Goal: Transaction & Acquisition: Obtain resource

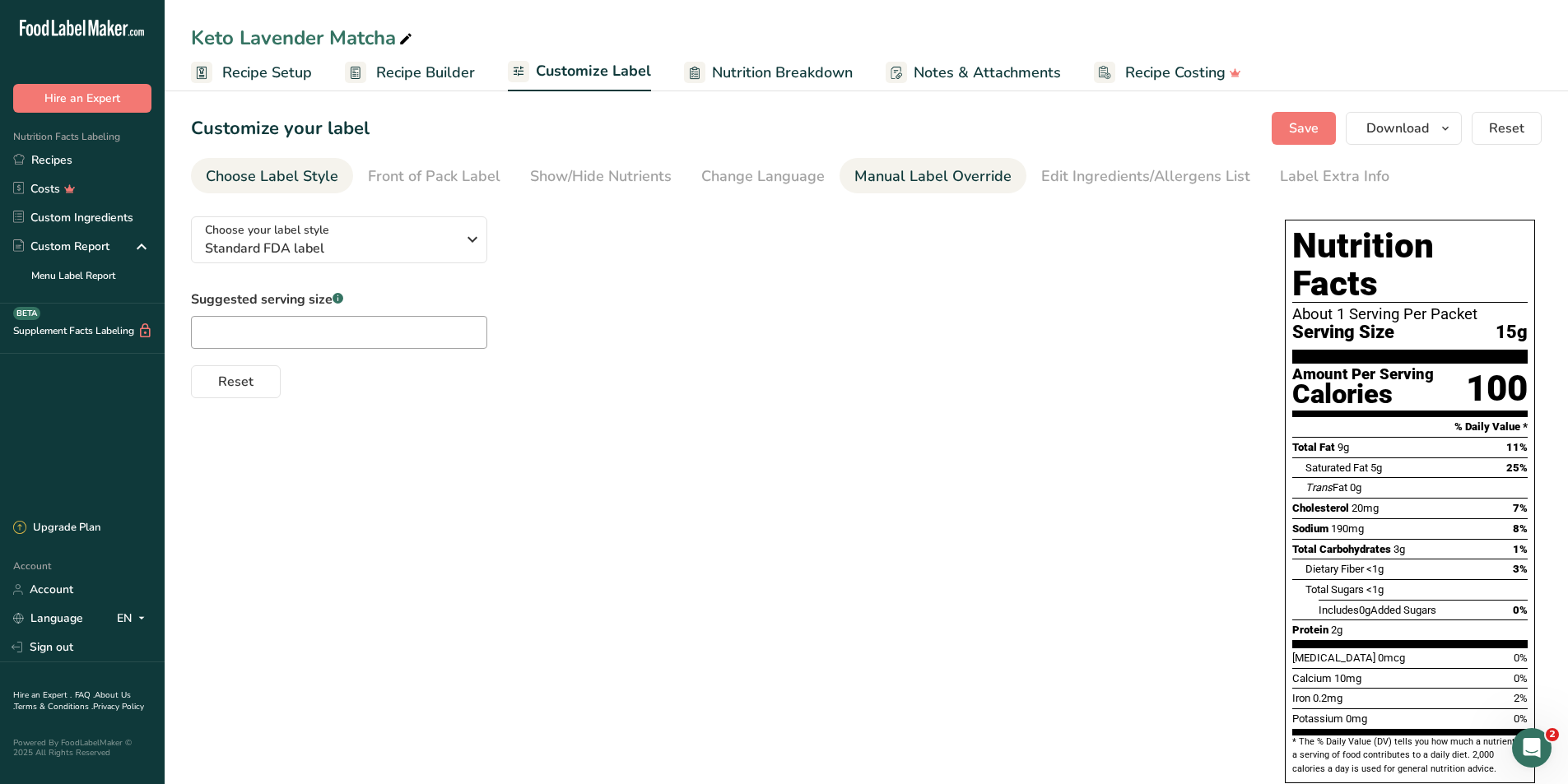
click at [906, 174] on div "Manual Label Override" at bounding box center [932, 177] width 157 height 22
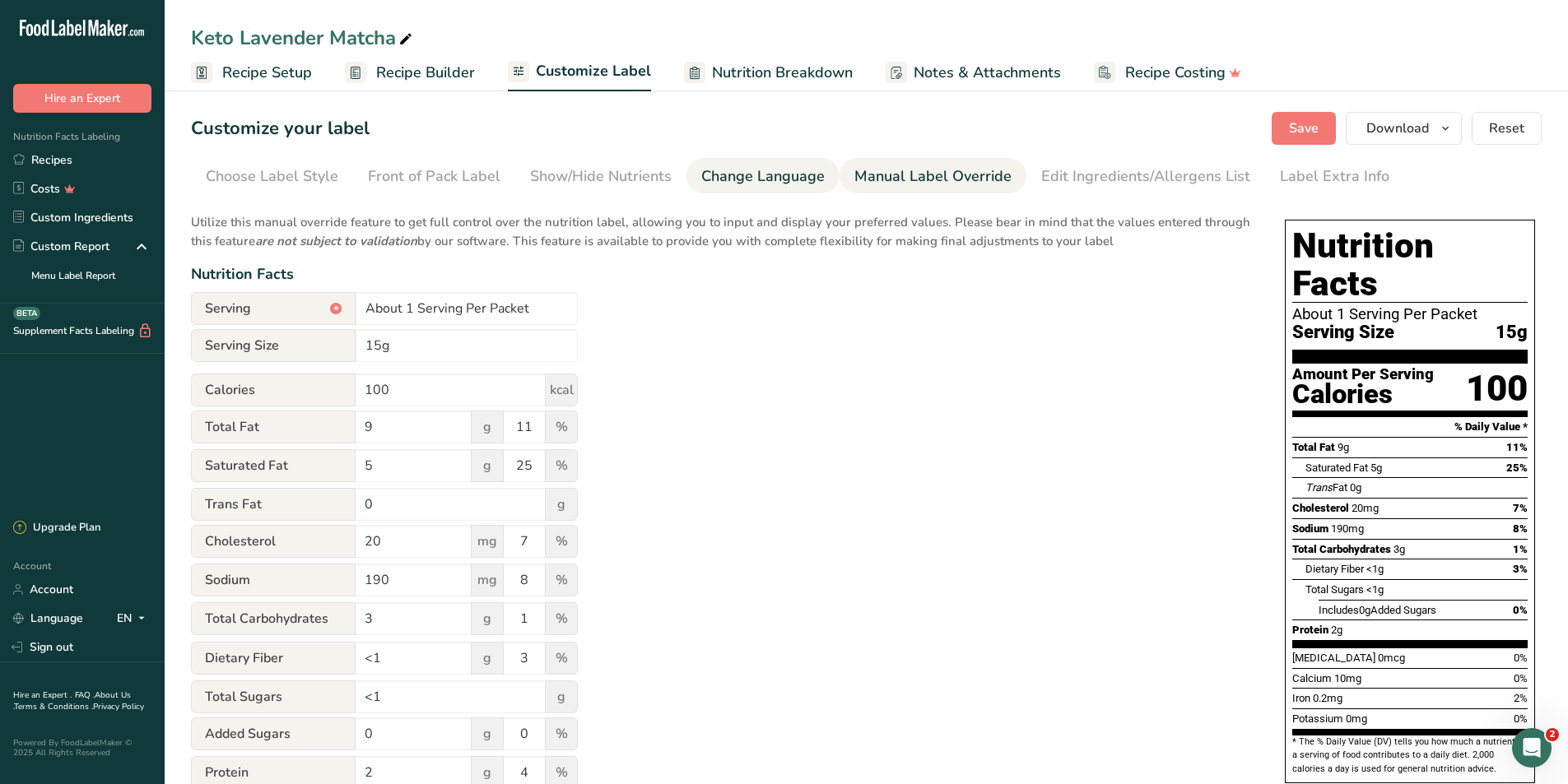
click at [827, 178] on li "Change Language" at bounding box center [762, 175] width 153 height 35
click at [750, 177] on div "Change Language" at bounding box center [762, 177] width 123 height 22
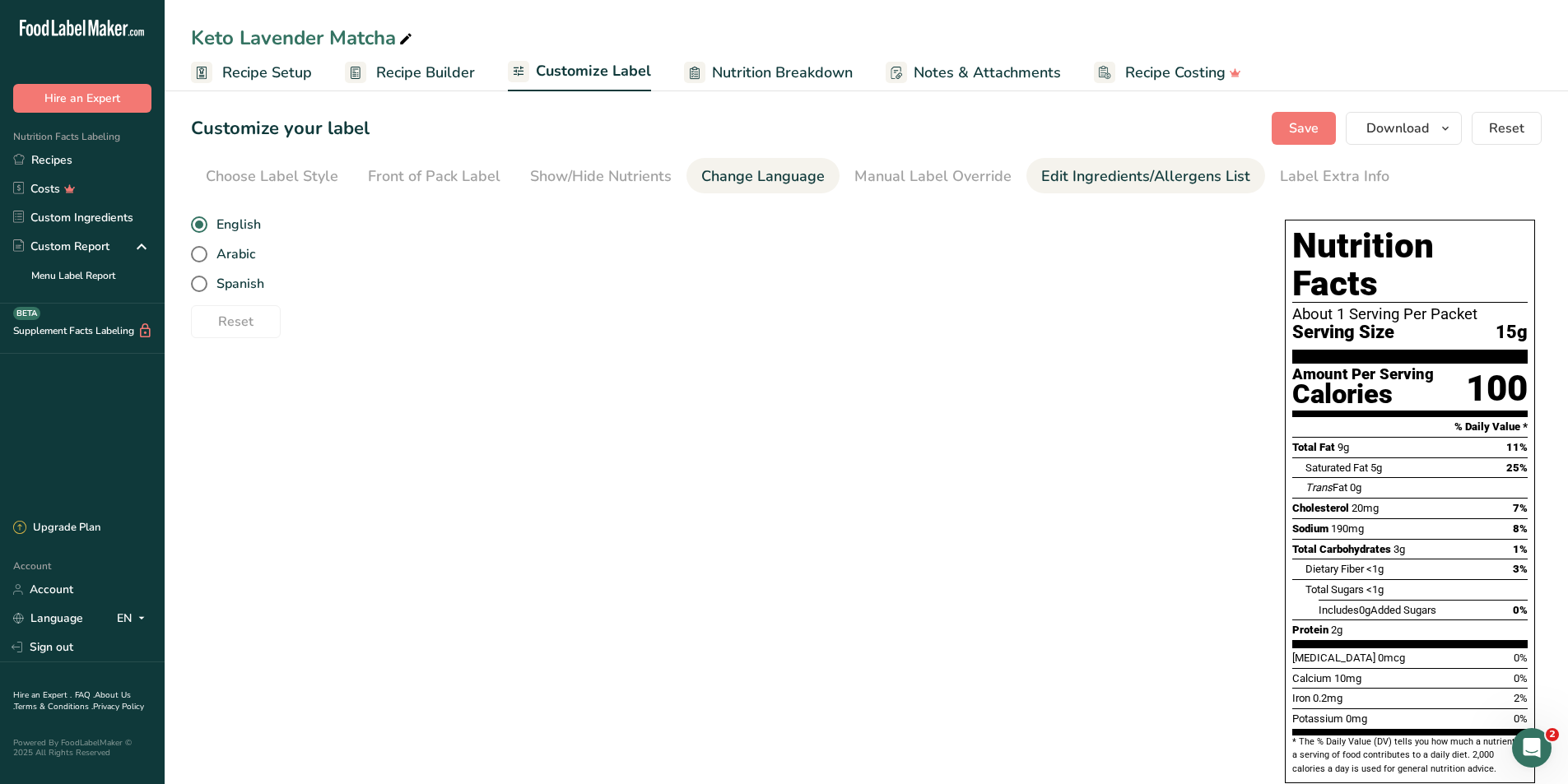
click at [1111, 179] on div "Edit Ingredients/Allergens List" at bounding box center [1145, 177] width 209 height 22
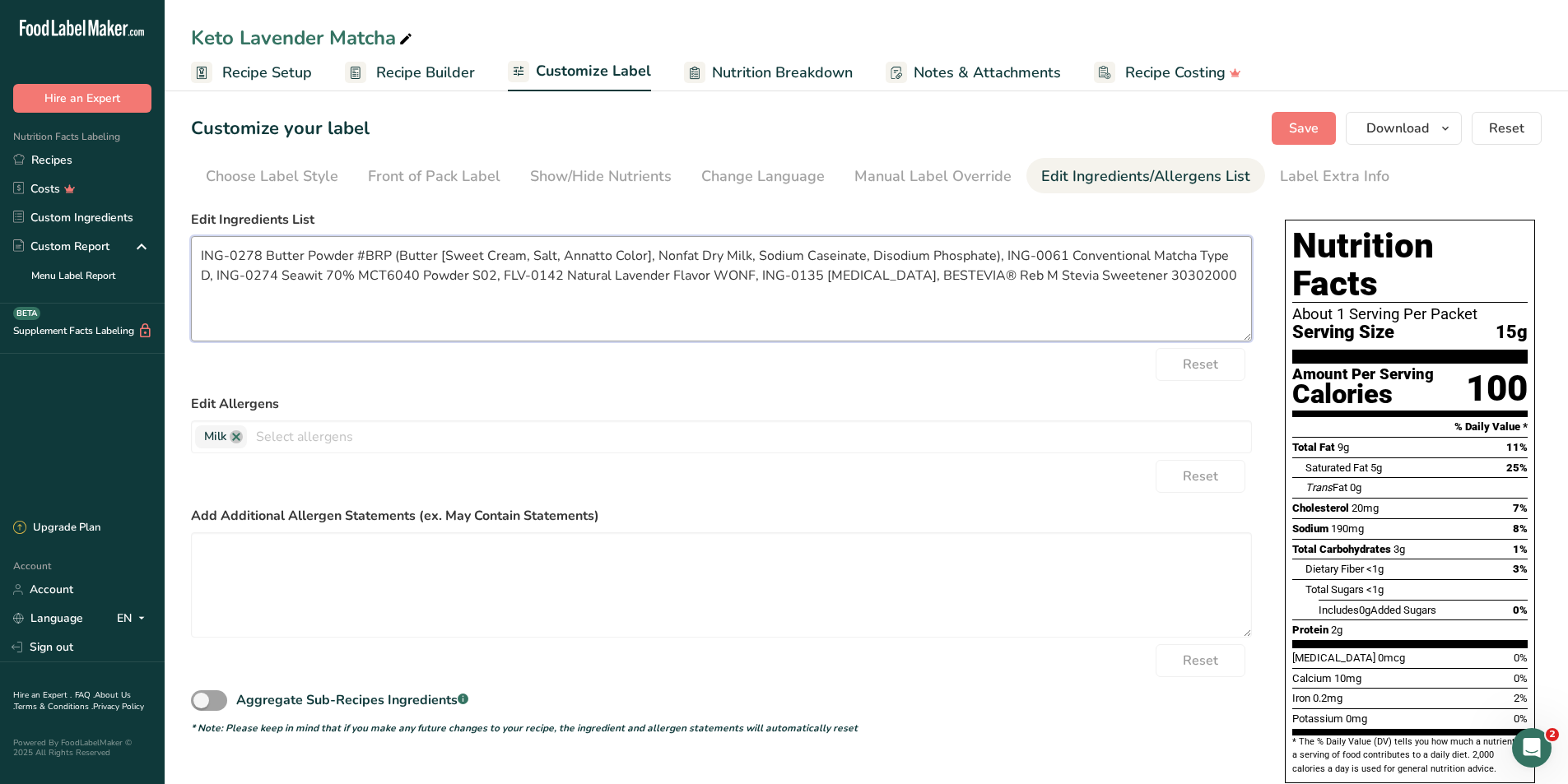
click at [563, 285] on textarea "ING-0278 Butter Powder #BRP (Butter [Sweet Cream, Salt, Annatto Color], Nonfat …" at bounding box center [721, 289] width 1061 height 105
paste textarea "Butter Powder* (Butter [Cream, Salt, Annatto], Nonfat Dry Milk, Sodium Caseinat…"
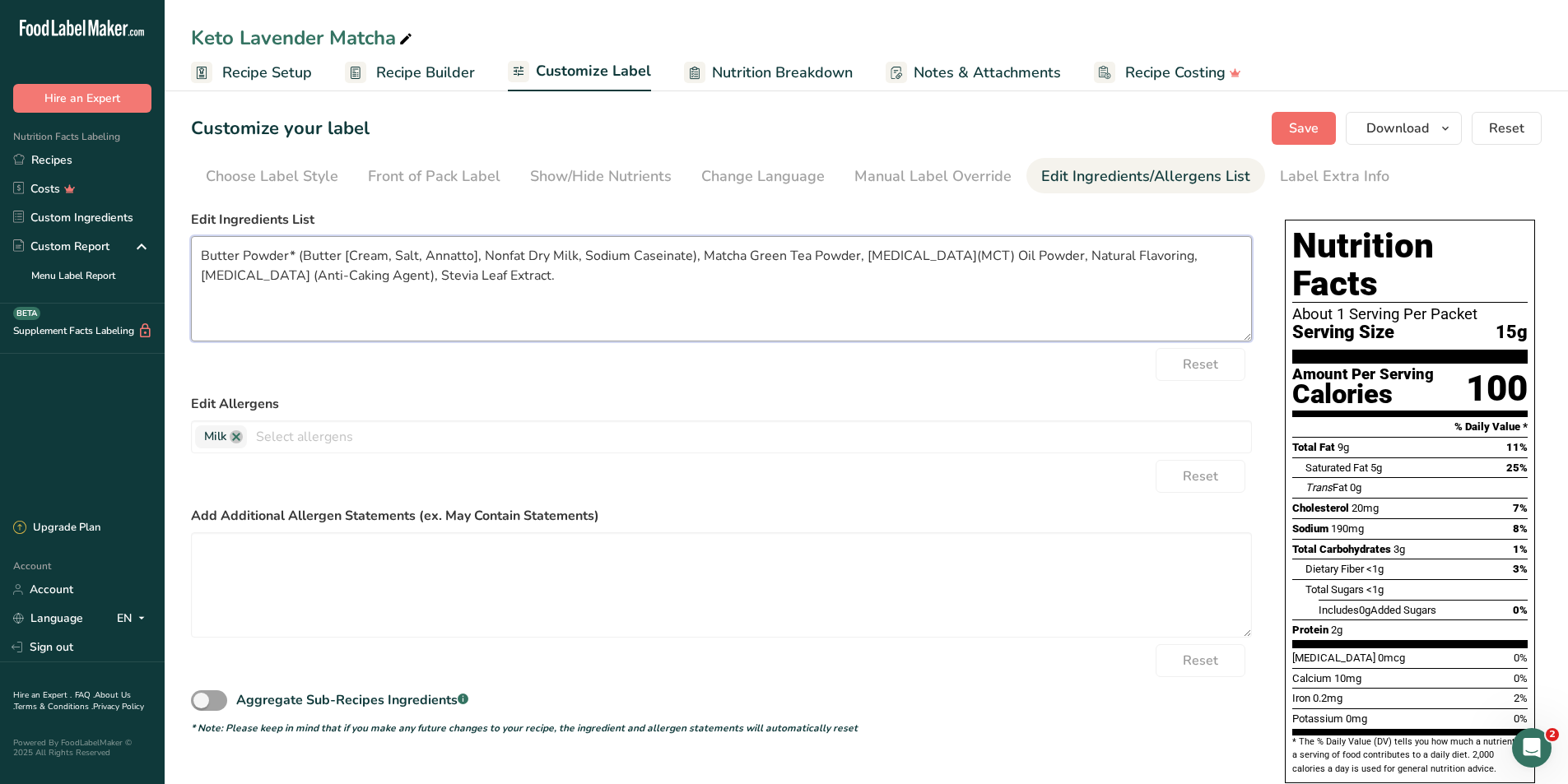
type textarea "Butter Powder* (Butter [Cream, Salt, Annatto], Nonfat Dry Milk, Sodium Caseinat…"
click at [1302, 127] on span "Save" at bounding box center [1303, 128] width 29 height 20
click at [255, 73] on span "Recipe Setup" at bounding box center [267, 73] width 90 height 22
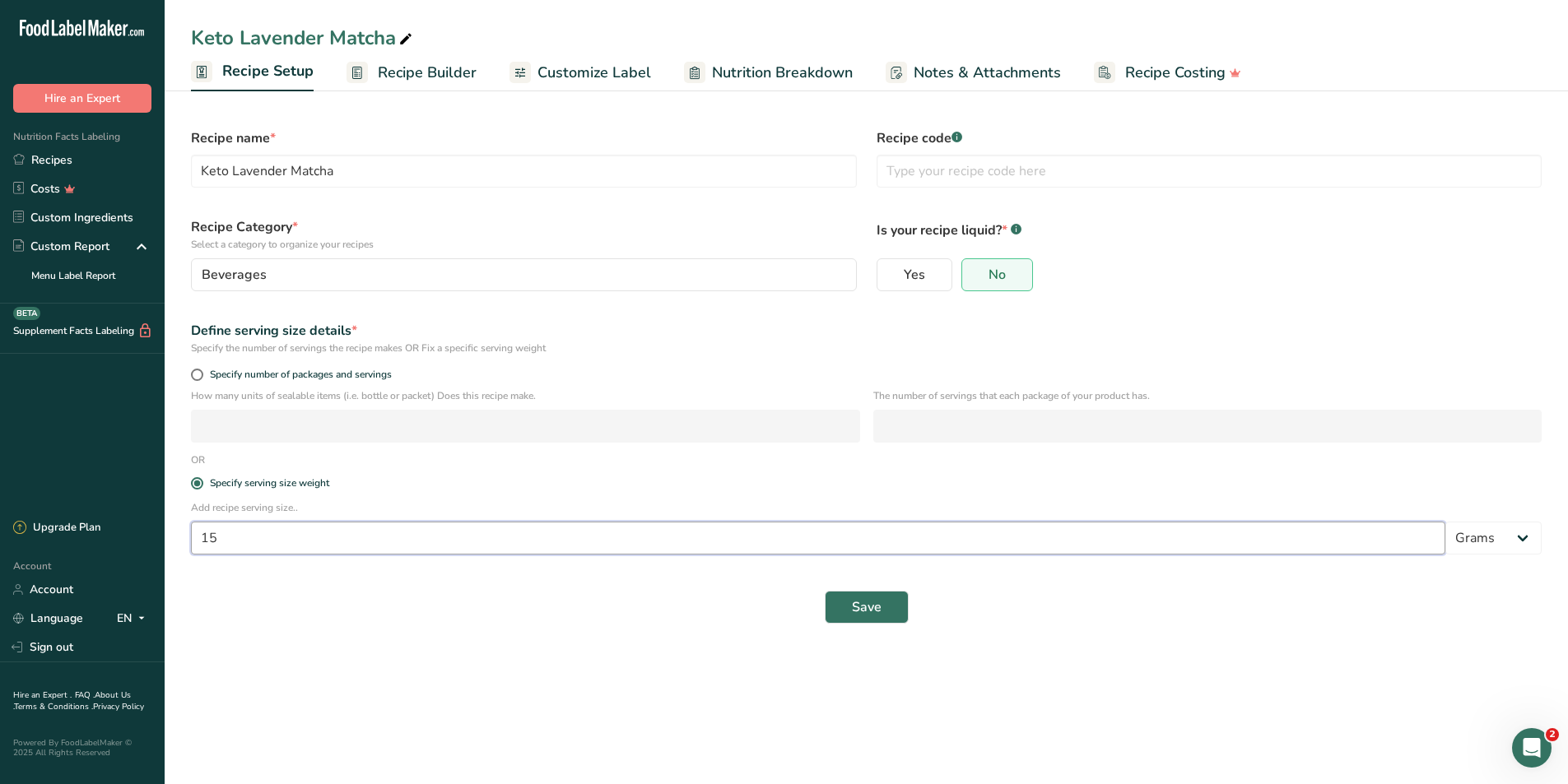
click at [260, 537] on input "15" at bounding box center [818, 538] width 1254 height 33
type input "10"
click at [856, 605] on span "Save" at bounding box center [866, 607] width 29 height 20
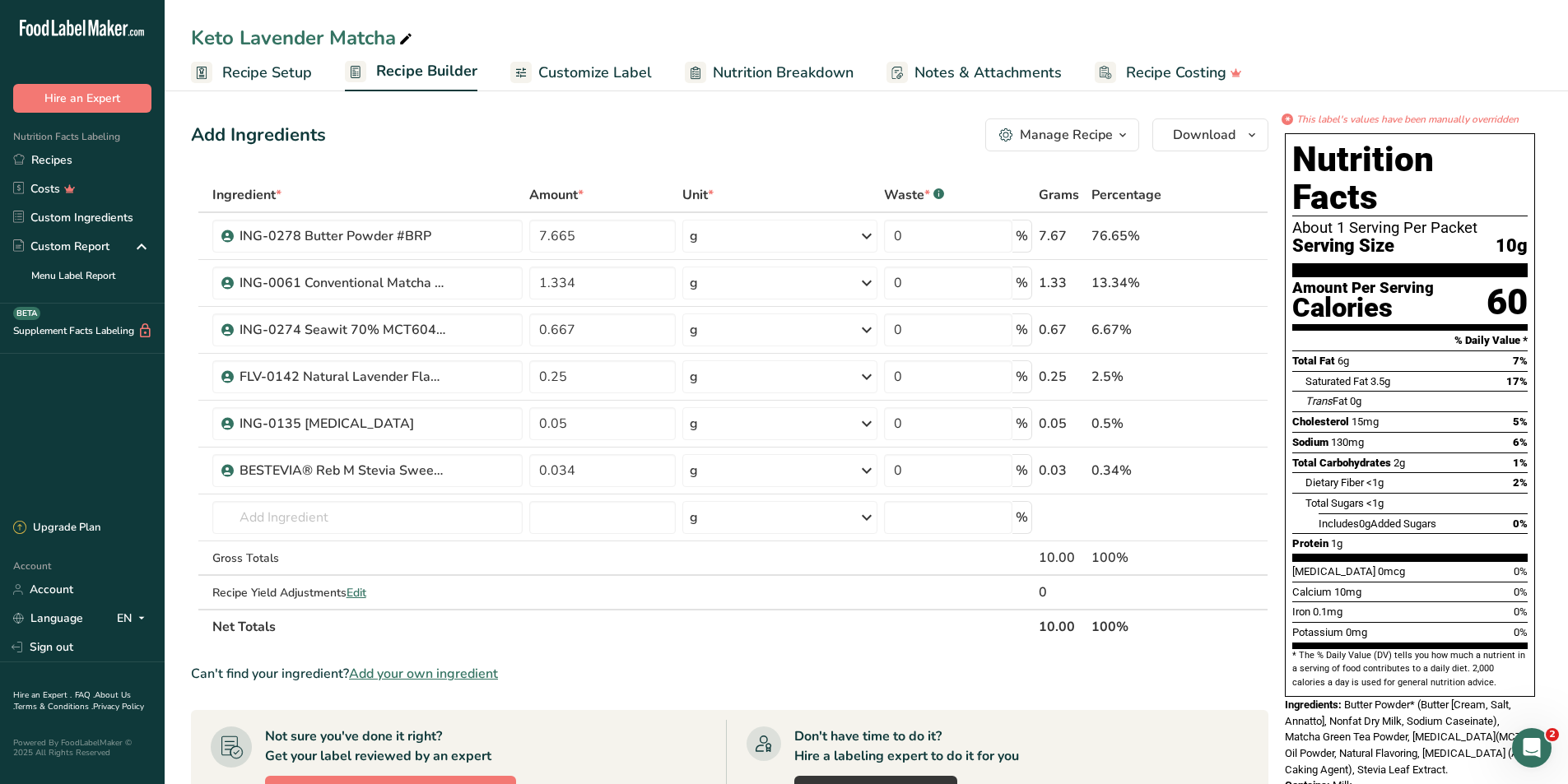
click at [421, 45] on div "Keto Lavender Matcha" at bounding box center [866, 38] width 1403 height 29
click at [411, 39] on icon at bounding box center [405, 39] width 15 height 23
type input "Keto Lavender Matcha_[DATE] (Pending)"
click at [1236, 140] on button "Download" at bounding box center [1210, 135] width 116 height 33
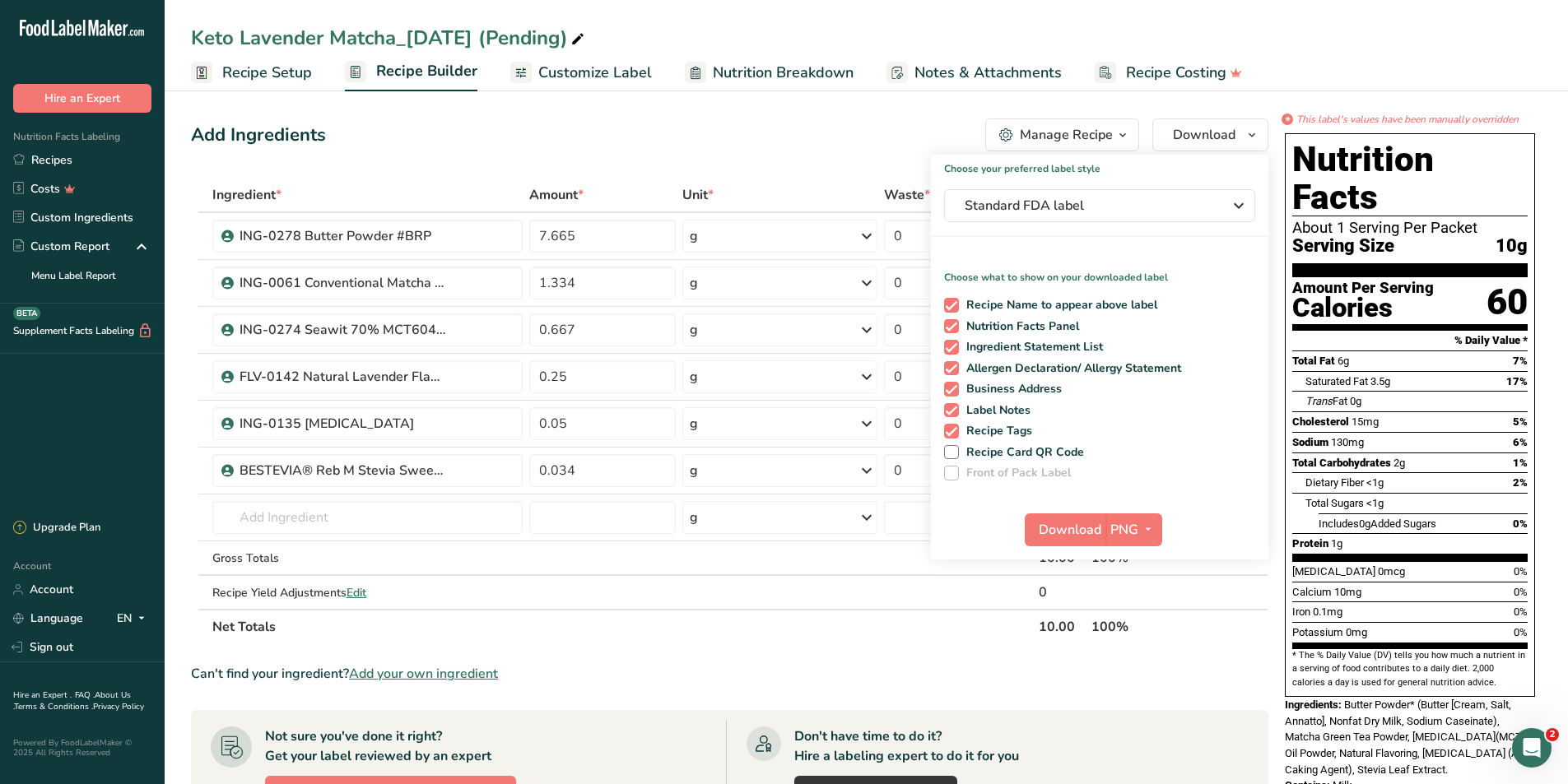
click at [1013, 294] on div "Recipe Name to appear above label Nutrition Facts Panel Ingredient Statement Li…" at bounding box center [1099, 386] width 337 height 189
click at [1012, 301] on span "Recipe Name to appear above label" at bounding box center [1058, 304] width 199 height 15
click at [955, 301] on input "Recipe Name to appear above label" at bounding box center [949, 304] width 10 height 10
checkbox input "false"
click at [1013, 364] on span "Allergen Declaration/ Allergy Statement" at bounding box center [1070, 368] width 223 height 15
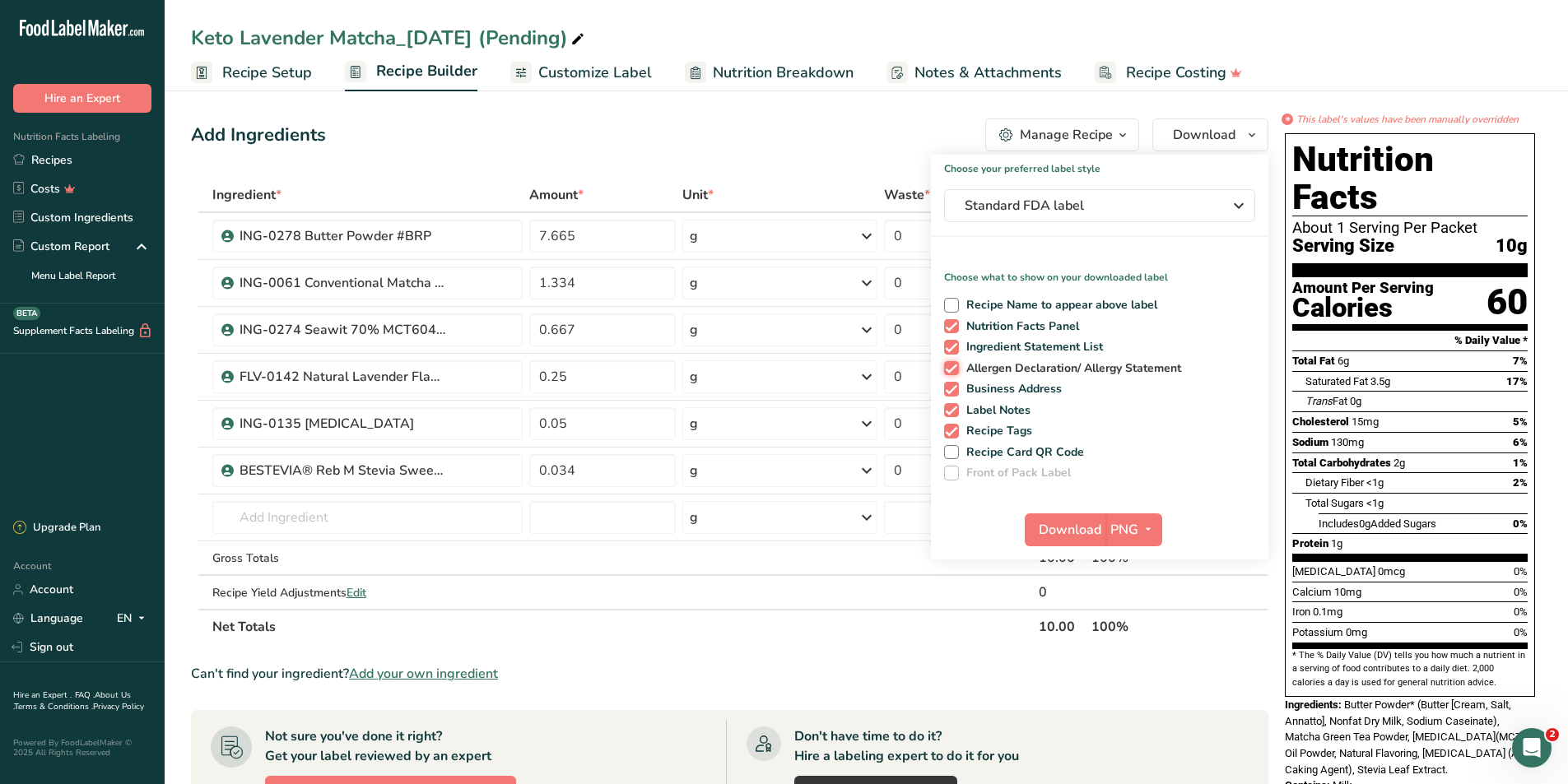
click at [955, 364] on input "Allergen Declaration/ Allergy Statement" at bounding box center [949, 368] width 10 height 10
checkbox input "false"
click at [1009, 392] on span "Business Address" at bounding box center [1011, 389] width 103 height 15
click at [955, 392] on input "Business Address" at bounding box center [949, 389] width 10 height 10
checkbox input "false"
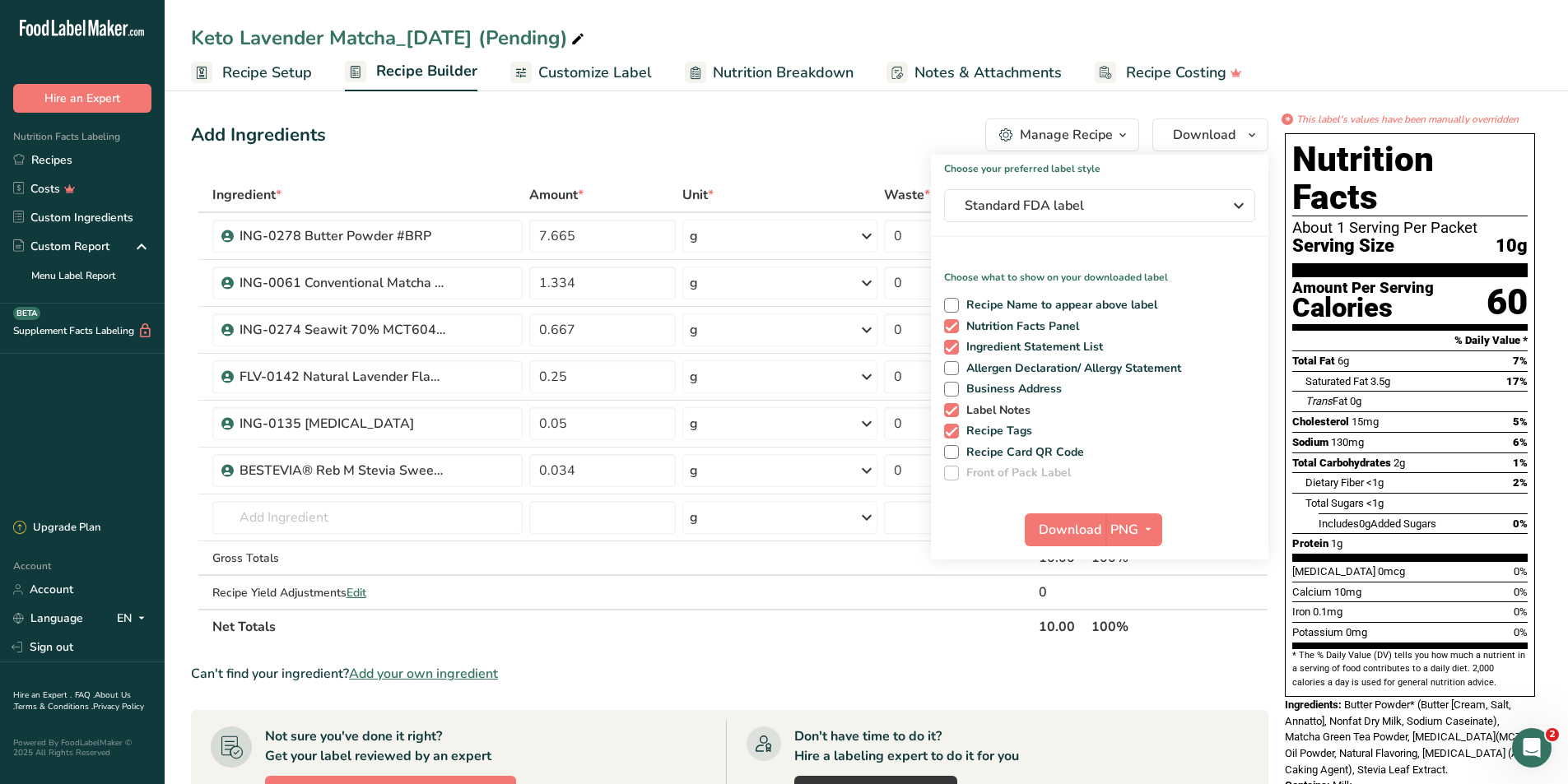
click at [1003, 415] on span "Label Notes" at bounding box center [995, 411] width 72 height 15
click at [955, 415] on input "Label Notes" at bounding box center [949, 410] width 10 height 10
checkbox input "false"
click at [999, 429] on span "Recipe Tags" at bounding box center [996, 430] width 74 height 15
click at [955, 429] on input "Recipe Tags" at bounding box center [949, 430] width 10 height 10
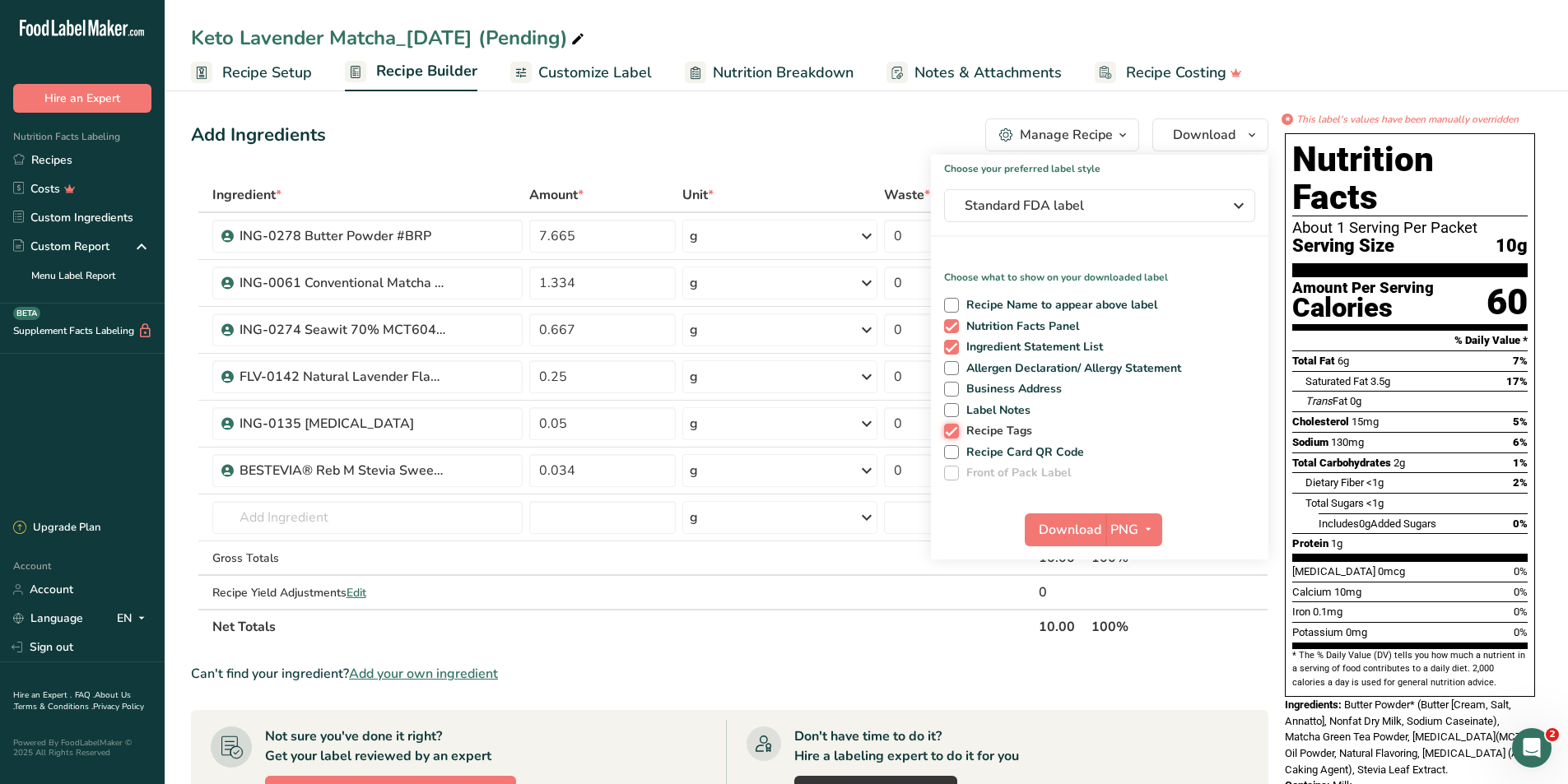
checkbox input "false"
click at [1074, 537] on span "Download" at bounding box center [1069, 530] width 63 height 20
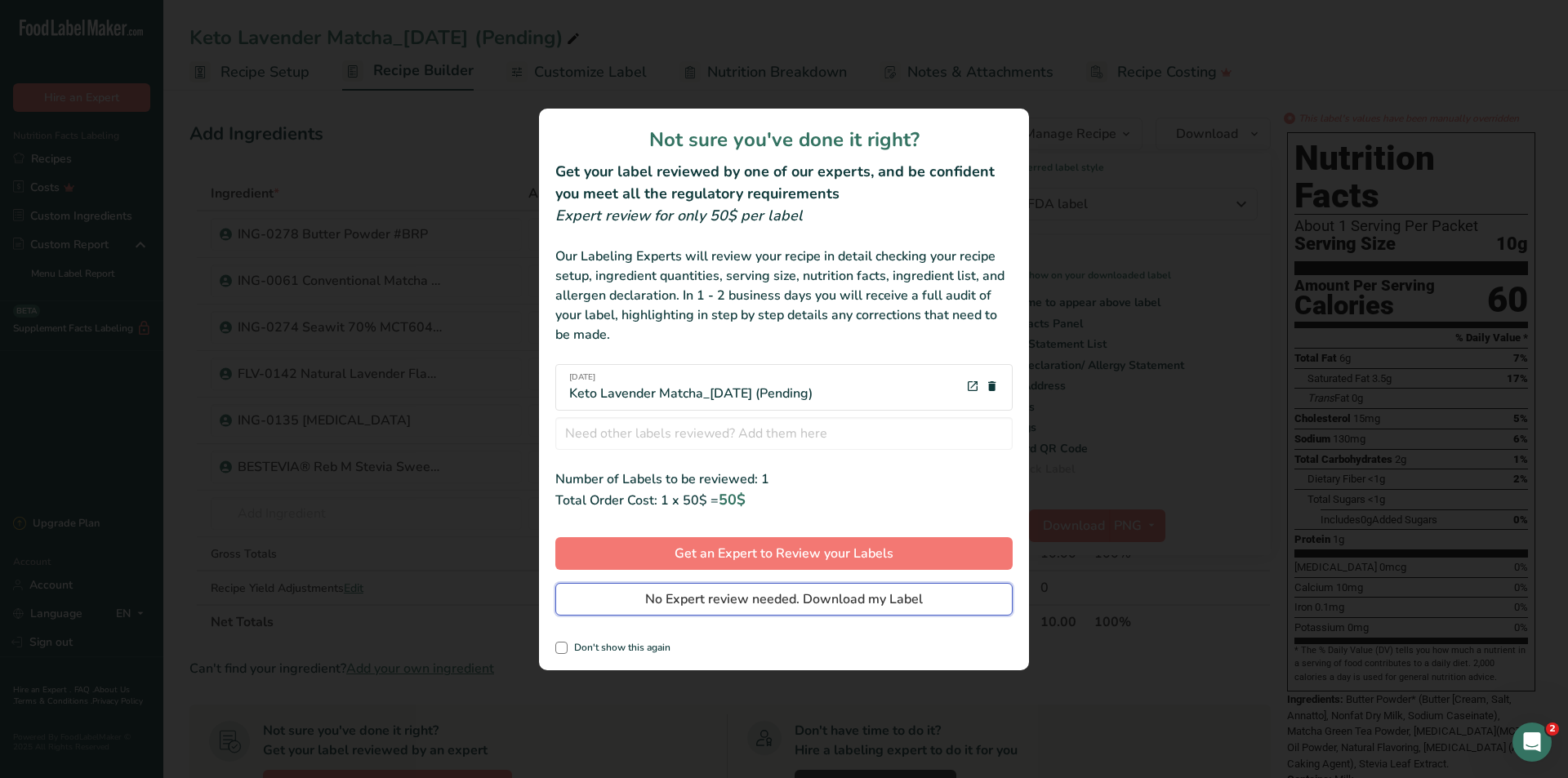
click at [870, 612] on button "No Expert review needed. Download my Label" at bounding box center [784, 599] width 457 height 33
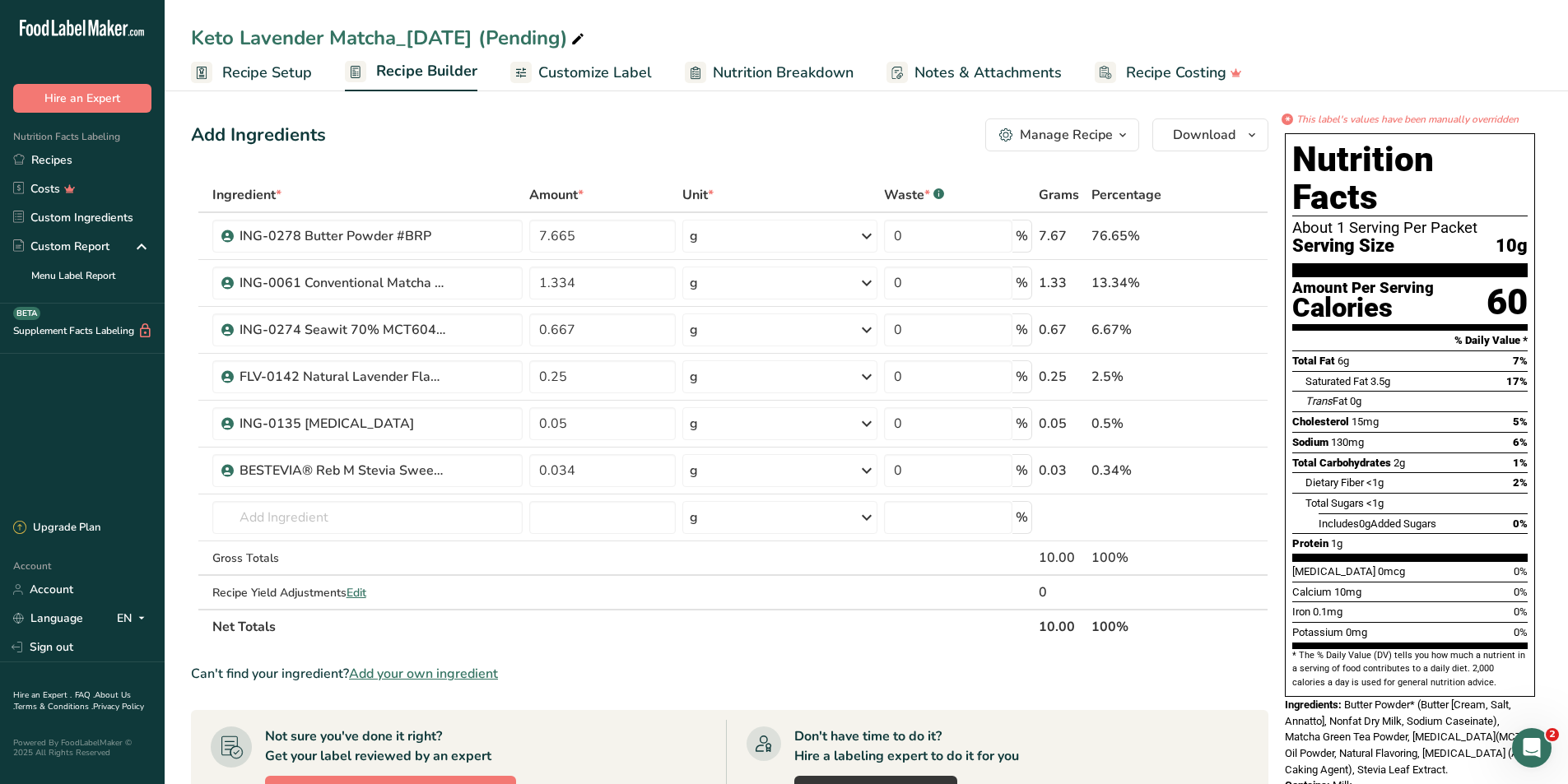
click at [653, 80] on ul "Recipe Setup Recipe Builder Customize Label Nutrition Breakdown Notes & Attachm…" at bounding box center [866, 72] width 1403 height 39
click at [629, 80] on span "Customize Label" at bounding box center [595, 73] width 114 height 22
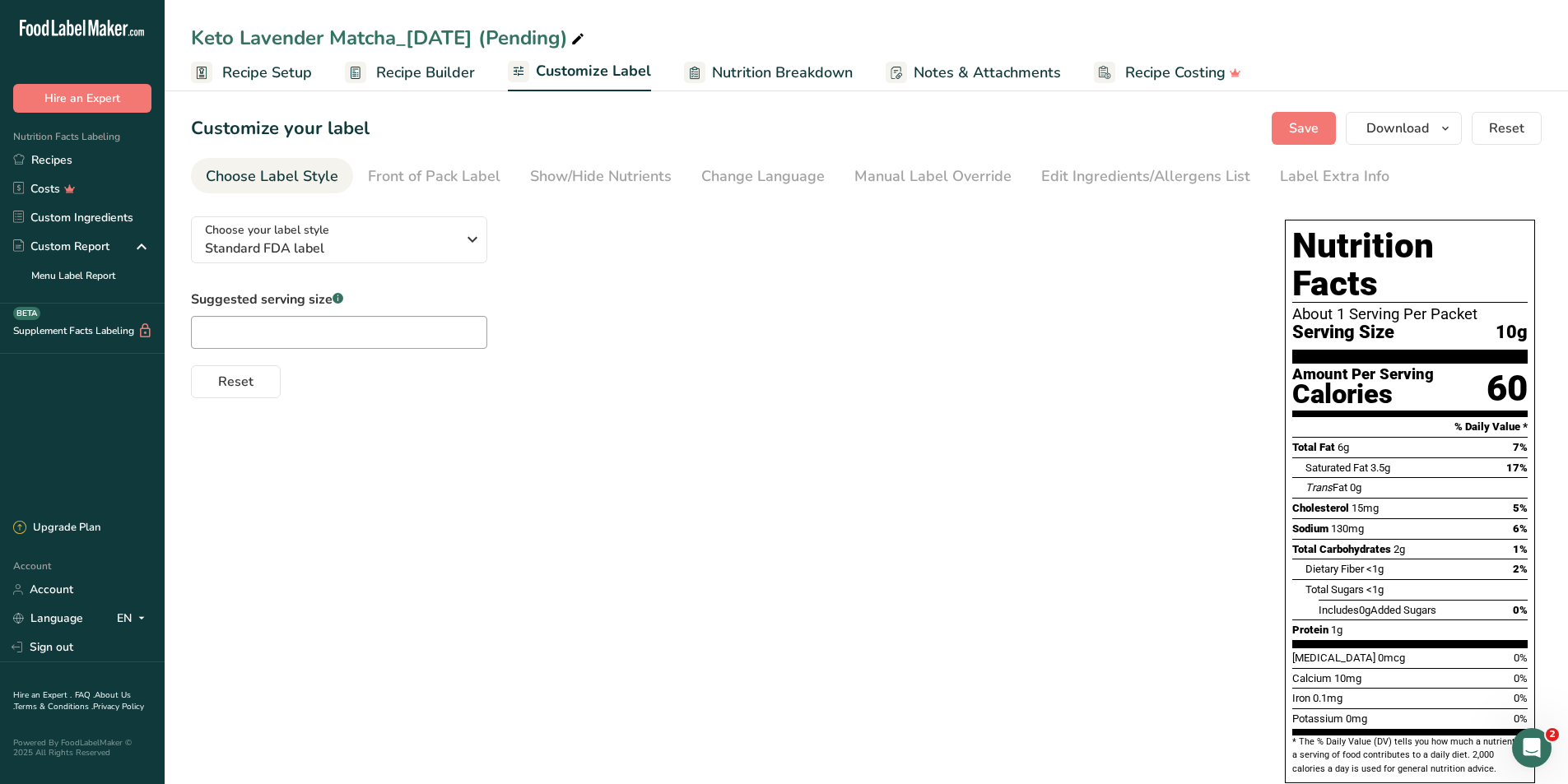
click at [637, 154] on section "Customize your label Save Download Choose what to show on your downloaded label…" at bounding box center [866, 504] width 1403 height 837
click at [637, 167] on div "Show/Hide Nutrients" at bounding box center [600, 177] width 141 height 22
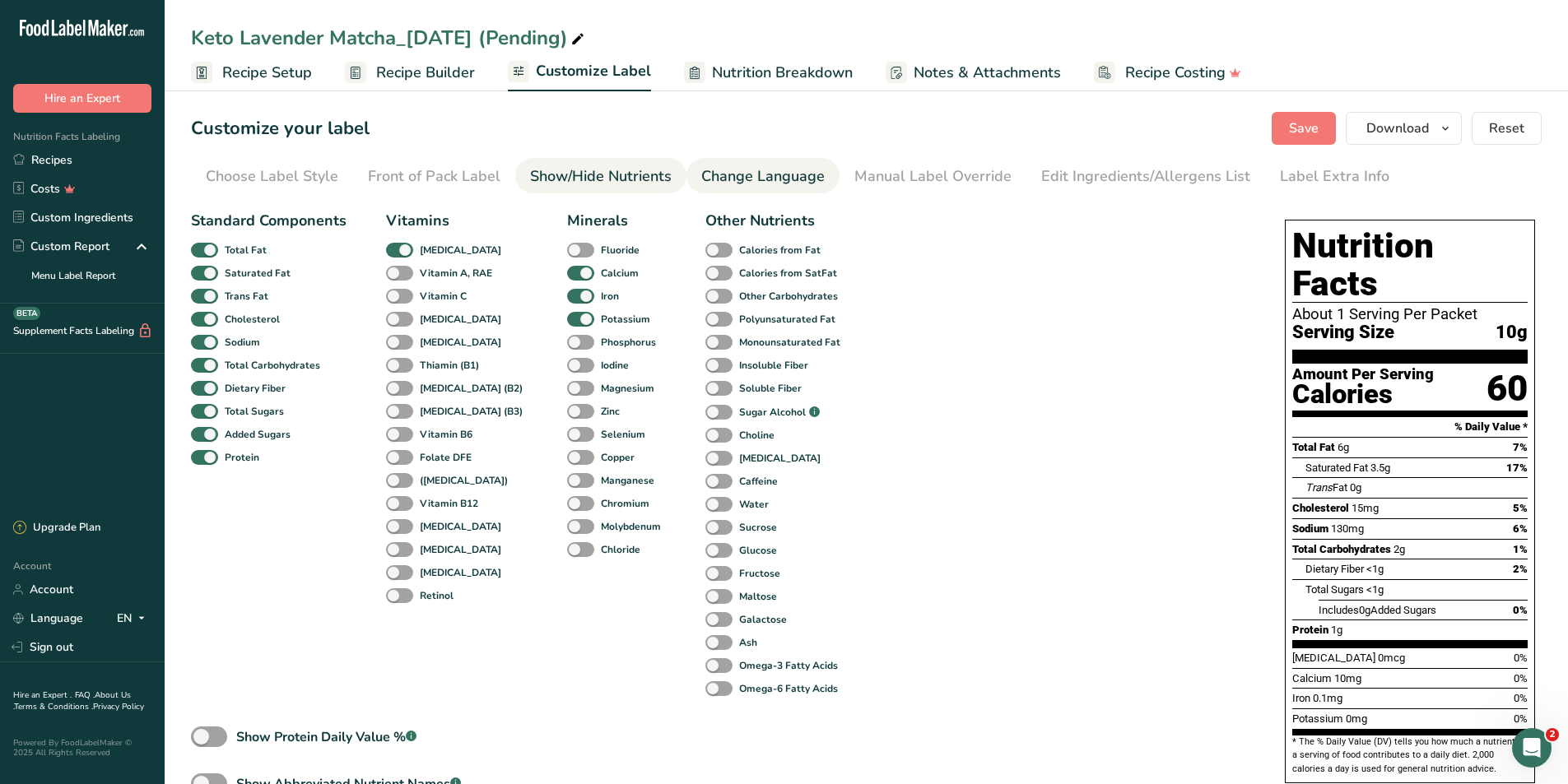
click at [743, 172] on div "Change Language" at bounding box center [762, 177] width 123 height 22
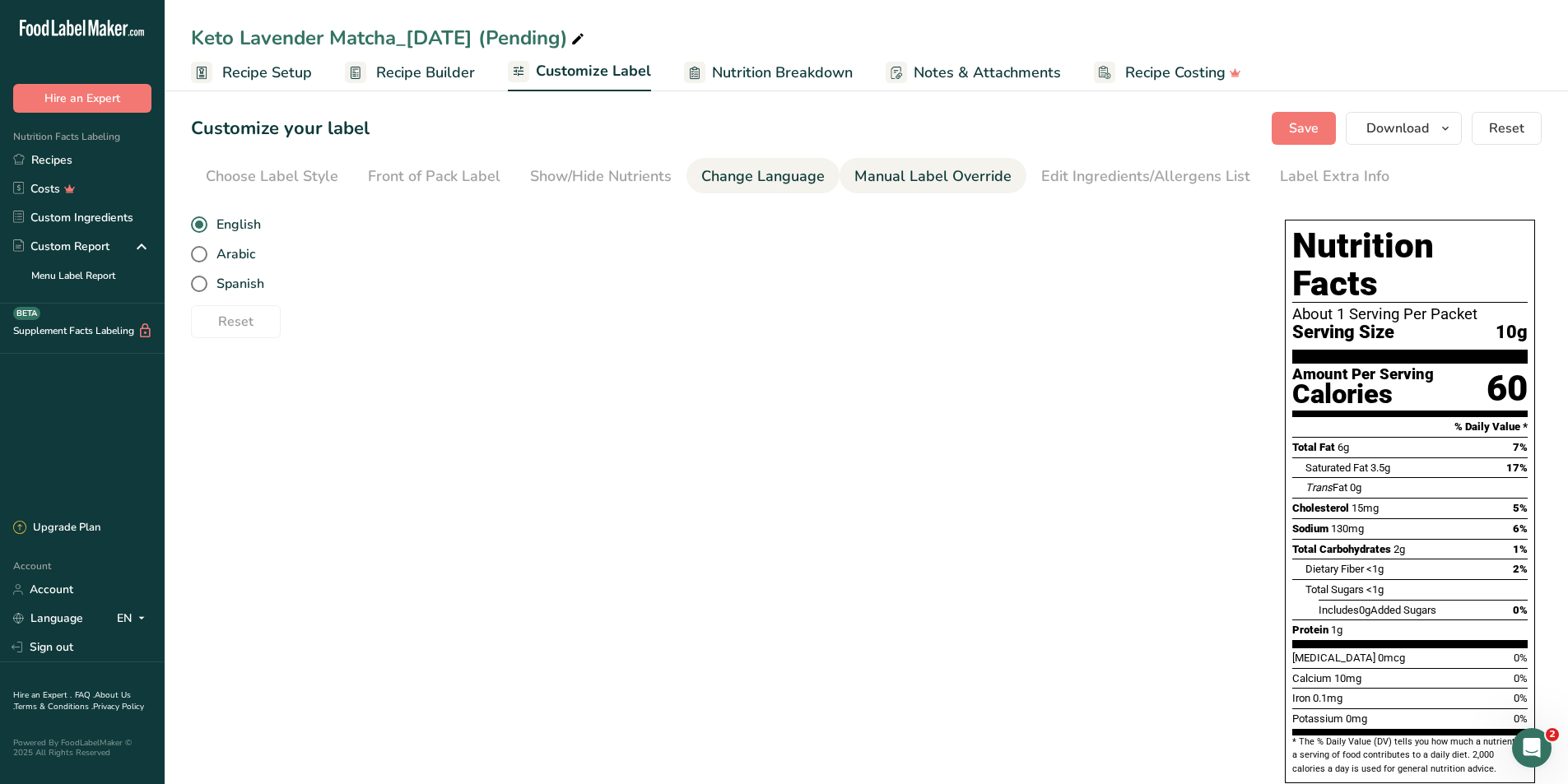
click at [895, 181] on div "Manual Label Override" at bounding box center [932, 177] width 157 height 22
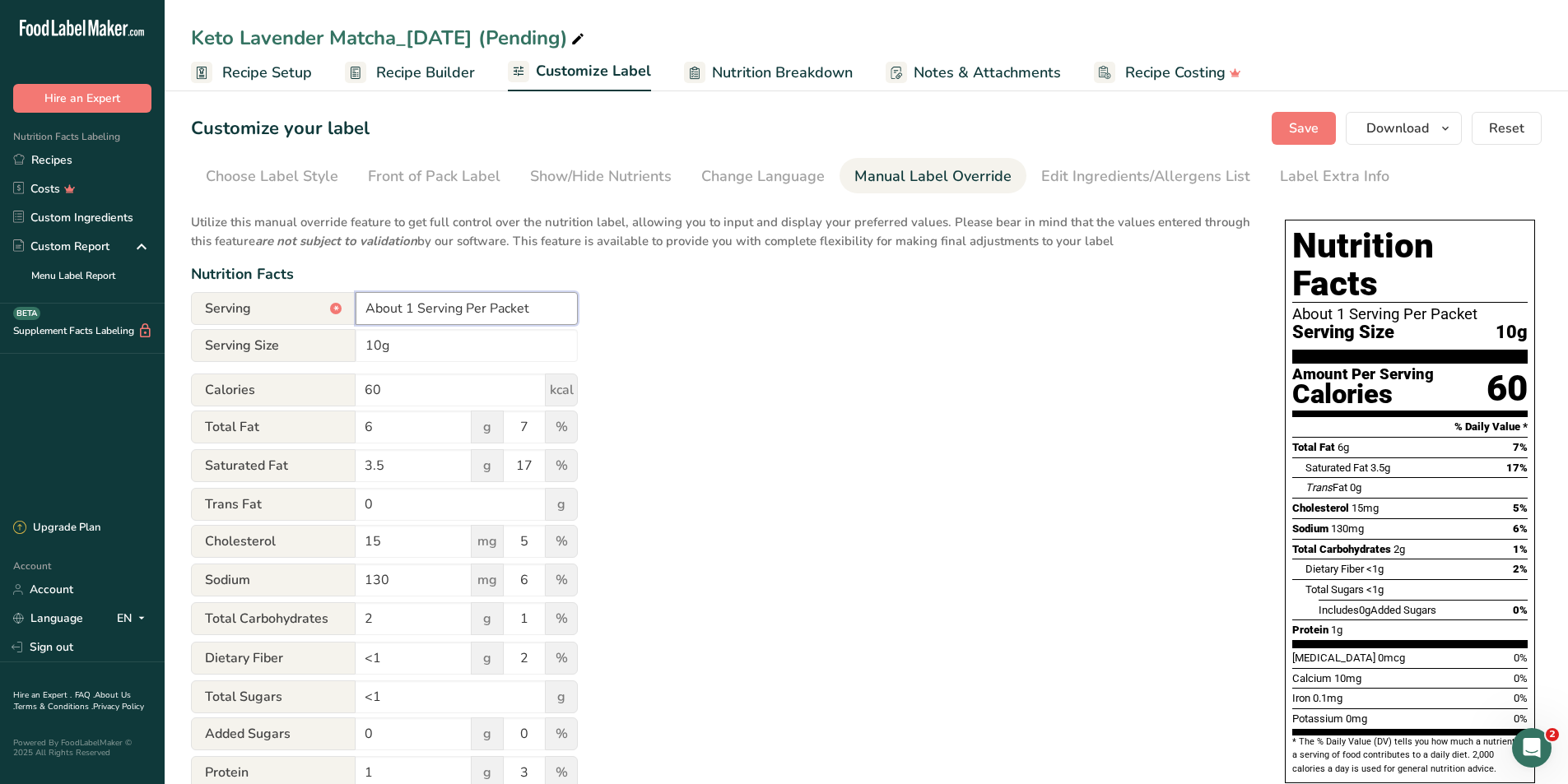
click at [405, 307] on input "About 1 Serving Per Packet" at bounding box center [467, 309] width 223 height 33
type input "1 Serving Per Packet"
click at [1318, 132] on span "Save" at bounding box center [1303, 128] width 29 height 20
click at [1438, 145] on section "Customize your label Save Download Choose what to show on your downloaded label…" at bounding box center [866, 551] width 1403 height 931
click at [1444, 135] on icon "button" at bounding box center [1445, 129] width 13 height 21
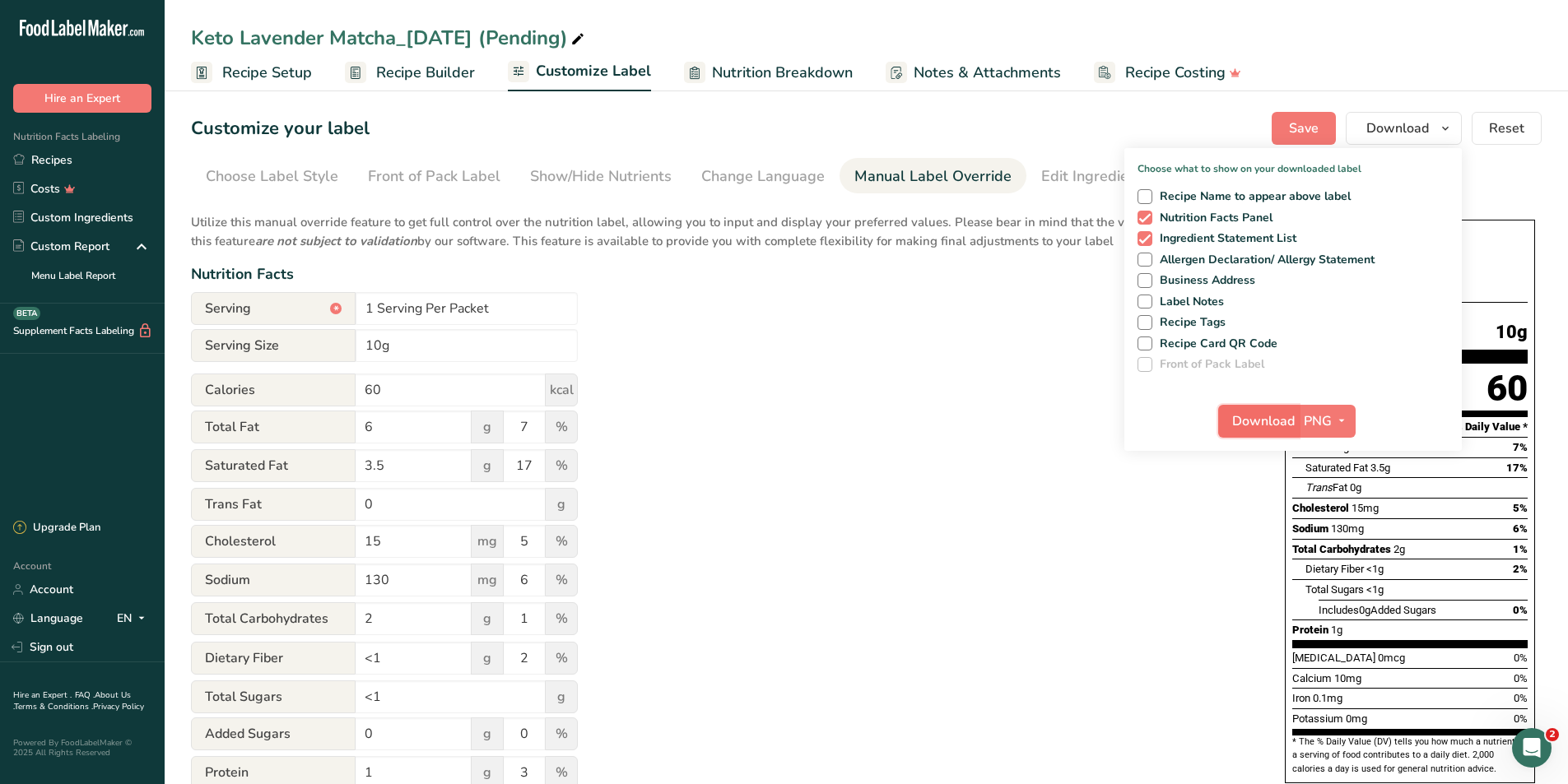
click at [1290, 421] on span "Download" at bounding box center [1263, 421] width 63 height 20
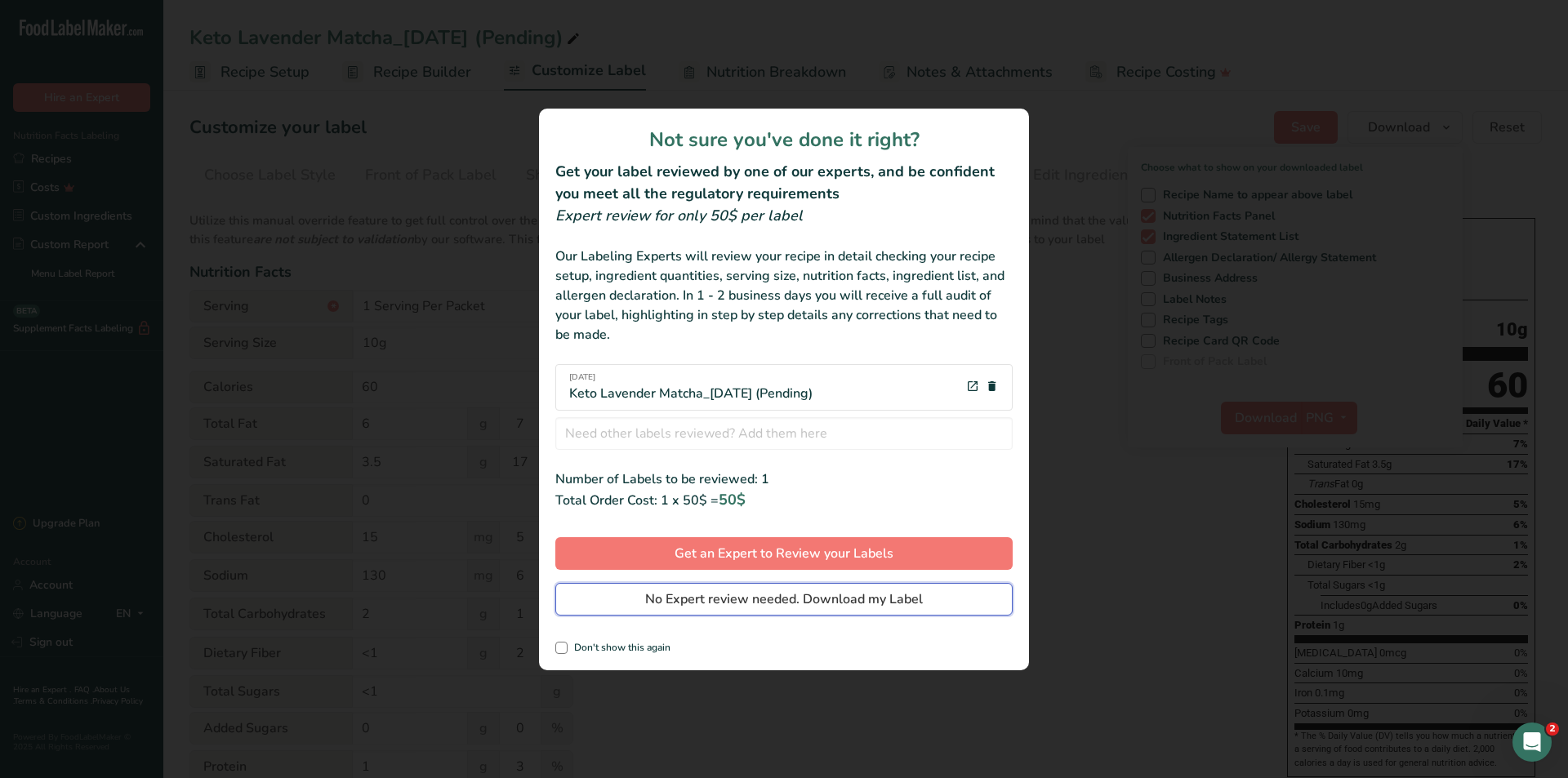
click at [899, 590] on span "No Expert review needed. Download my Label" at bounding box center [784, 599] width 277 height 20
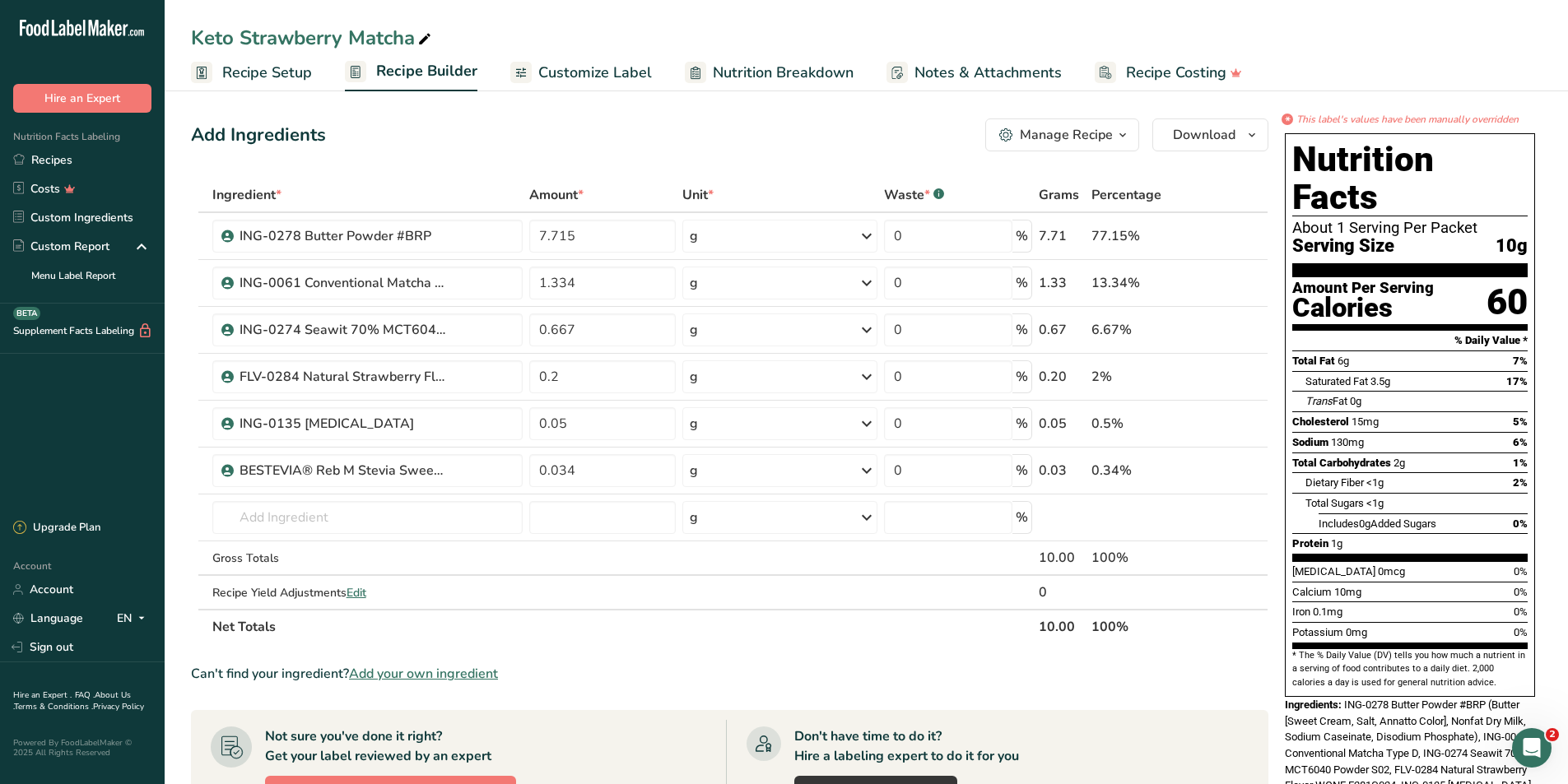
click at [827, 73] on span "Nutrition Breakdown" at bounding box center [782, 73] width 141 height 22
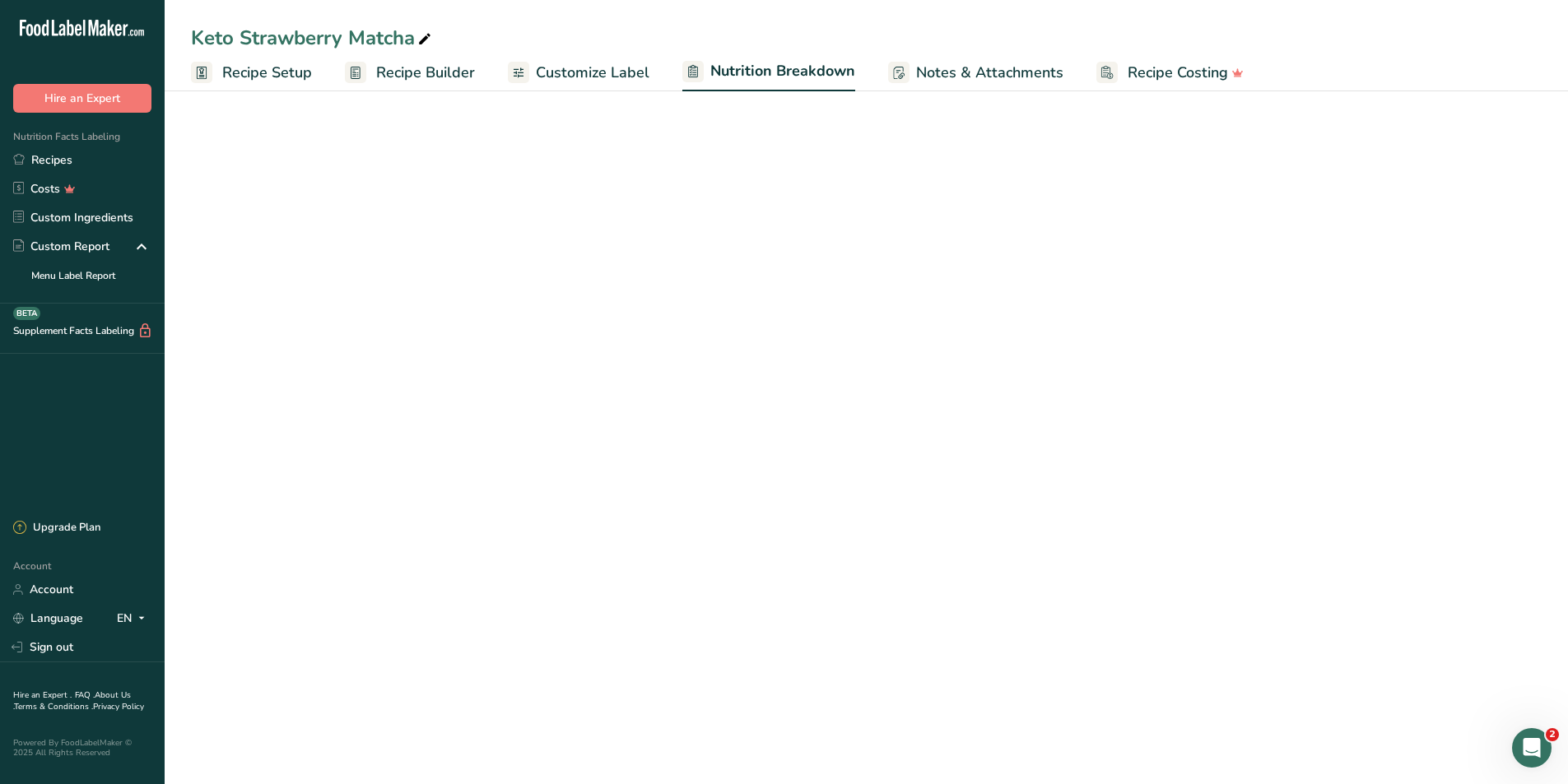
select select "Calories"
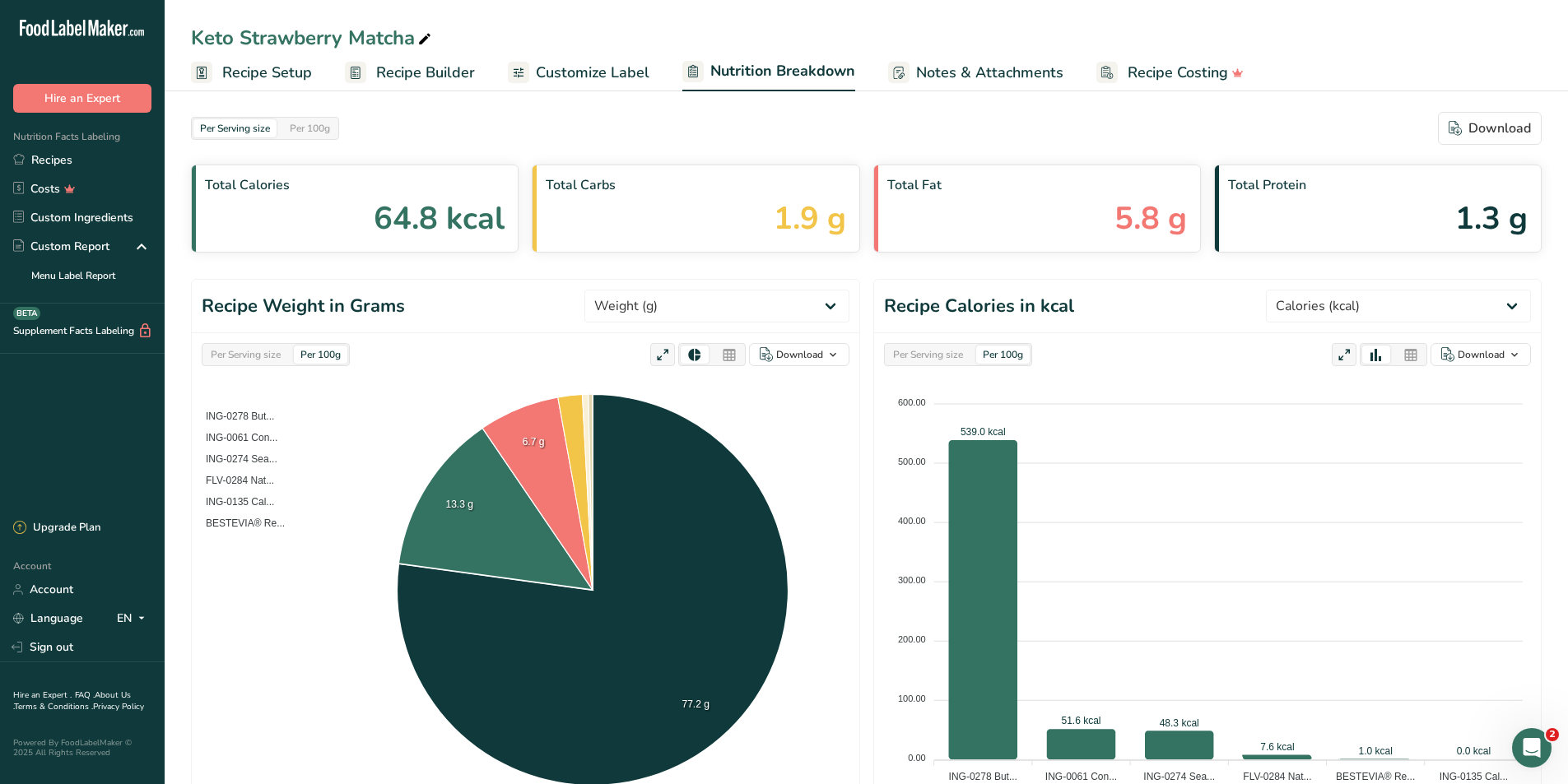
click at [543, 66] on span "Customize Label" at bounding box center [593, 73] width 114 height 22
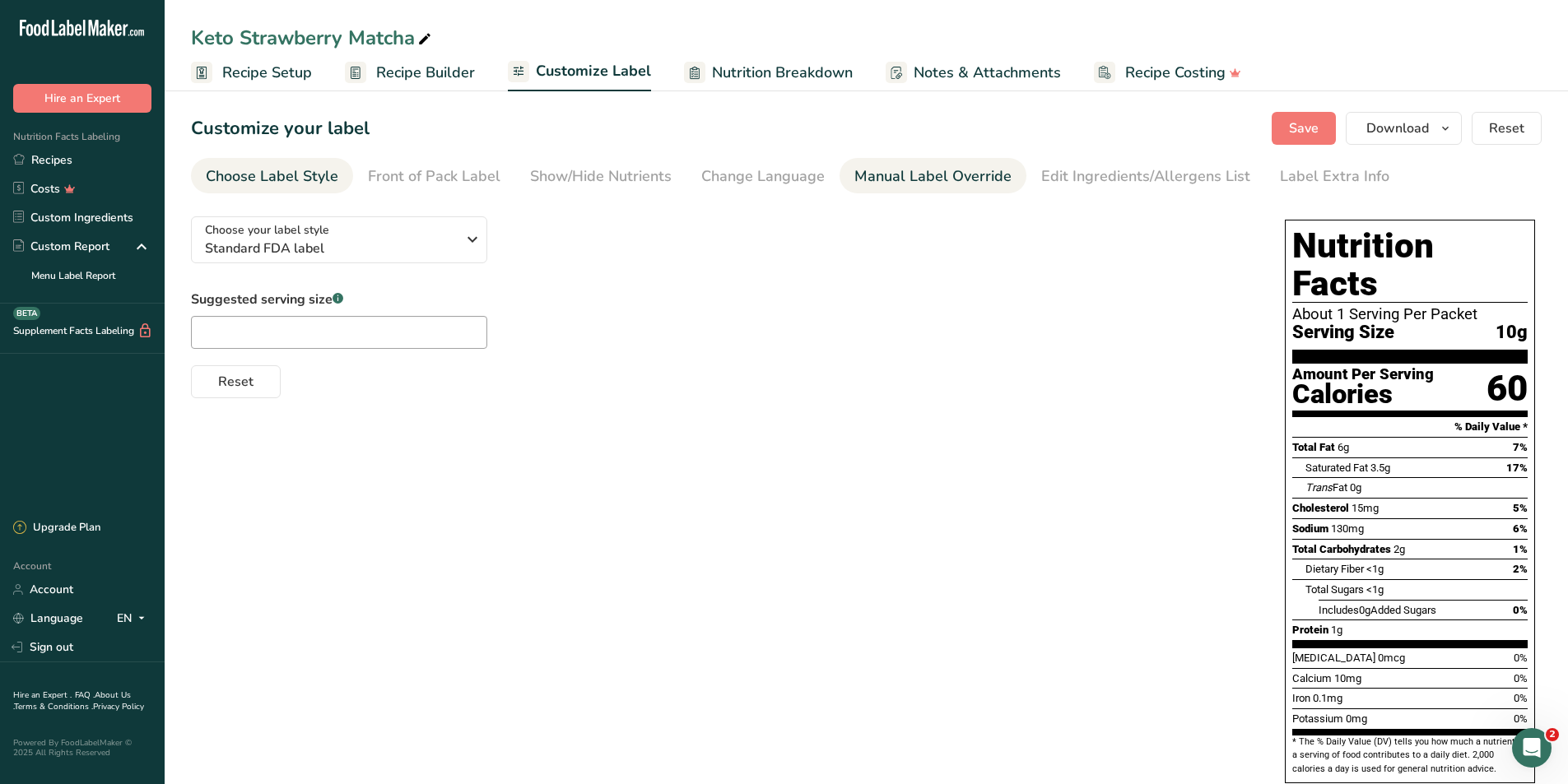
click at [869, 177] on div "Manual Label Override" at bounding box center [932, 177] width 157 height 22
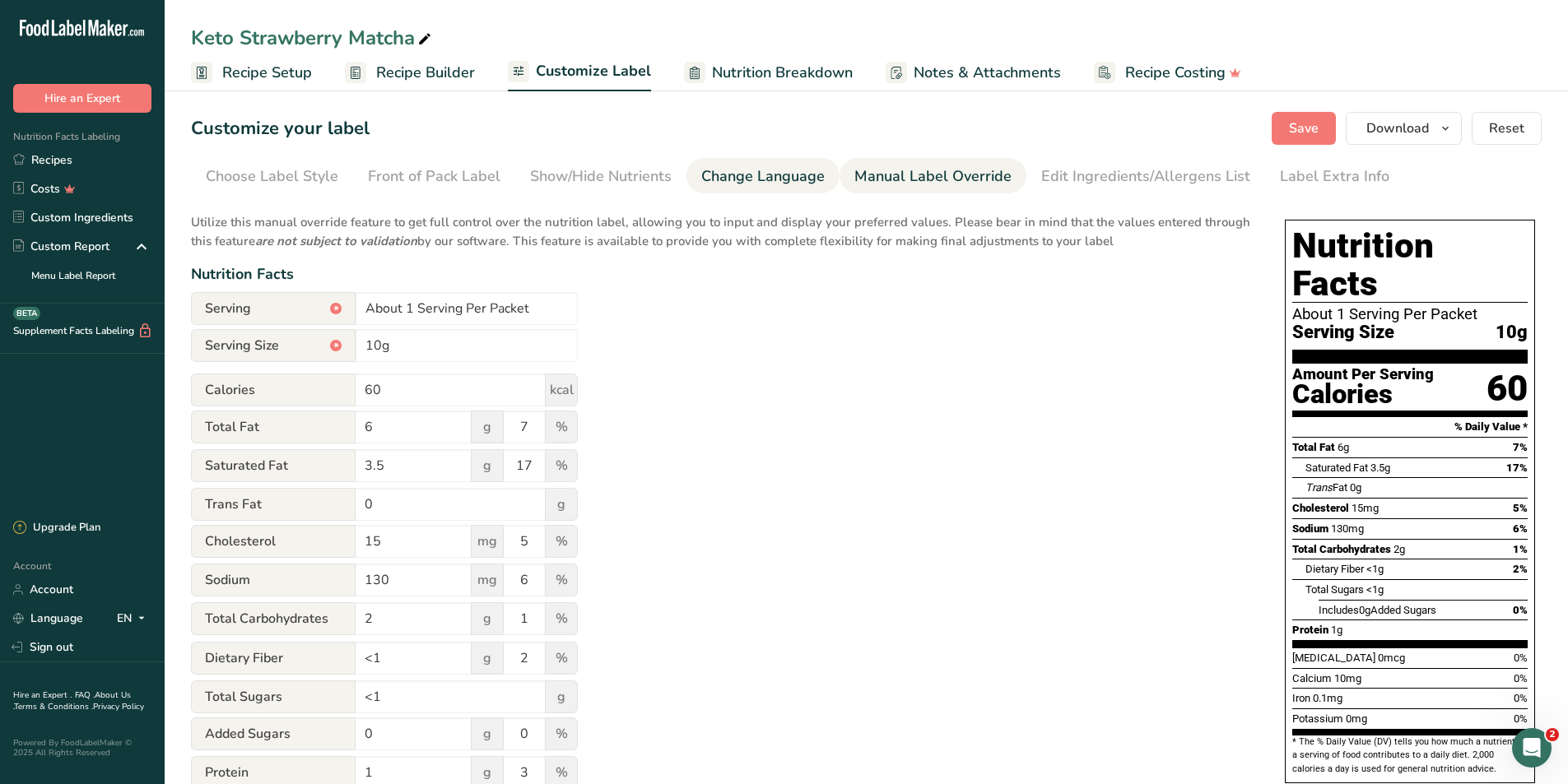
click at [701, 178] on div "Change Language" at bounding box center [762, 177] width 123 height 22
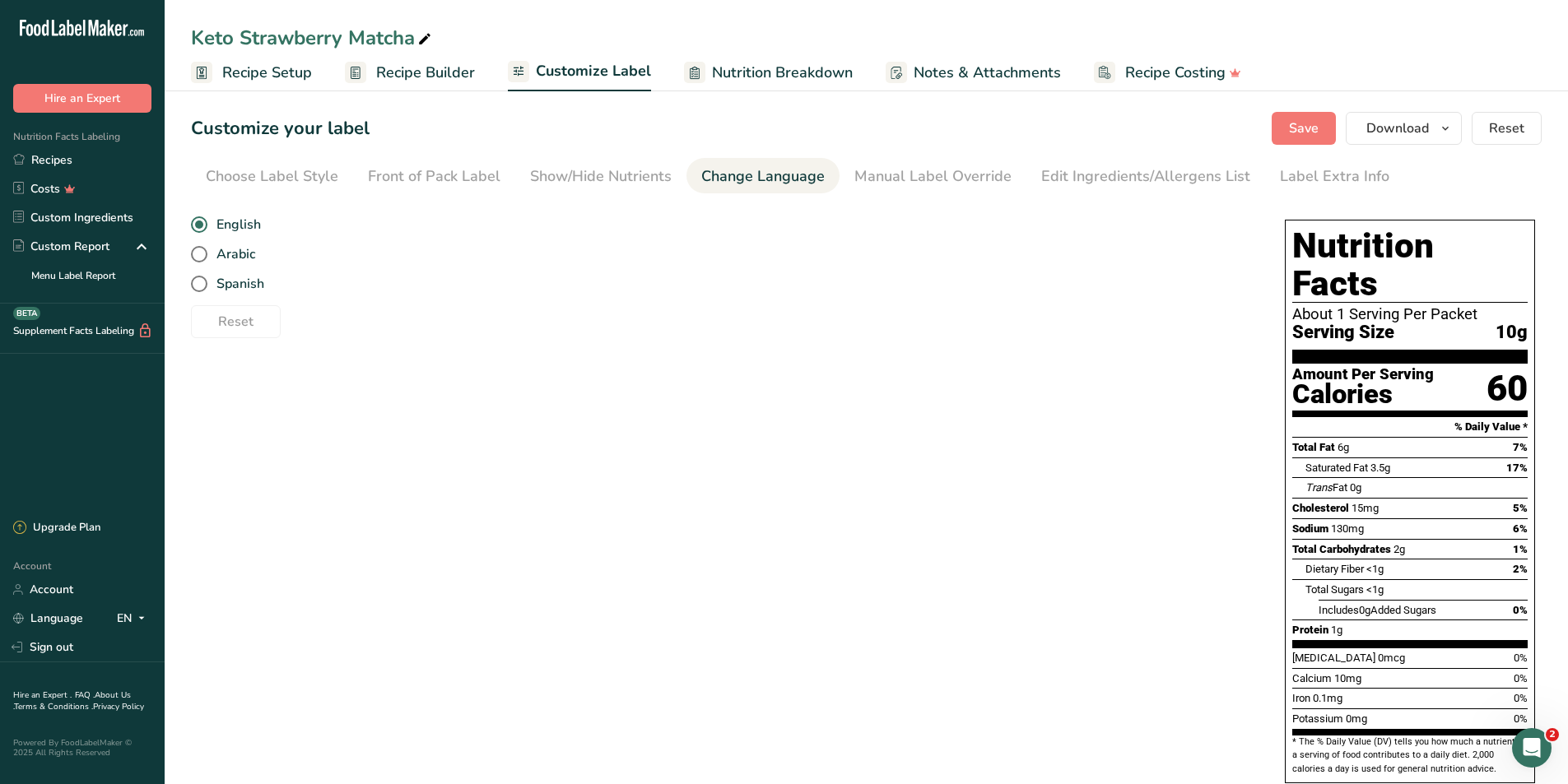
click at [741, 179] on div "Change Language" at bounding box center [762, 177] width 123 height 22
click at [339, 176] on li "Choose Label Style" at bounding box center [272, 175] width 162 height 35
click at [745, 179] on div "Change Language" at bounding box center [762, 177] width 123 height 22
click at [854, 179] on div "Manual Label Override" at bounding box center [932, 177] width 157 height 22
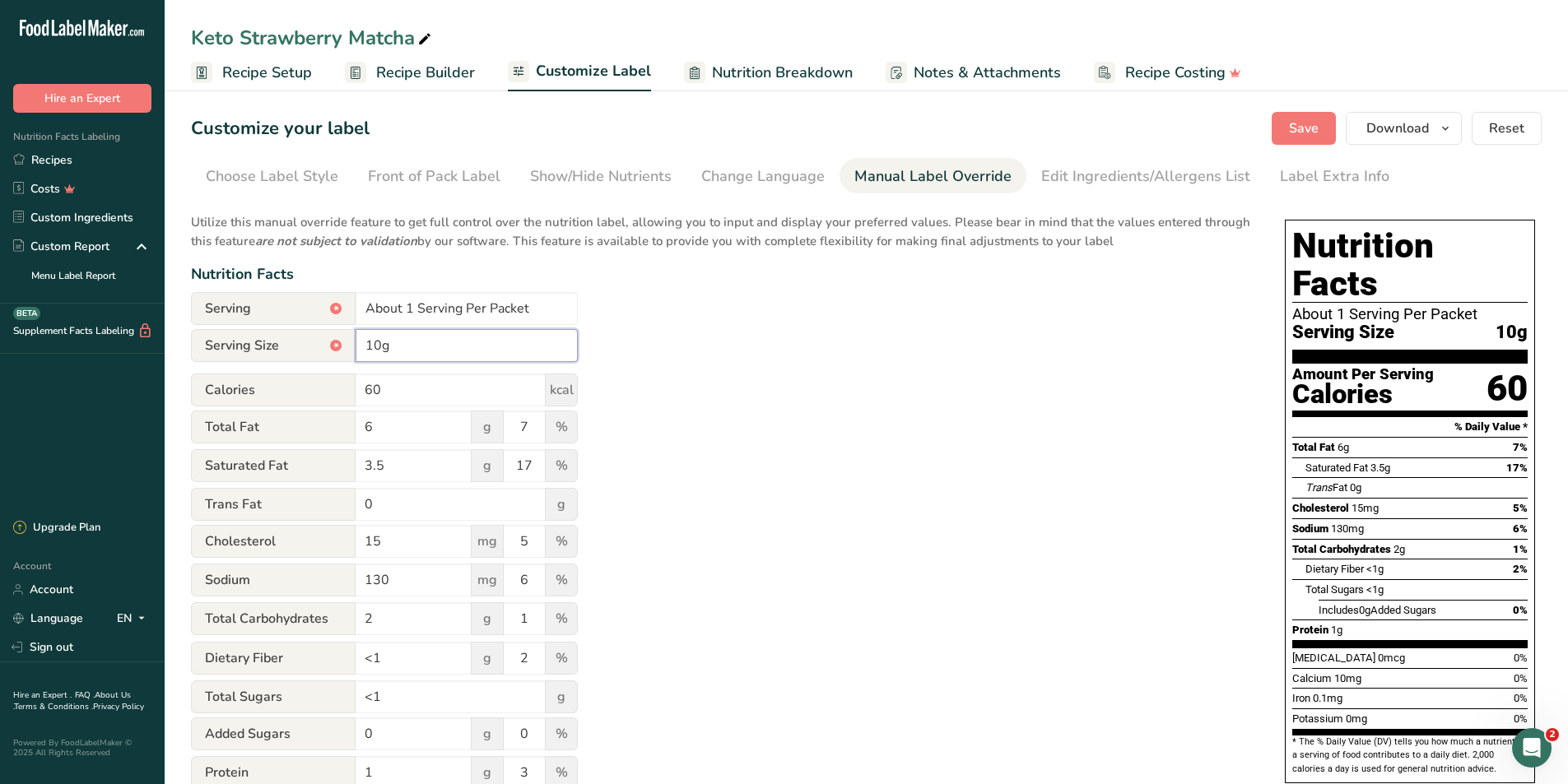
click at [432, 361] on input "10g" at bounding box center [467, 346] width 223 height 33
click at [339, 346] on div "*" at bounding box center [336, 345] width 11 height 11
click at [794, 164] on link "Change Language" at bounding box center [762, 176] width 123 height 37
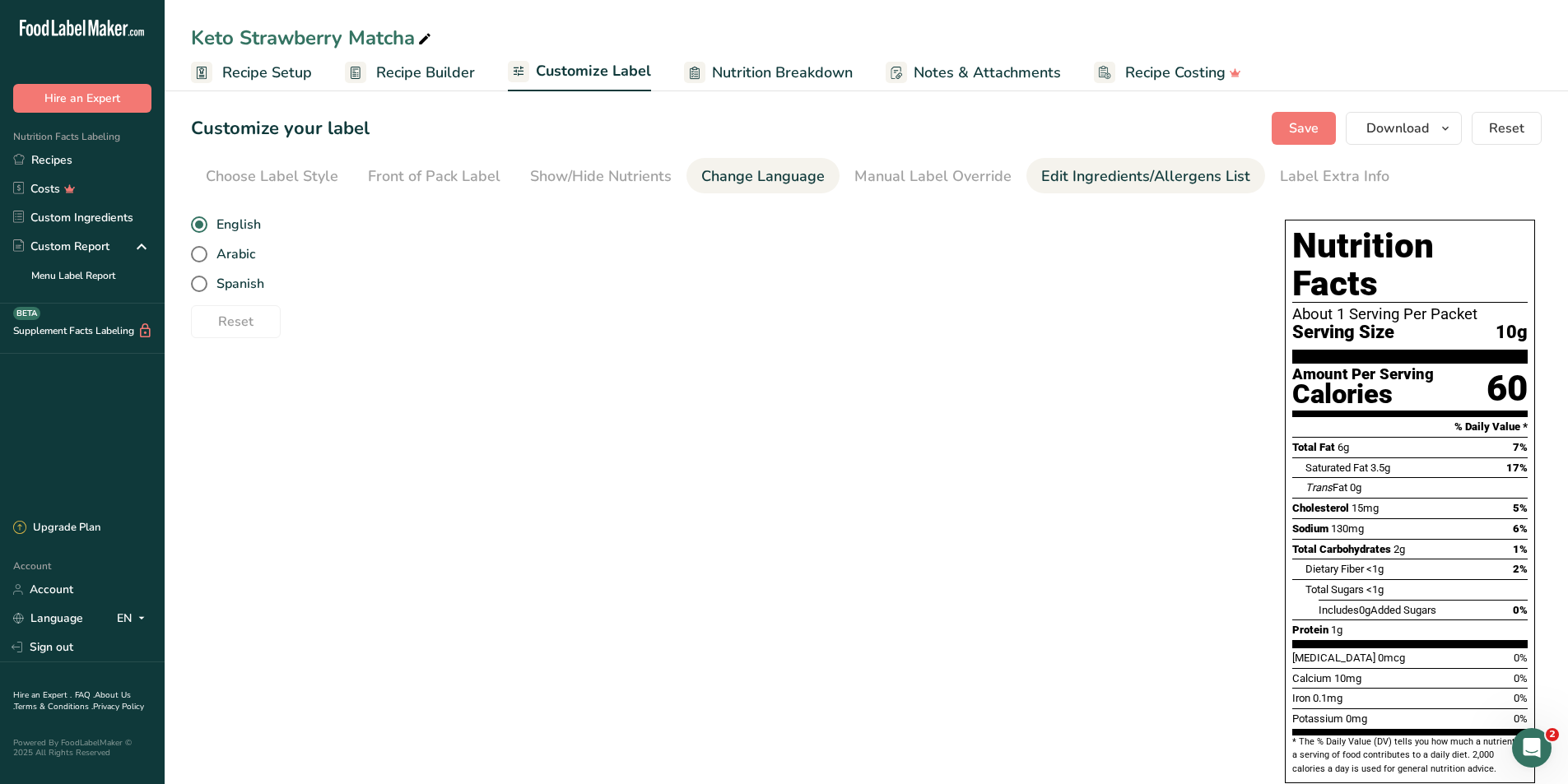
click at [1046, 190] on link "Edit Ingredients/Allergens List" at bounding box center [1145, 176] width 209 height 37
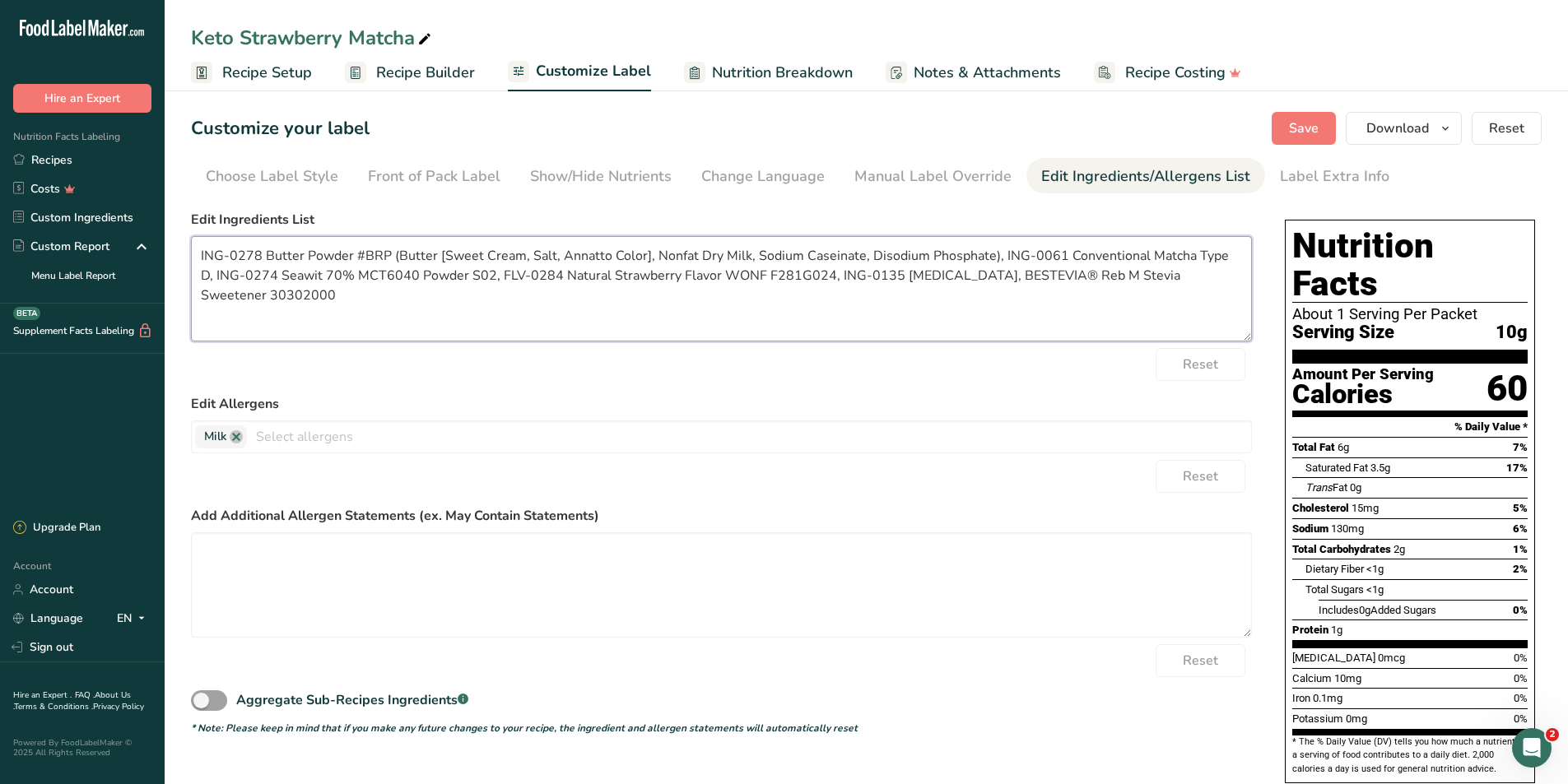
click at [294, 286] on textarea "ING-0278 Butter Powder #BRP (Butter [Sweet Cream, Salt, Annatto Color], Nonfat …" at bounding box center [721, 289] width 1061 height 105
click at [295, 286] on textarea "ING-0278 Butter Powder #BRP (Butter [Sweet Cream, Salt, Annatto Color], Nonfat …" at bounding box center [721, 289] width 1061 height 105
click at [295, 298] on textarea "ING-0278 Butter Powder #BRP (Butter [Sweet Cream, Salt, Annatto Color], Nonfat …" at bounding box center [721, 289] width 1061 height 105
drag, startPoint x: 302, startPoint y: 305, endPoint x: 191, endPoint y: 251, distance: 123.4
click at [191, 251] on textarea "ING-0278 Butter Powder #BRP (Butter [Sweet Cream, Salt, Annatto Color], Nonfat …" at bounding box center [721, 289] width 1061 height 105
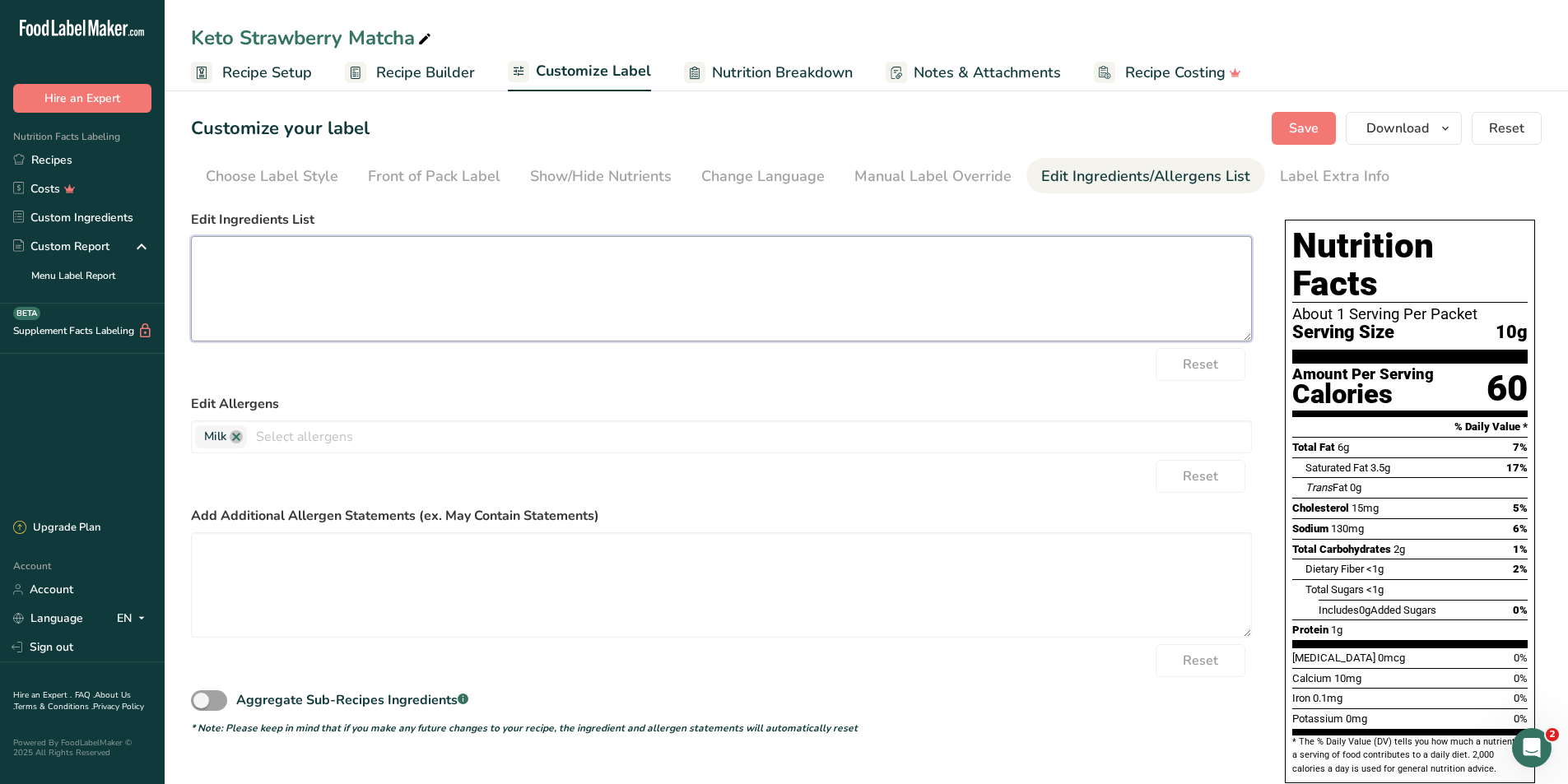
click at [618, 270] on textarea at bounding box center [721, 289] width 1061 height 105
paste textarea "Butter Powder* (Butter [Cream, Salt, Annatto], Nonfat Dry Milk, Sodium Caseinat…"
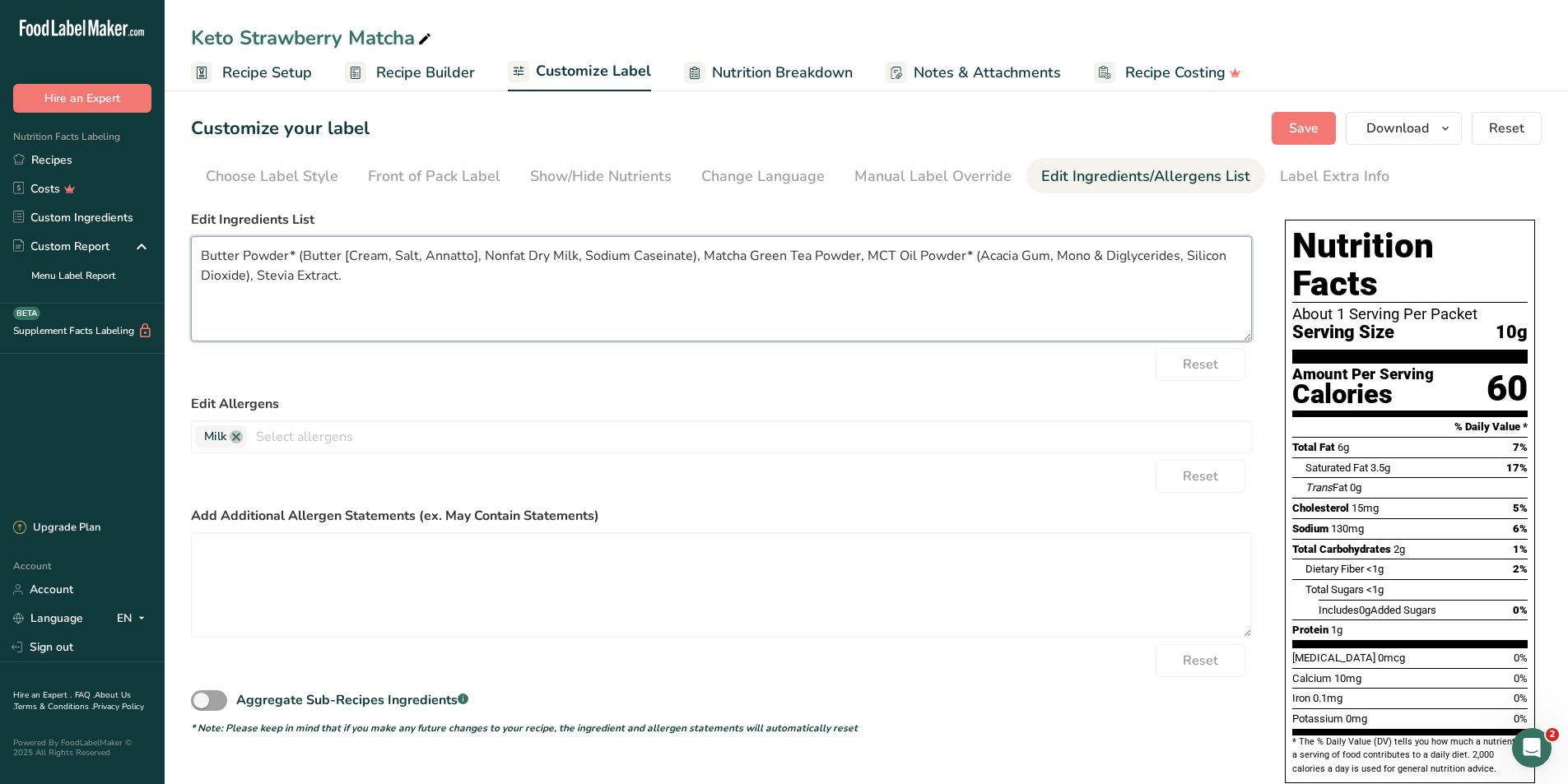
click at [254, 285] on textarea "Butter Powder* (Butter [Cream, Salt, Annatto], Nonfat Dry Milk, Sodium Caseinat…" at bounding box center [721, 289] width 1061 height 105
drag, startPoint x: 869, startPoint y: 258, endPoint x: 1005, endPoint y: 256, distance: 136.0
click at [1005, 256] on textarea "Butter Powder* (Butter [Cream, Salt, Annatto], Nonfat Dry Milk, Sodium Caseinat…" at bounding box center [721, 289] width 1061 height 105
click at [891, 311] on textarea "Butter Powder* (Butter [Cream, Salt, Annatto], Nonfat Dry Milk, Sodium Caseinat…" at bounding box center [721, 289] width 1061 height 105
click at [867, 256] on textarea "Butter Powder* (Butter [Cream, Salt, Annatto], Nonfat Dry Milk, Sodium Caseinat…" at bounding box center [721, 289] width 1061 height 105
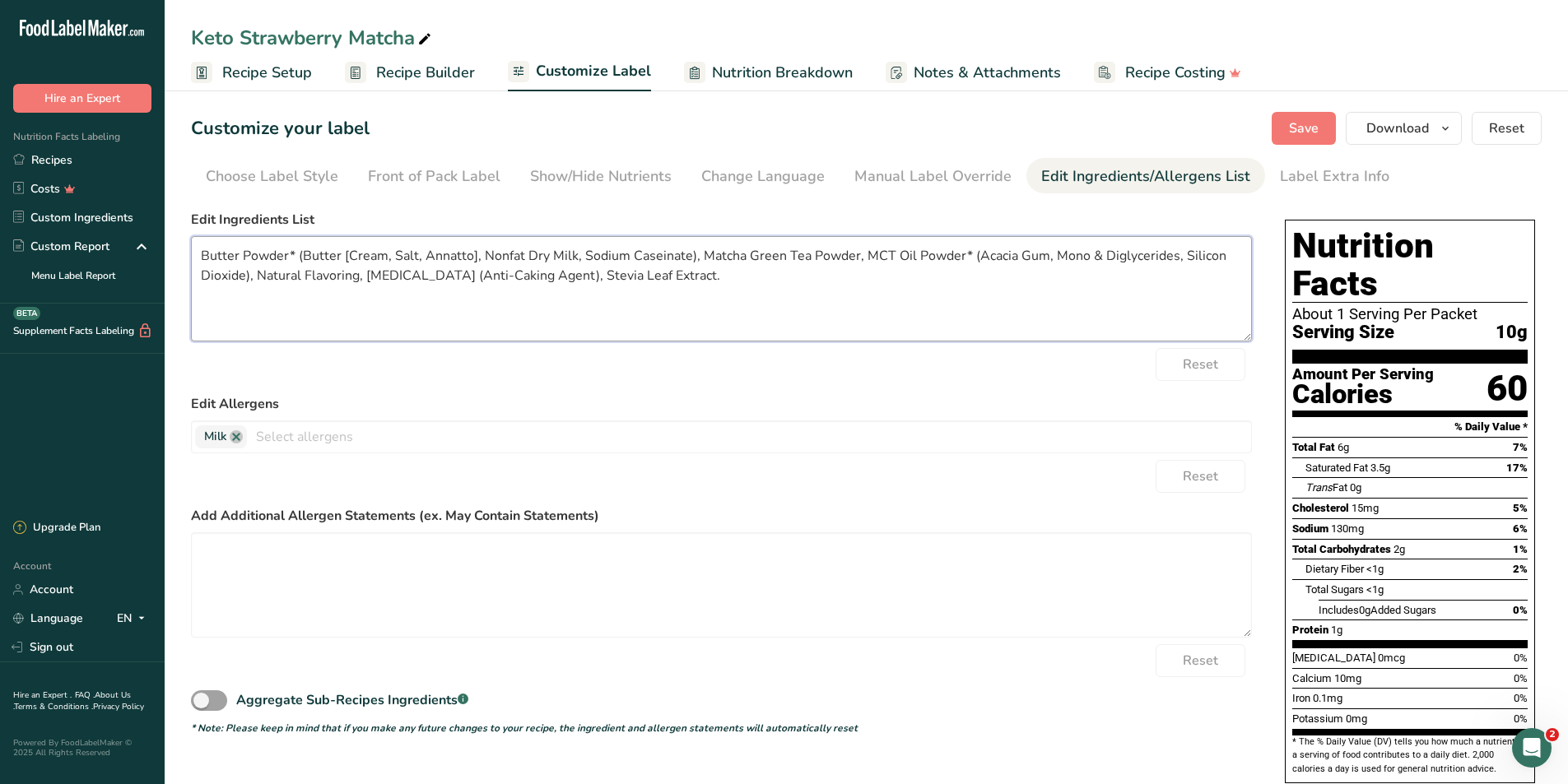
drag, startPoint x: 246, startPoint y: 276, endPoint x: 250, endPoint y: 268, distance: 8.9
click at [250, 268] on textarea "Butter Powder* (Butter [Cream, Salt, Annatto], Nonfat Dry Milk, Sodium Caseinat…" at bounding box center [721, 289] width 1061 height 105
click at [247, 273] on textarea "Butter Powder* (Butter [Cream, Salt, Annatto], Nonfat Dry Milk, Sodium Caseinat…" at bounding box center [721, 289] width 1061 height 105
click at [248, 277] on textarea "Butter Powder* (Butter [Cream, Salt, Annatto], Nonfat Dry Milk, Sodium Caseinat…" at bounding box center [721, 289] width 1061 height 105
drag, startPoint x: 248, startPoint y: 278, endPoint x: 963, endPoint y: 258, distance: 715.3
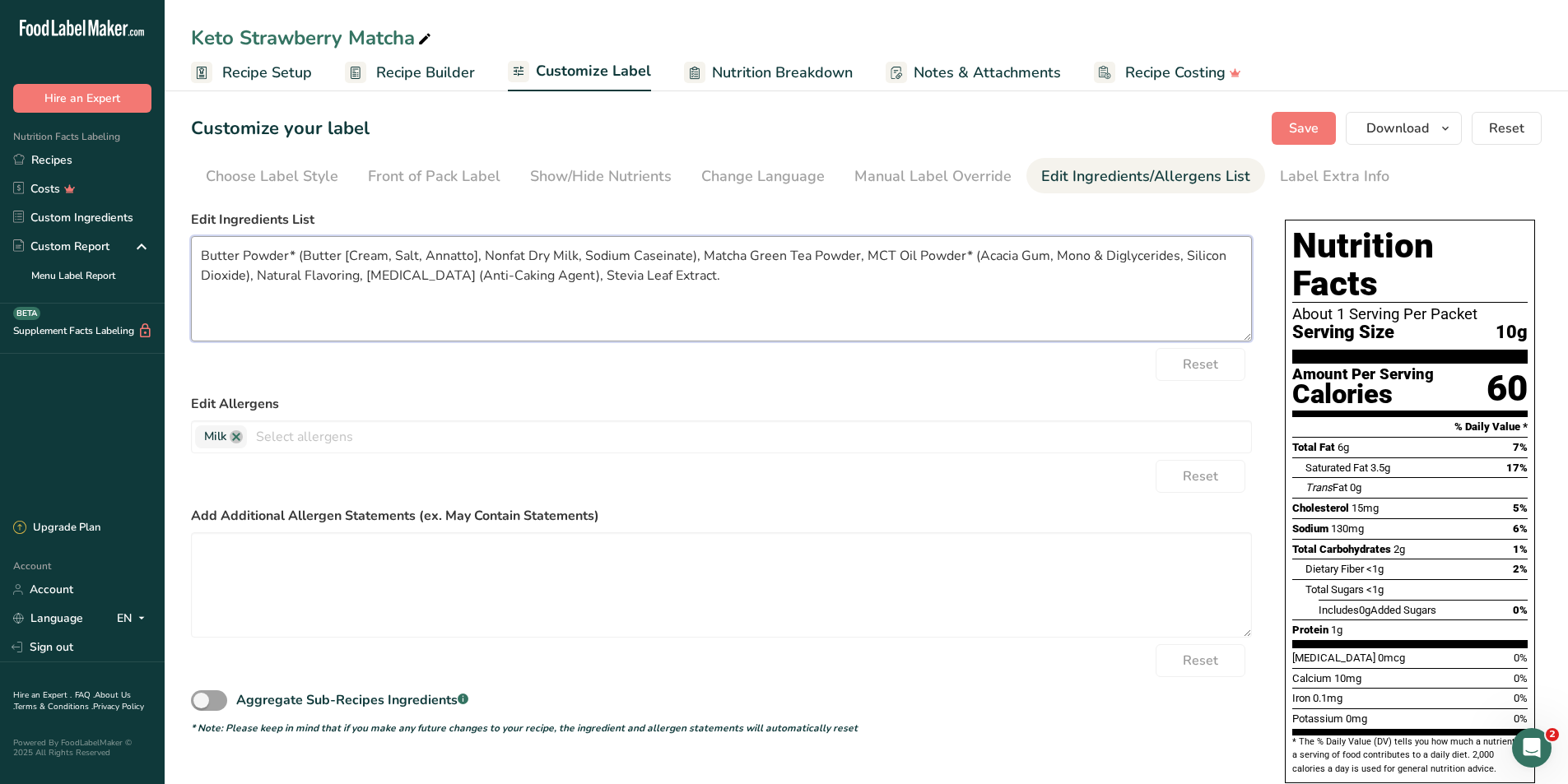
click at [963, 258] on textarea "Butter Powder* (Butter [Cream, Salt, Annatto], Nonfat Dry Milk, Sodium Caseinat…" at bounding box center [721, 289] width 1061 height 105
click at [645, 291] on textarea "Butter Powder* (Butter [Cream, Salt, Annatto], Nonfat Dry Milk, Sodium Caseinat…" at bounding box center [721, 289] width 1061 height 105
click at [1130, 263] on textarea "Butter Powder* (Butter [Cream, Salt, Annatto], Nonfat Dry Milk, Sodium Caseinat…" at bounding box center [721, 289] width 1061 height 105
click at [1311, 129] on span "Save" at bounding box center [1303, 128] width 29 height 20
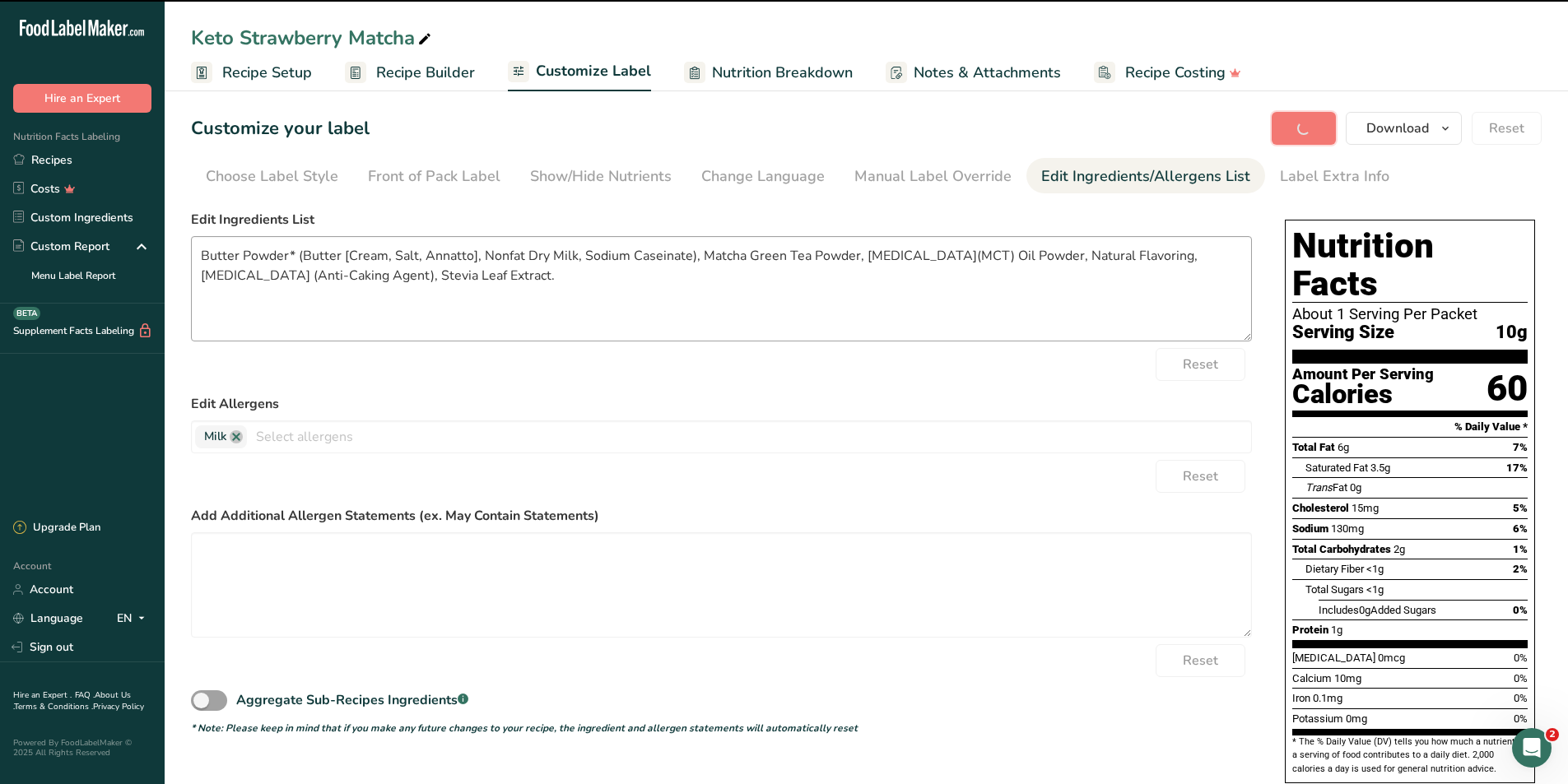
type textarea "Butter Powder* (Butter [Cream, Salt, Annatto], Nonfat Dry Milk, Sodium Caseinat…"
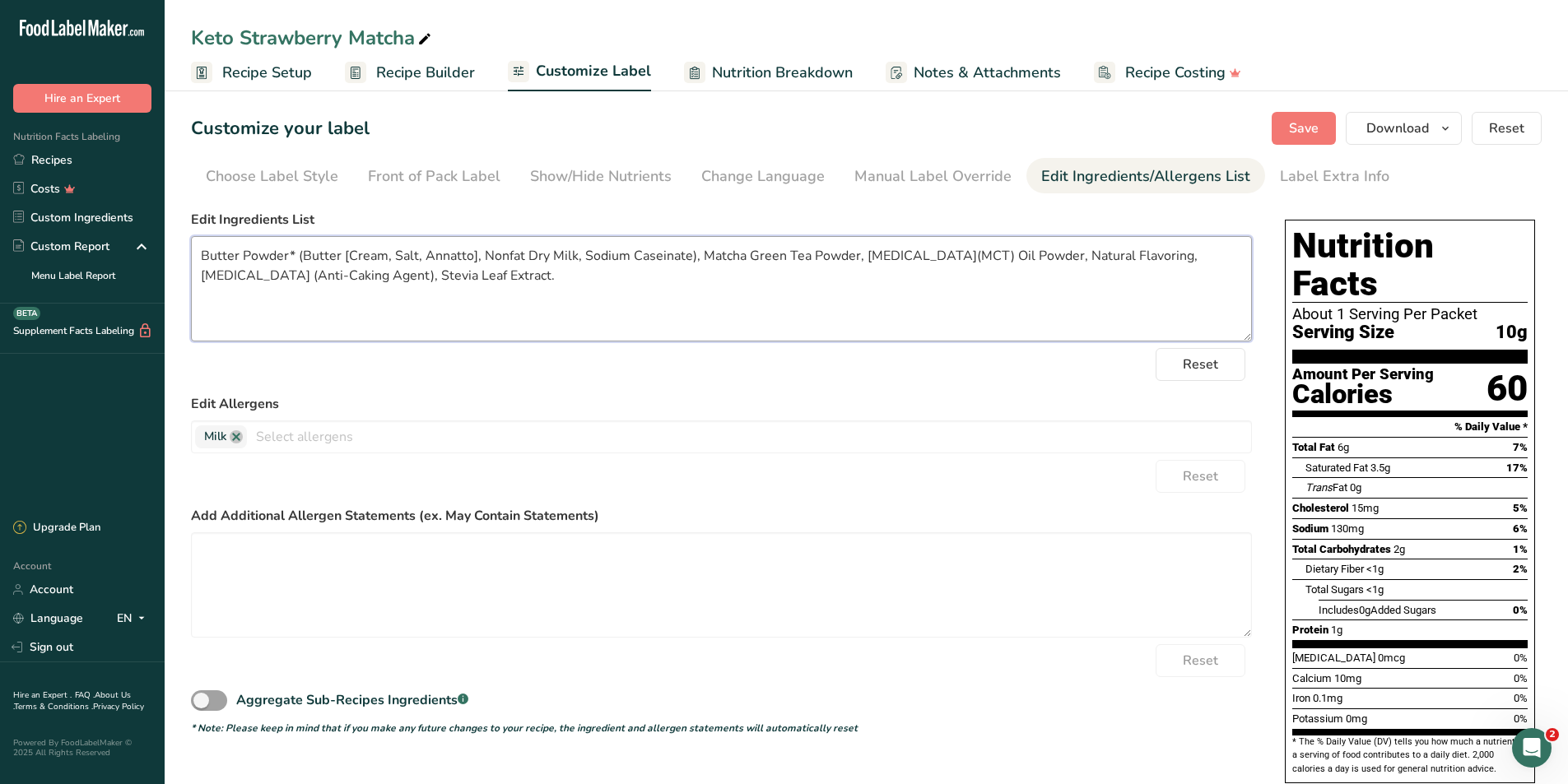
drag, startPoint x: 196, startPoint y: 255, endPoint x: 575, endPoint y: 288, distance: 380.4
click at [575, 288] on textarea "Butter Powder* (Butter [Cream, Salt, Annatto], Nonfat Dry Milk, Sodium Caseinat…" at bounding box center [721, 289] width 1061 height 105
click at [281, 72] on span "Recipe Setup" at bounding box center [267, 73] width 90 height 22
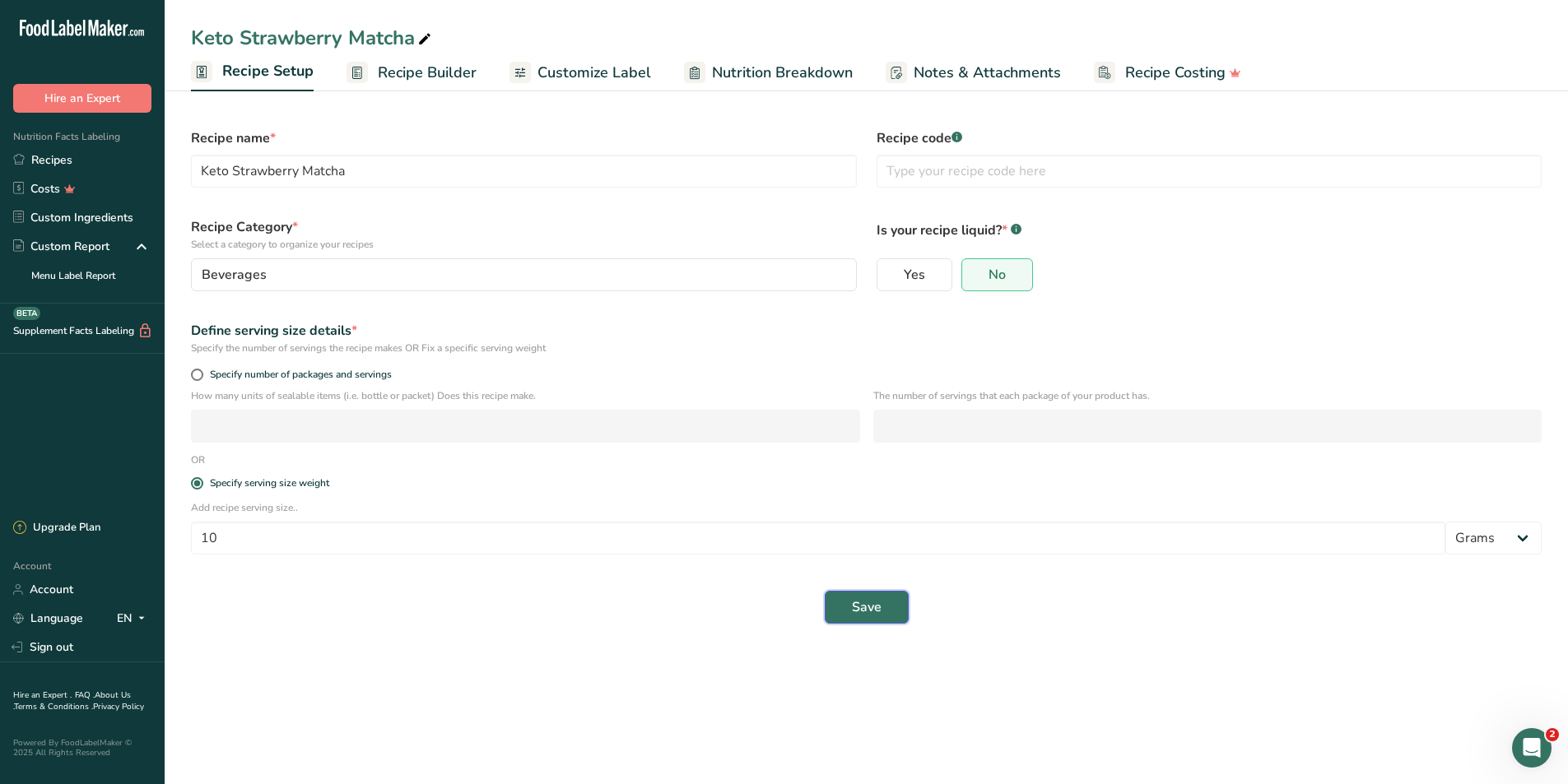
click at [887, 618] on button "Save" at bounding box center [866, 607] width 84 height 33
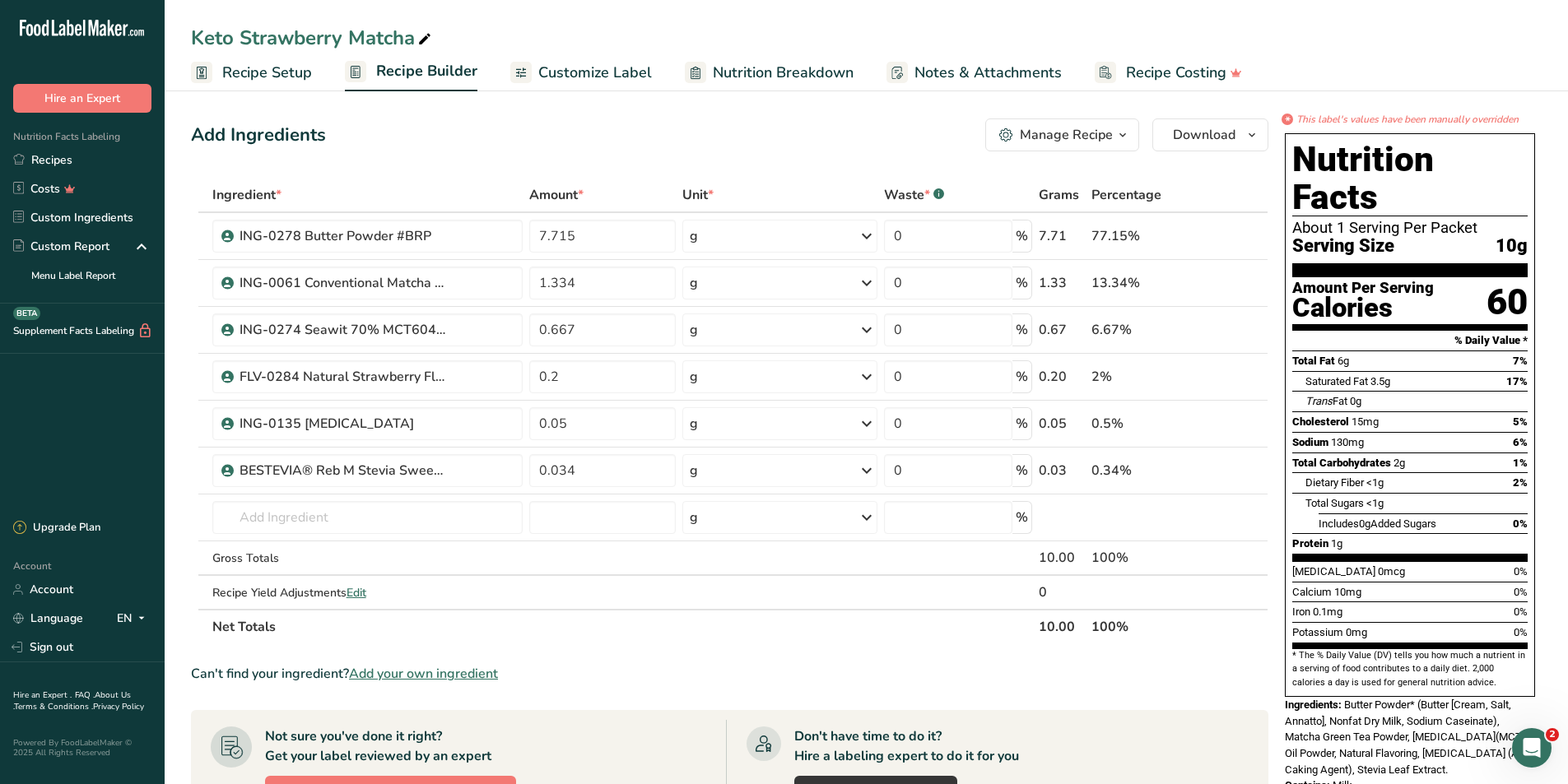
click at [436, 39] on div "Keto Strawberry Matcha" at bounding box center [866, 38] width 1403 height 29
click at [431, 40] on icon at bounding box center [424, 39] width 15 height 23
type input "Keto Strawberry Matcha_08/13/2025 (Pending)"
click at [1224, 122] on button "Download" at bounding box center [1210, 135] width 116 height 33
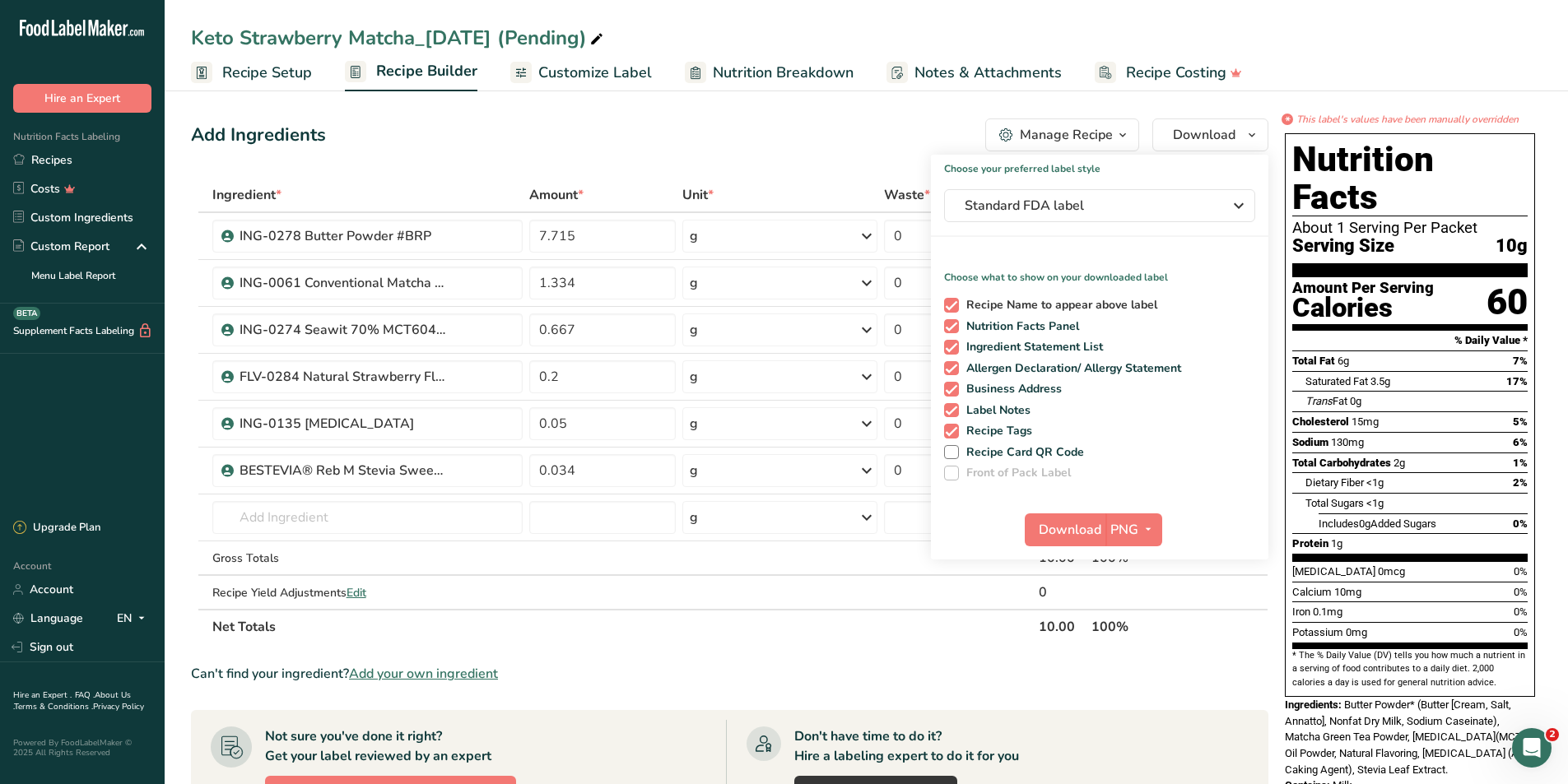
click at [1084, 311] on span "Recipe Name to appear above label" at bounding box center [1058, 304] width 199 height 15
click at [955, 310] on input "Recipe Name to appear above label" at bounding box center [949, 304] width 10 height 10
checkbox input "false"
click at [1040, 361] on span "Allergen Declaration/ Allergy Statement" at bounding box center [1070, 368] width 223 height 15
click at [955, 363] on input "Allergen Declaration/ Allergy Statement" at bounding box center [949, 368] width 10 height 10
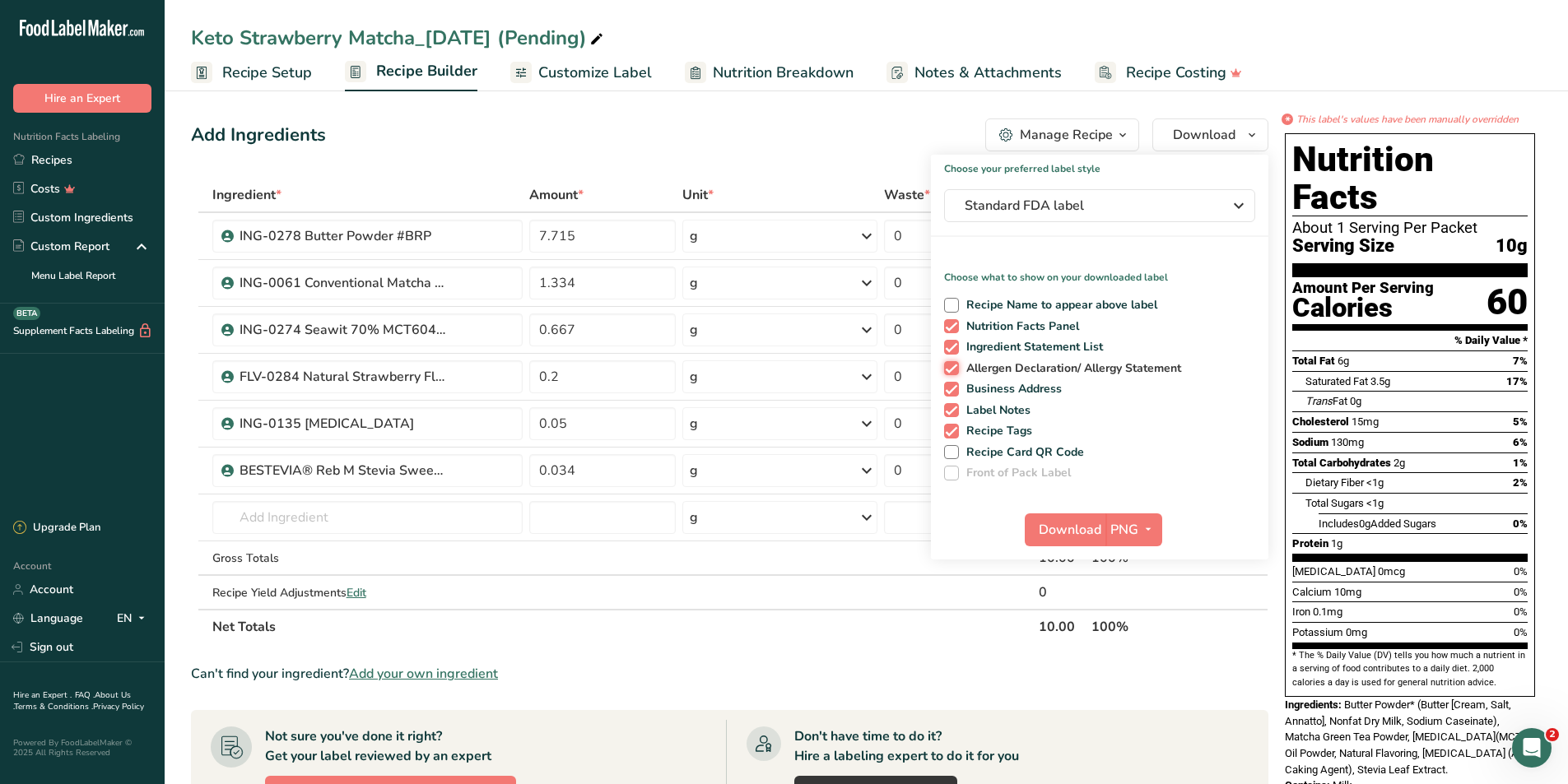
checkbox input "false"
click at [1008, 386] on span "Business Address" at bounding box center [1011, 389] width 103 height 15
click at [955, 386] on input "Business Address" at bounding box center [949, 389] width 10 height 10
checkbox input "false"
click at [994, 405] on span "Label Notes" at bounding box center [995, 411] width 72 height 15
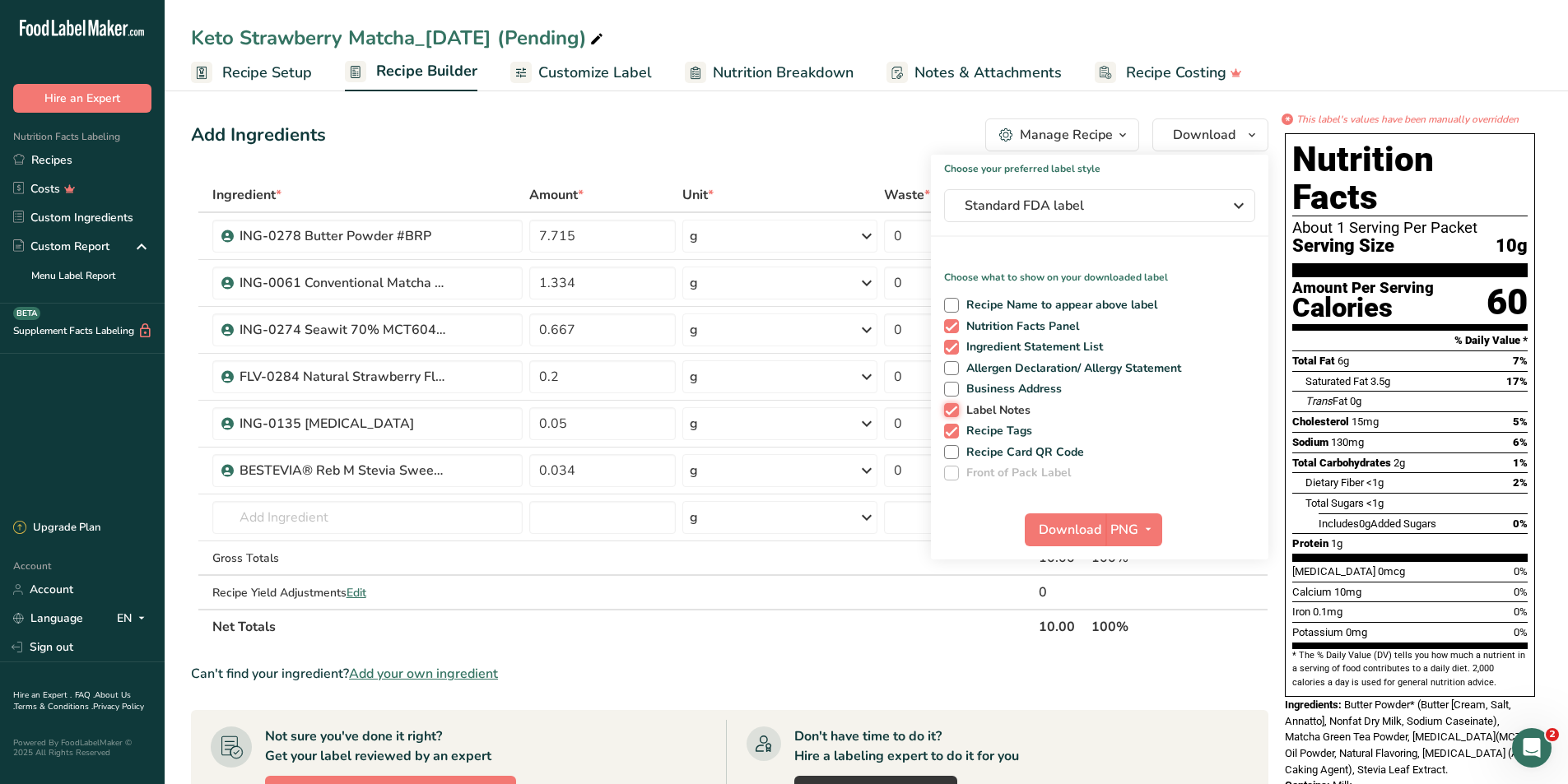
click at [955, 405] on input "Label Notes" at bounding box center [949, 410] width 10 height 10
checkbox input "false"
click at [986, 423] on span "Recipe Tags" at bounding box center [996, 430] width 74 height 15
click at [955, 425] on input "Recipe Tags" at bounding box center [949, 430] width 10 height 10
checkbox input "false"
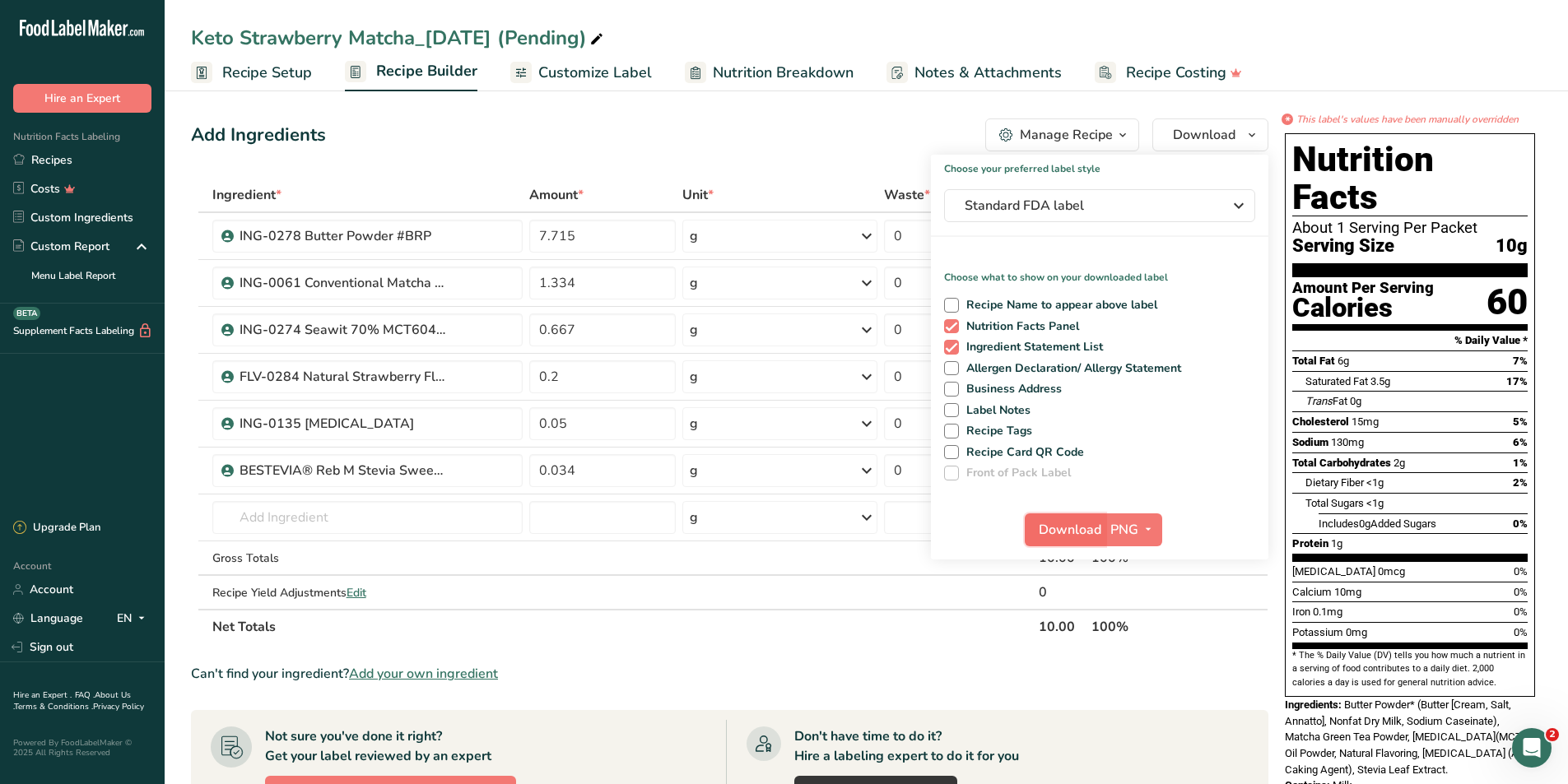
click at [1054, 533] on span "Download" at bounding box center [1069, 530] width 63 height 20
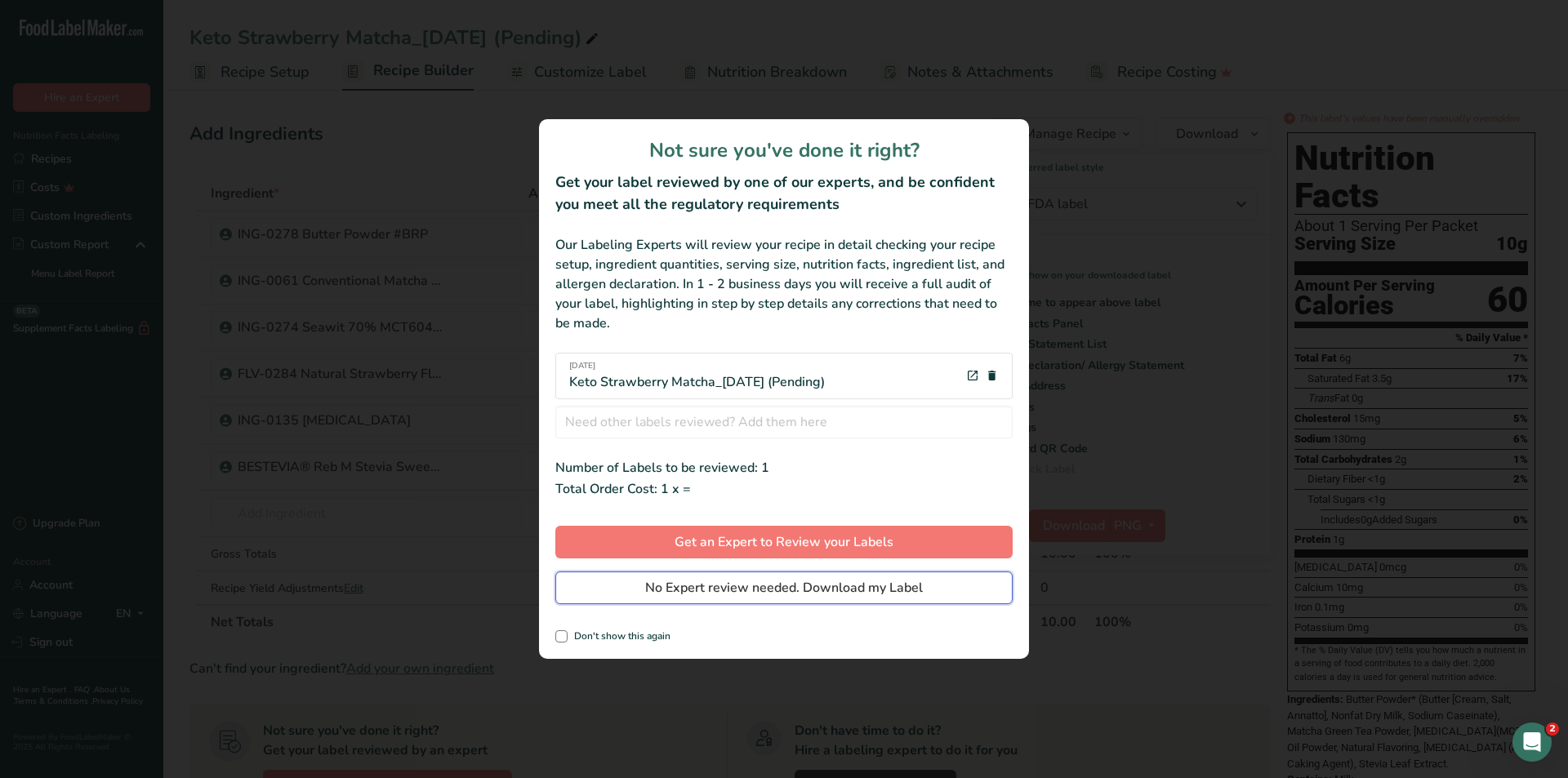
click at [798, 593] on span "No Expert review needed. Download my Label" at bounding box center [784, 588] width 277 height 20
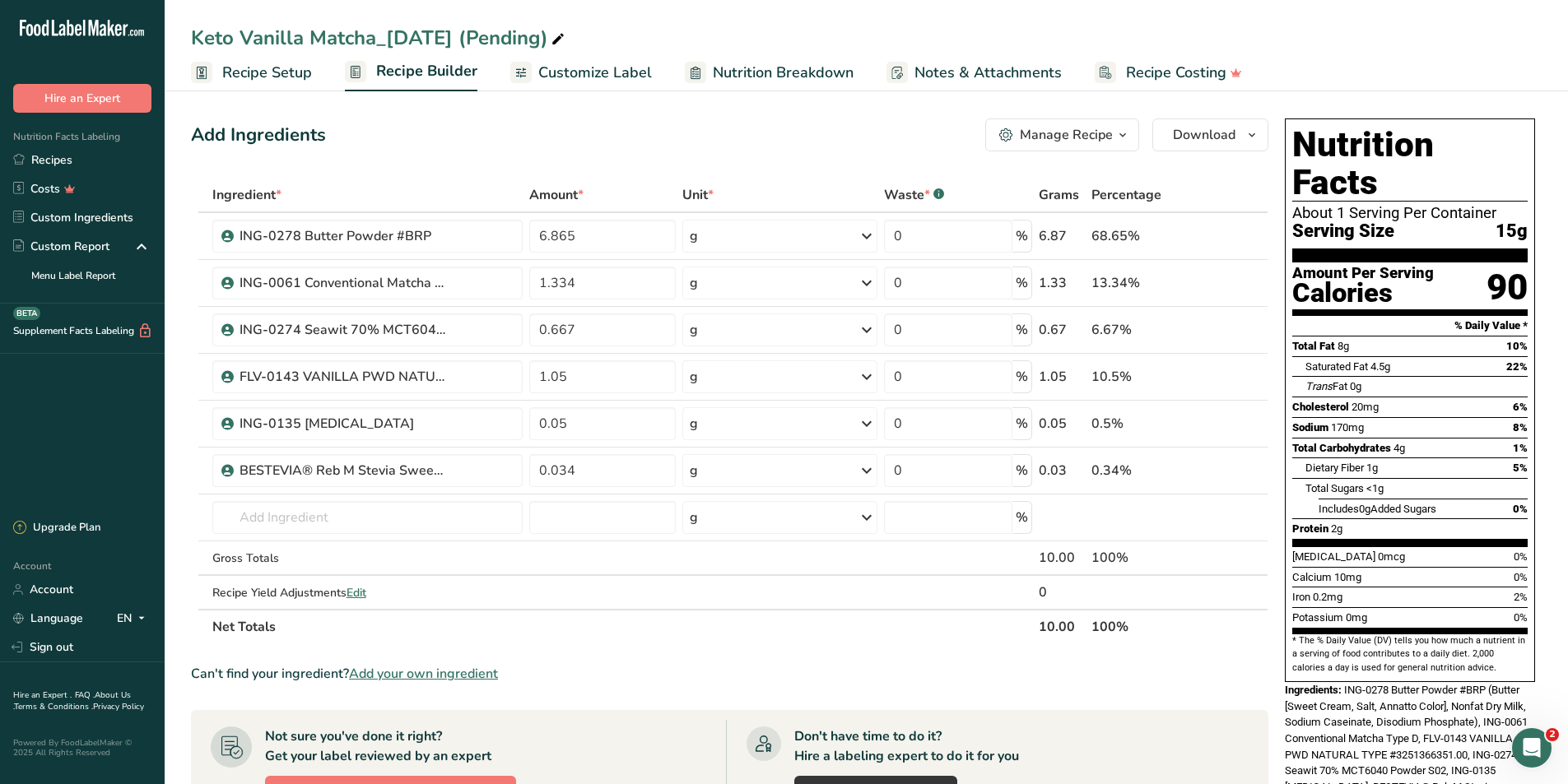
click at [712, 67] on span "Nutrition Breakdown" at bounding box center [782, 73] width 141 height 22
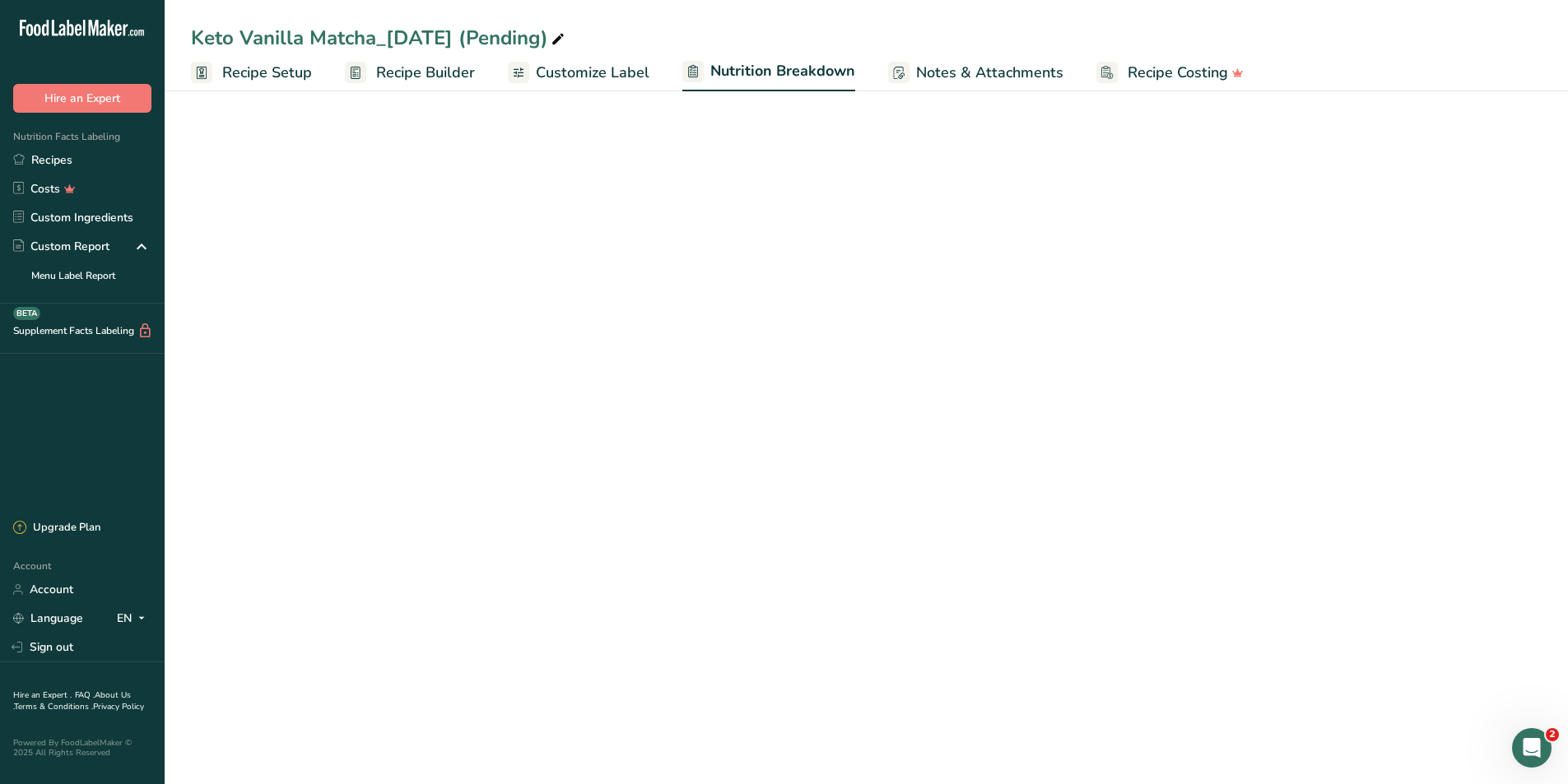
select select "Calories"
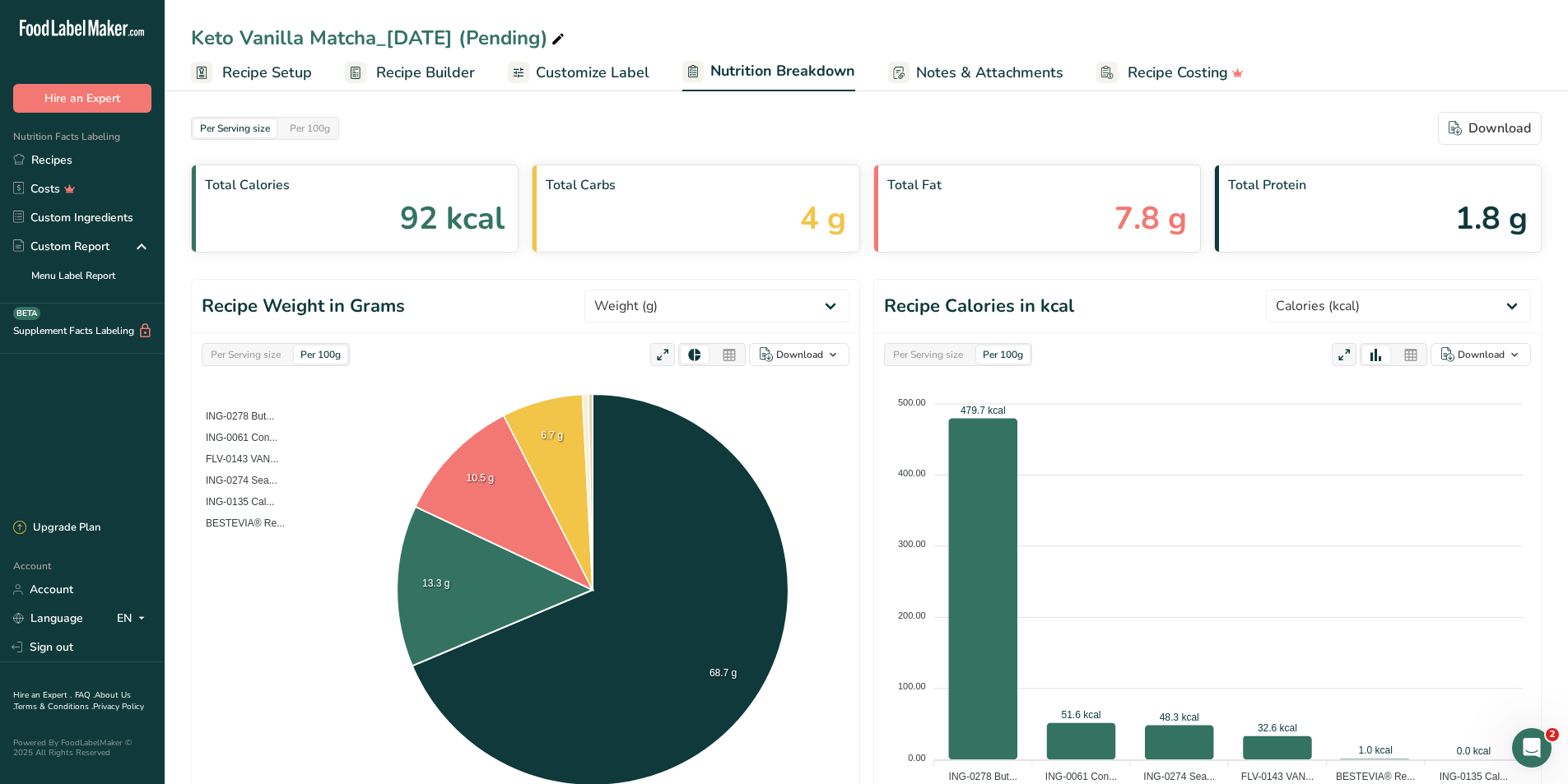
click at [568, 80] on span "Customize Label" at bounding box center [593, 73] width 114 height 22
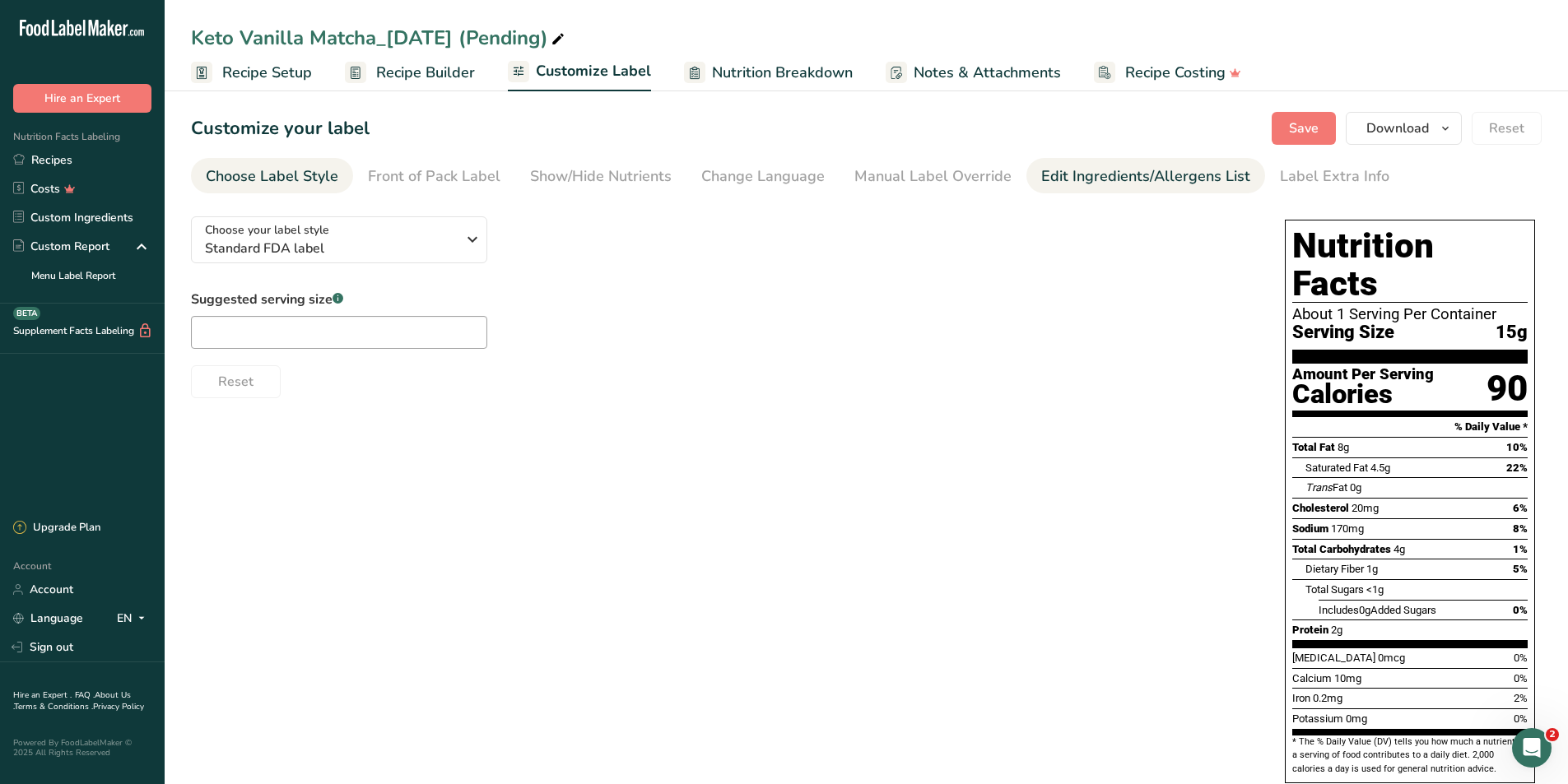
click at [1049, 165] on link "Edit Ingredients/Allergens List" at bounding box center [1145, 176] width 209 height 37
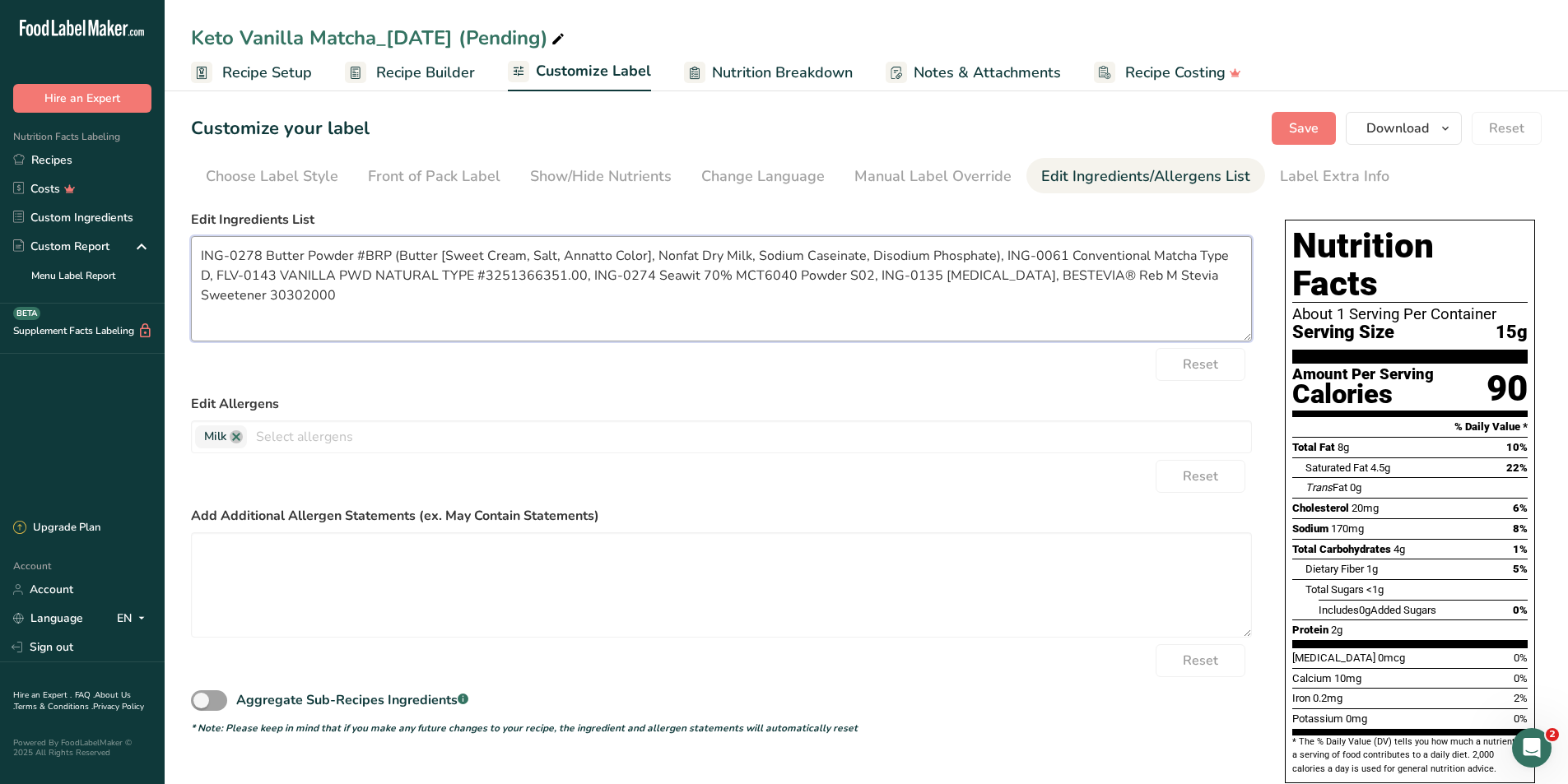
click at [571, 305] on textarea "ING-0278 Butter Powder #BRP (Butter [Sweet Cream, Salt, Annatto Color], Nonfat …" at bounding box center [721, 289] width 1061 height 105
paste textarea "Butter Powder* (Butter [Cream, Salt, Annatto], Nonfat Dry Milk, Sodium Caseinat…"
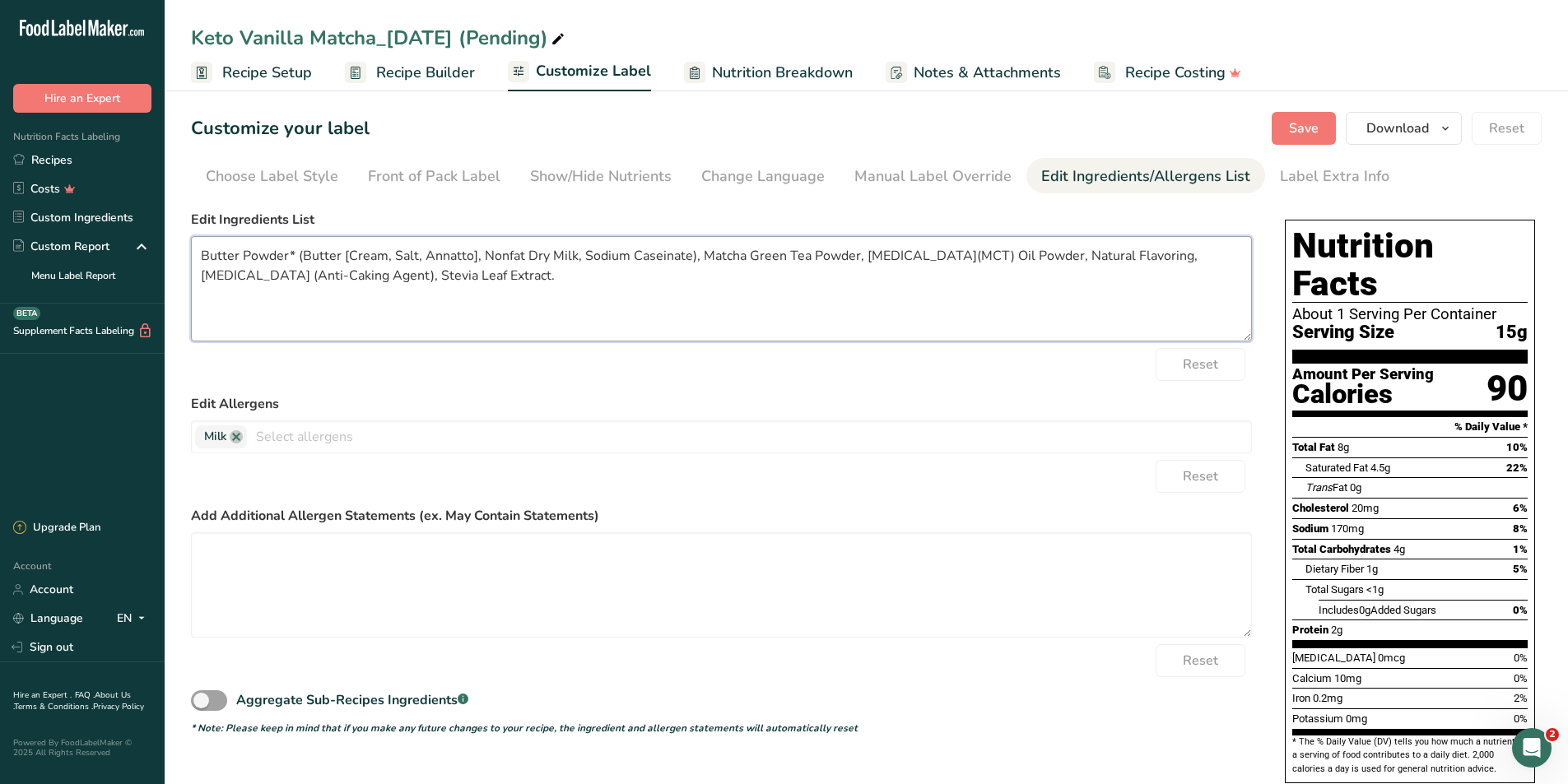
type textarea "Butter Powder* (Butter [Cream, Salt, Annatto], Nonfat Dry Milk, Sodium Caseinat…"
click at [1313, 129] on span "Save" at bounding box center [1303, 128] width 29 height 20
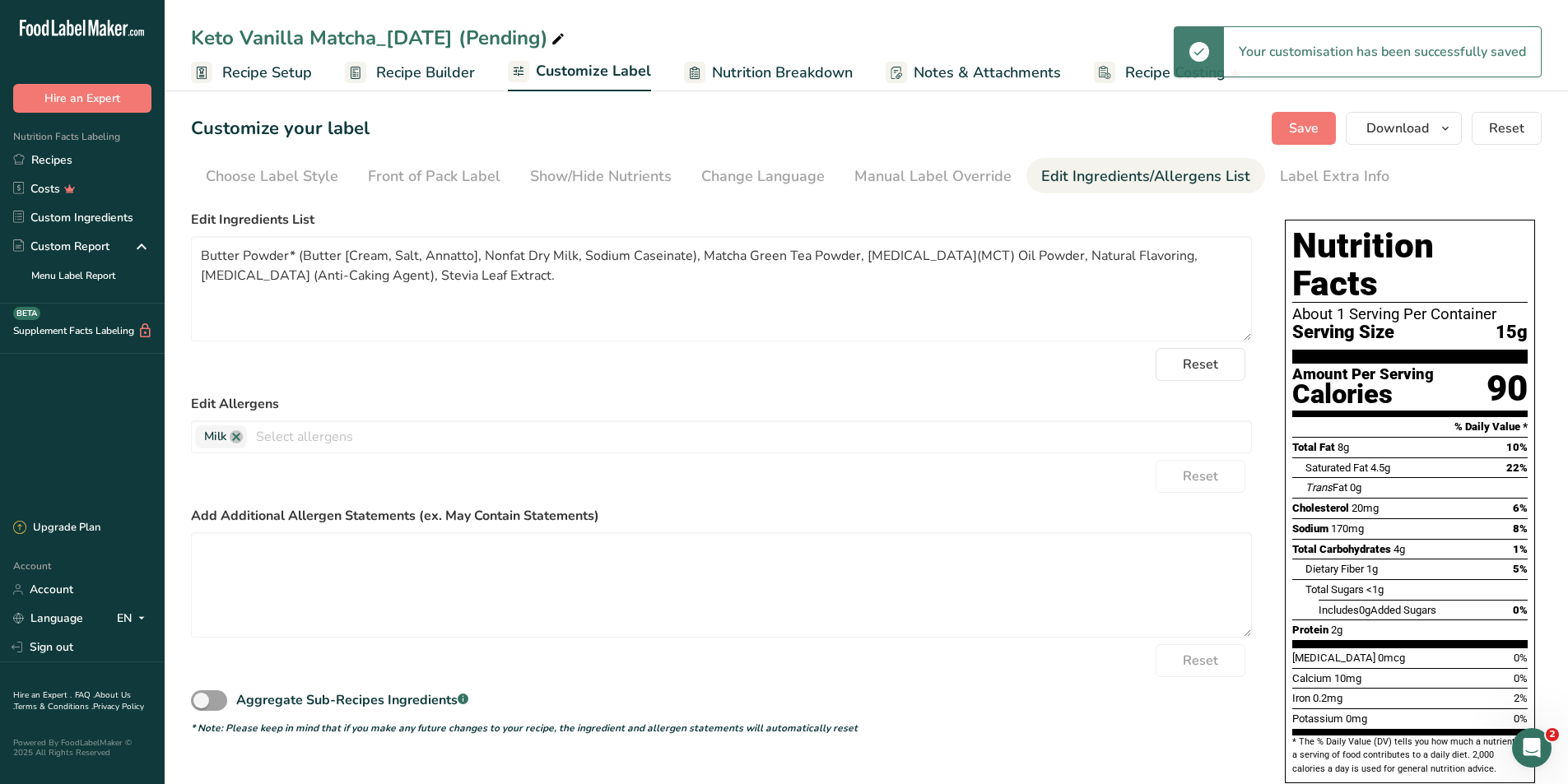
click at [419, 69] on span "Recipe Builder" at bounding box center [425, 73] width 98 height 22
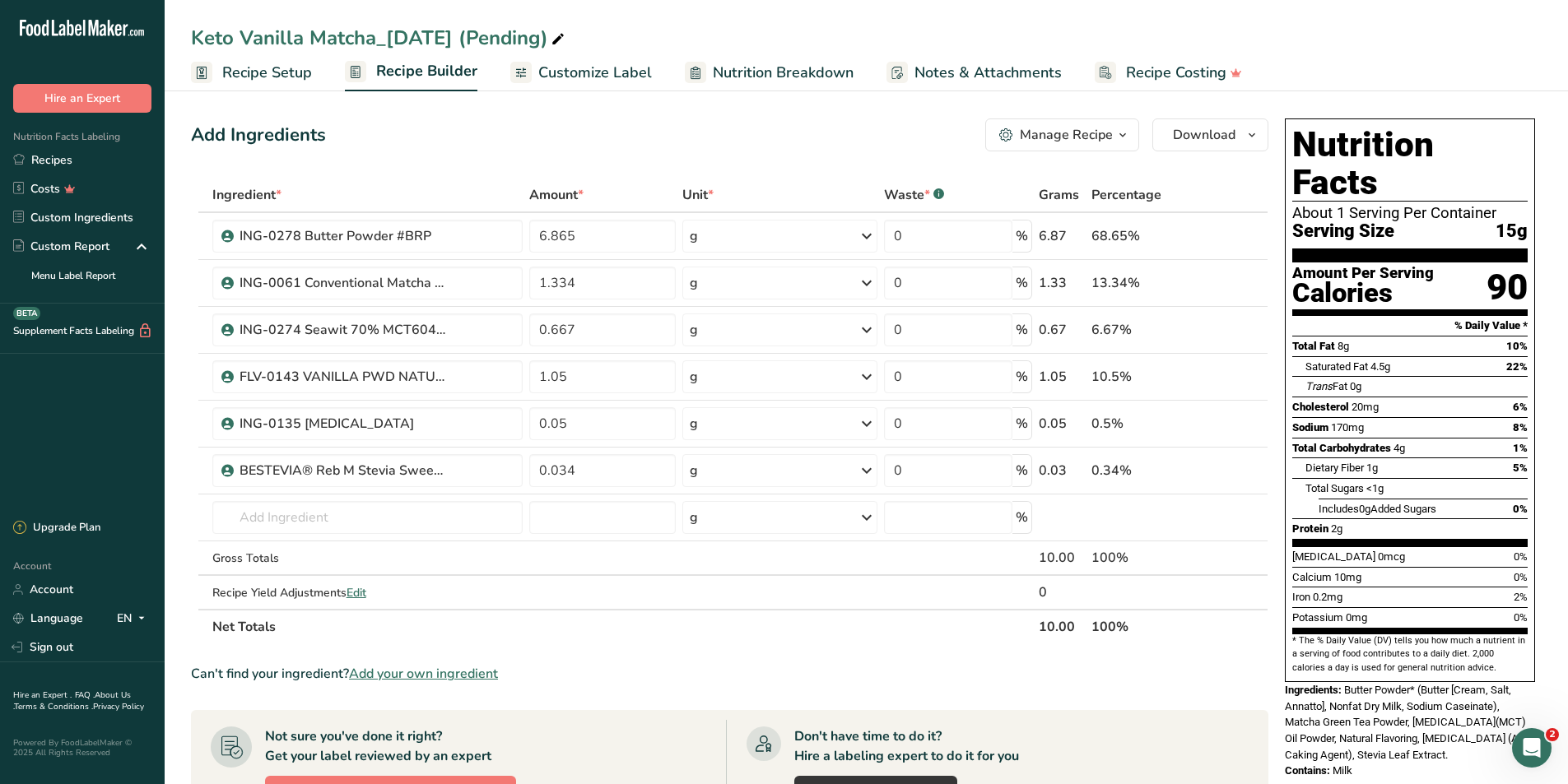
click at [278, 72] on span "Recipe Setup" at bounding box center [267, 73] width 90 height 22
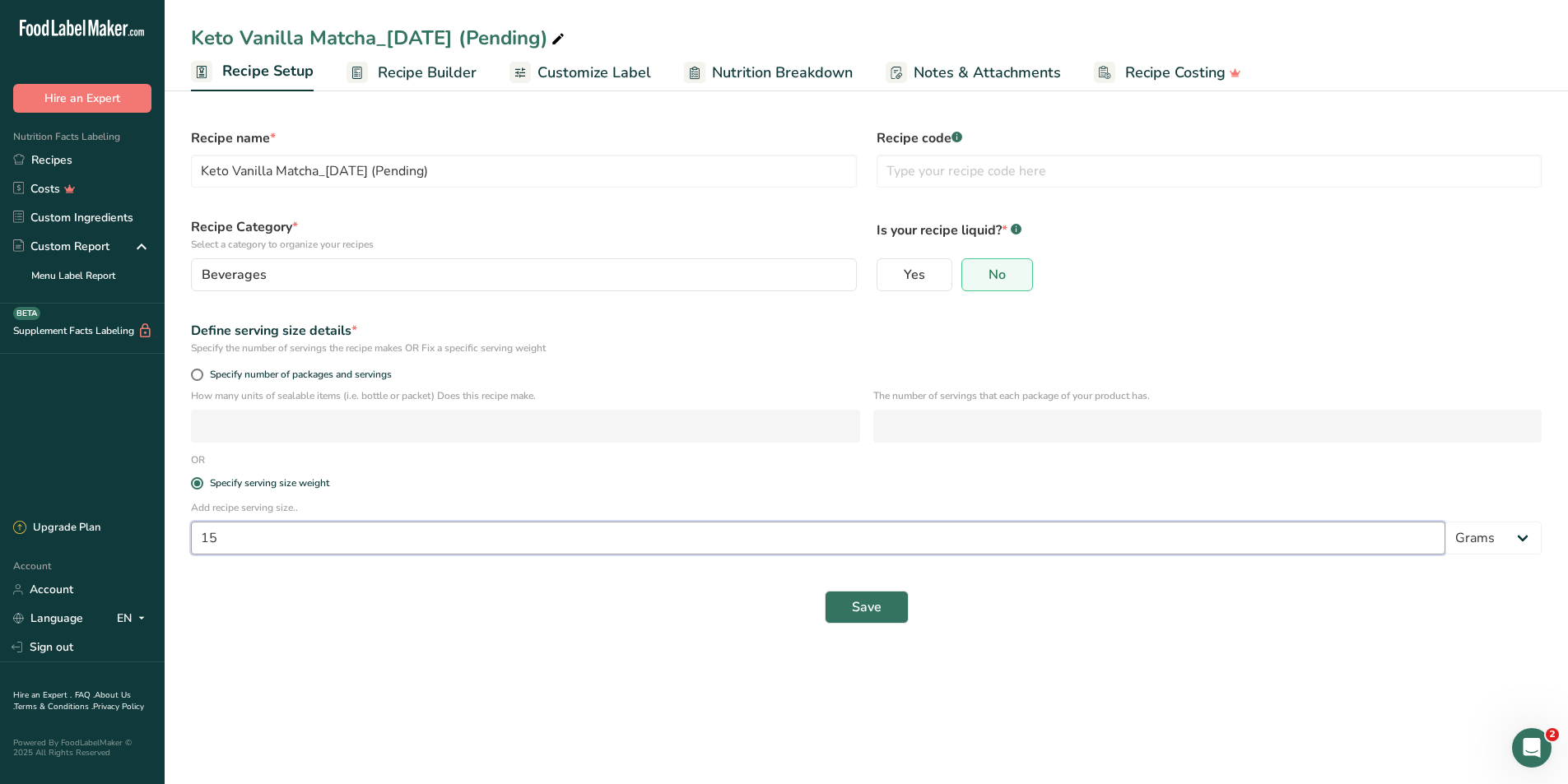
click at [289, 547] on input "15" at bounding box center [818, 538] width 1254 height 33
type input "10"
click at [872, 598] on span "Save" at bounding box center [866, 607] width 29 height 20
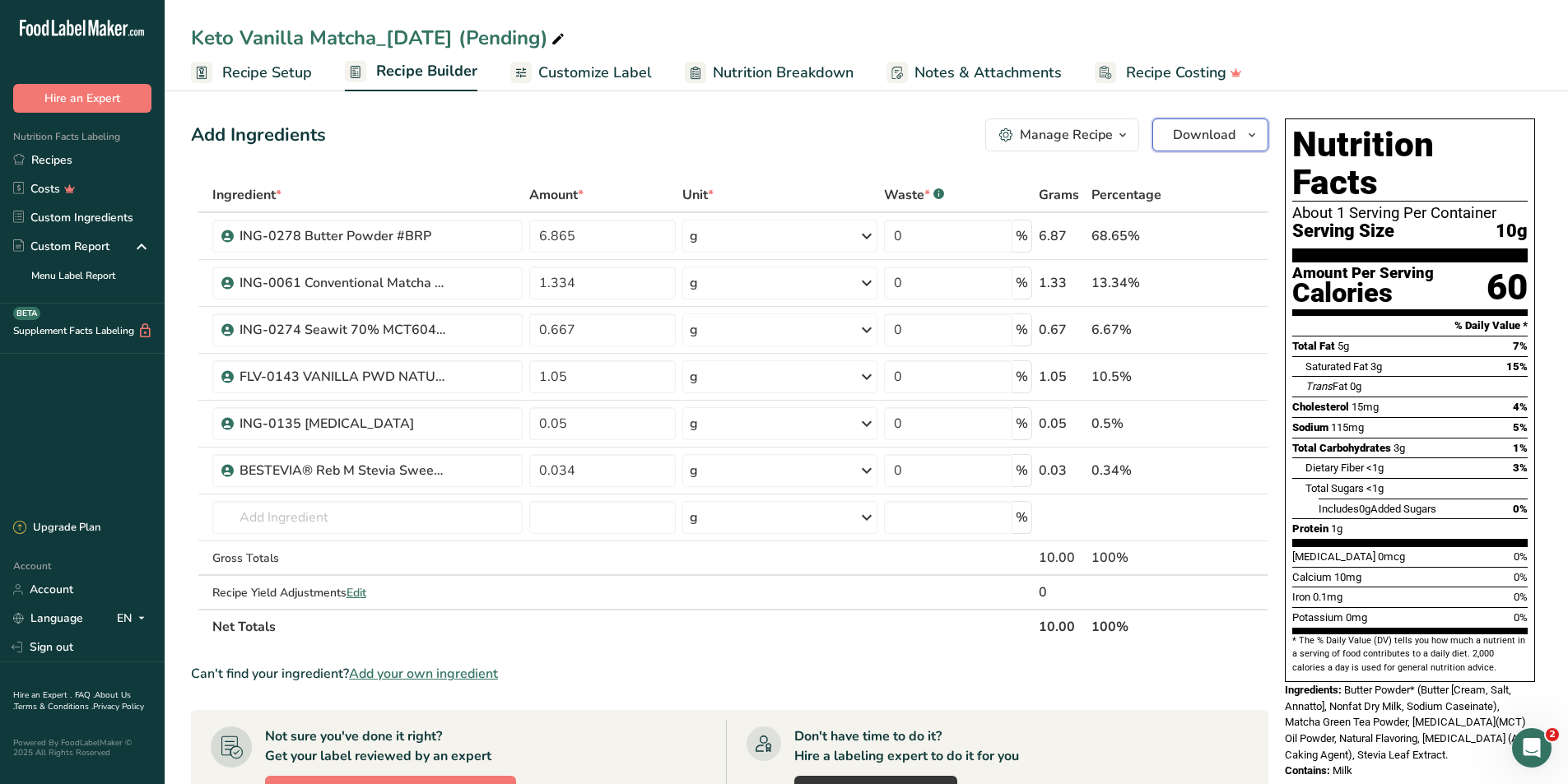
click at [1199, 129] on span "Download" at bounding box center [1204, 135] width 63 height 20
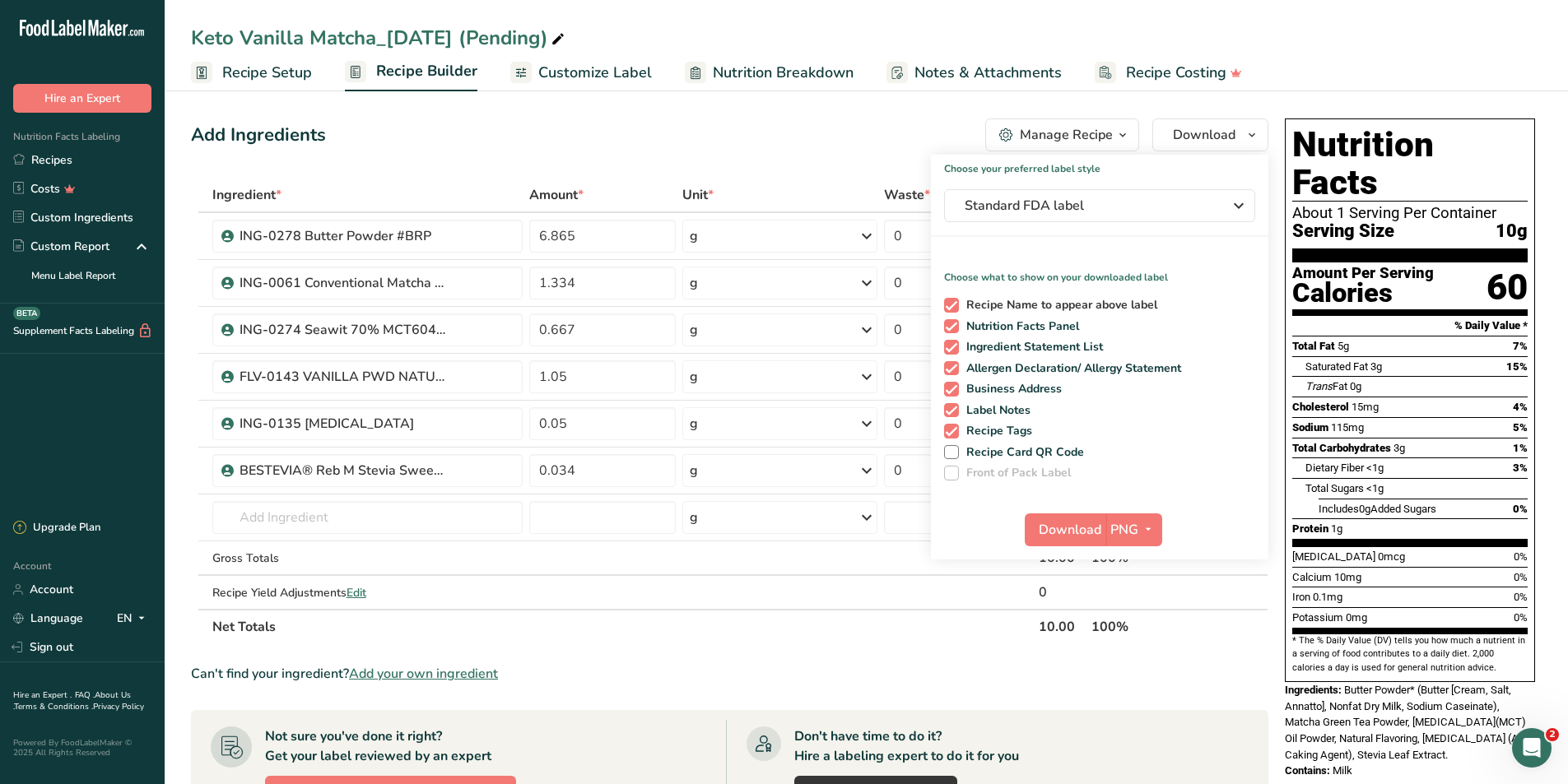
click at [1082, 298] on span "Recipe Name to appear above label" at bounding box center [1058, 304] width 199 height 15
click at [955, 299] on input "Recipe Name to appear above label" at bounding box center [949, 304] width 10 height 10
checkbox input "false"
click at [1046, 367] on span "Allergen Declaration/ Allergy Statement" at bounding box center [1070, 368] width 223 height 15
click at [955, 367] on input "Allergen Declaration/ Allergy Statement" at bounding box center [949, 368] width 10 height 10
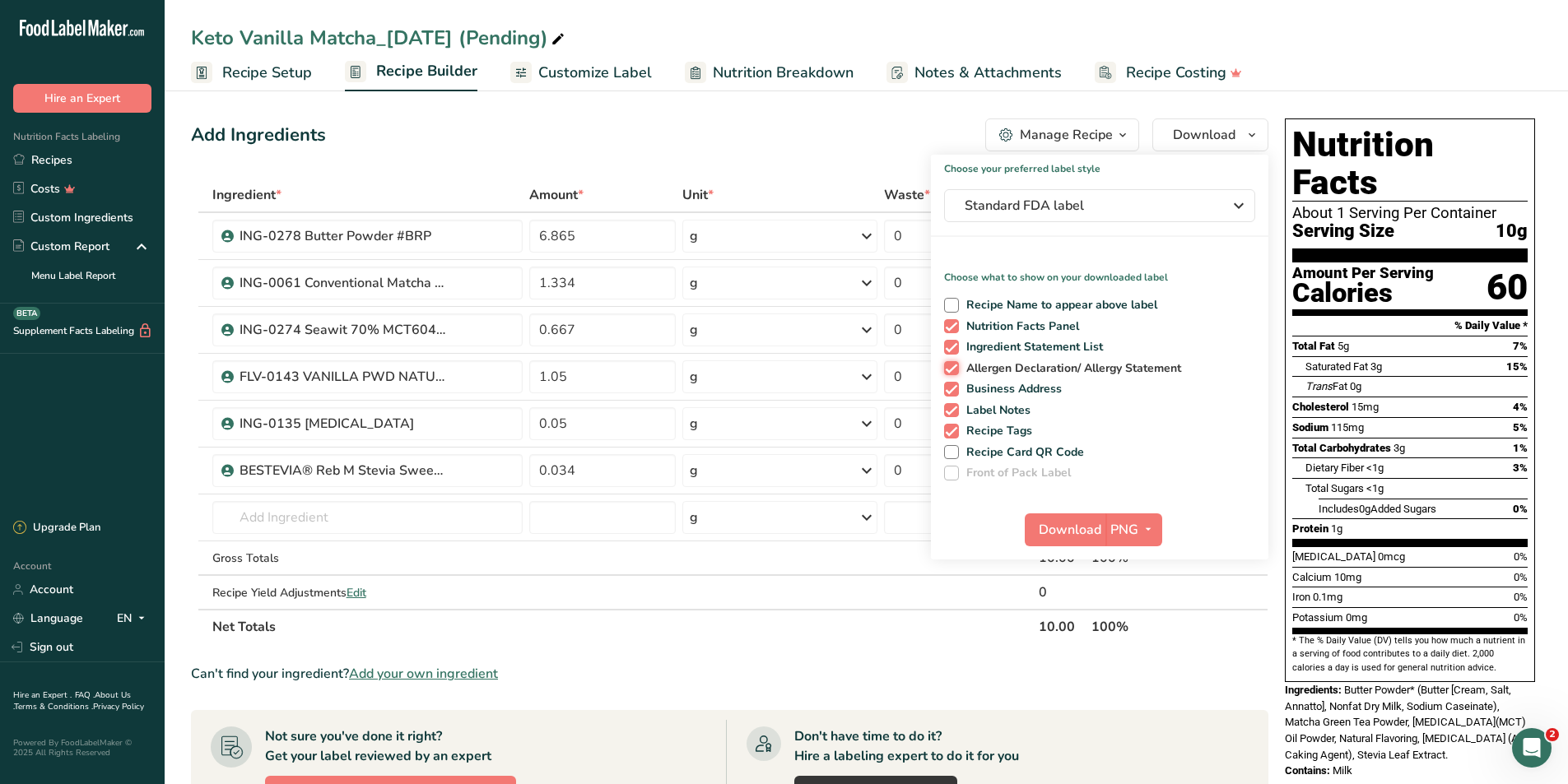
checkbox input "false"
click at [1019, 388] on span "Business Address" at bounding box center [1011, 389] width 103 height 15
click at [955, 388] on input "Business Address" at bounding box center [949, 389] width 10 height 10
checkbox input "false"
click at [1004, 411] on span "Label Notes" at bounding box center [995, 411] width 72 height 15
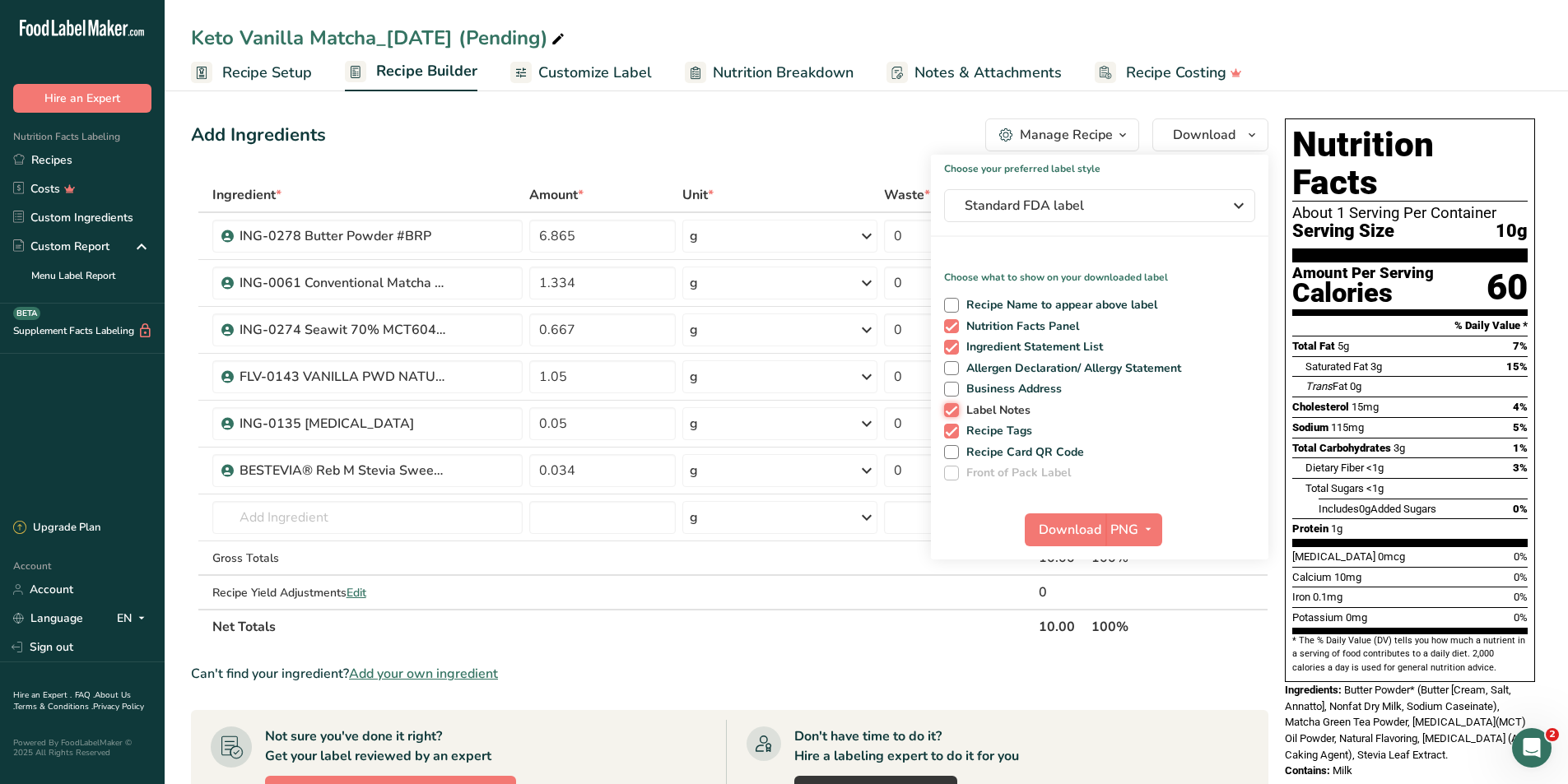
click at [955, 411] on input "Label Notes" at bounding box center [949, 410] width 10 height 10
checkbox input "false"
click at [996, 431] on span "Recipe Tags" at bounding box center [996, 430] width 74 height 15
click at [955, 431] on input "Recipe Tags" at bounding box center [949, 430] width 10 height 10
checkbox input "false"
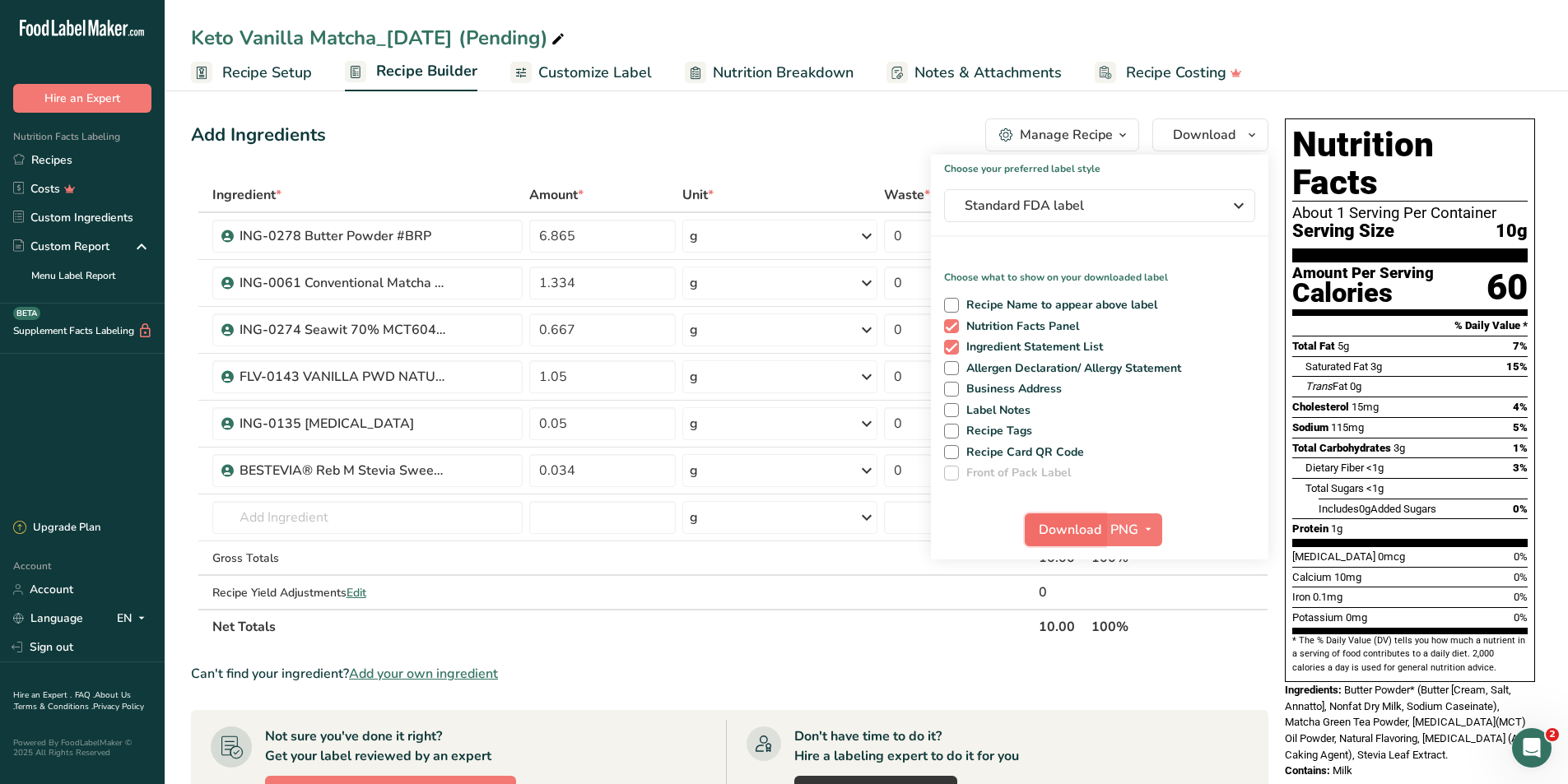
click at [1071, 536] on span "Download" at bounding box center [1069, 530] width 63 height 20
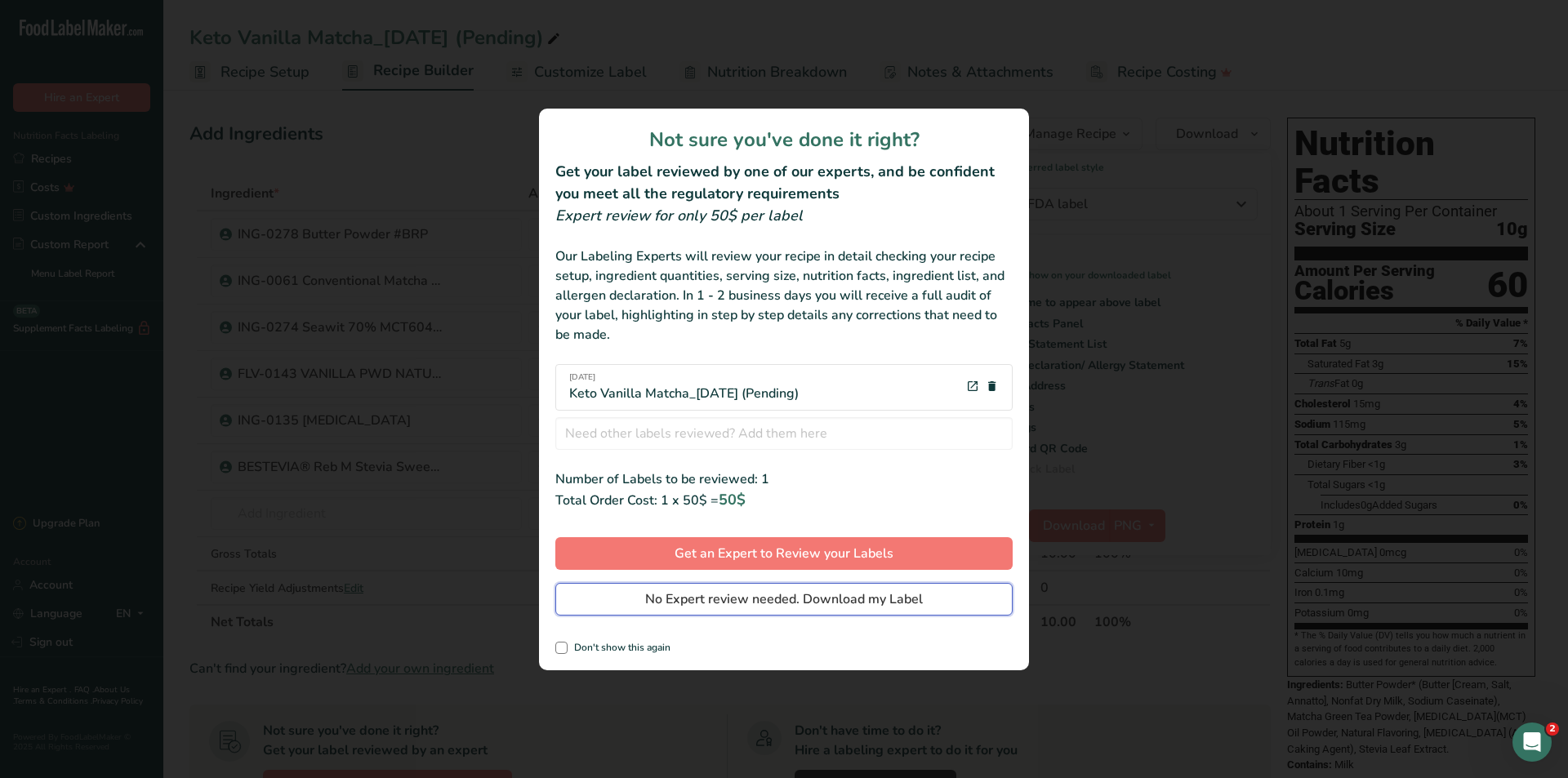
click at [823, 597] on span "No Expert review needed. Download my Label" at bounding box center [784, 599] width 277 height 20
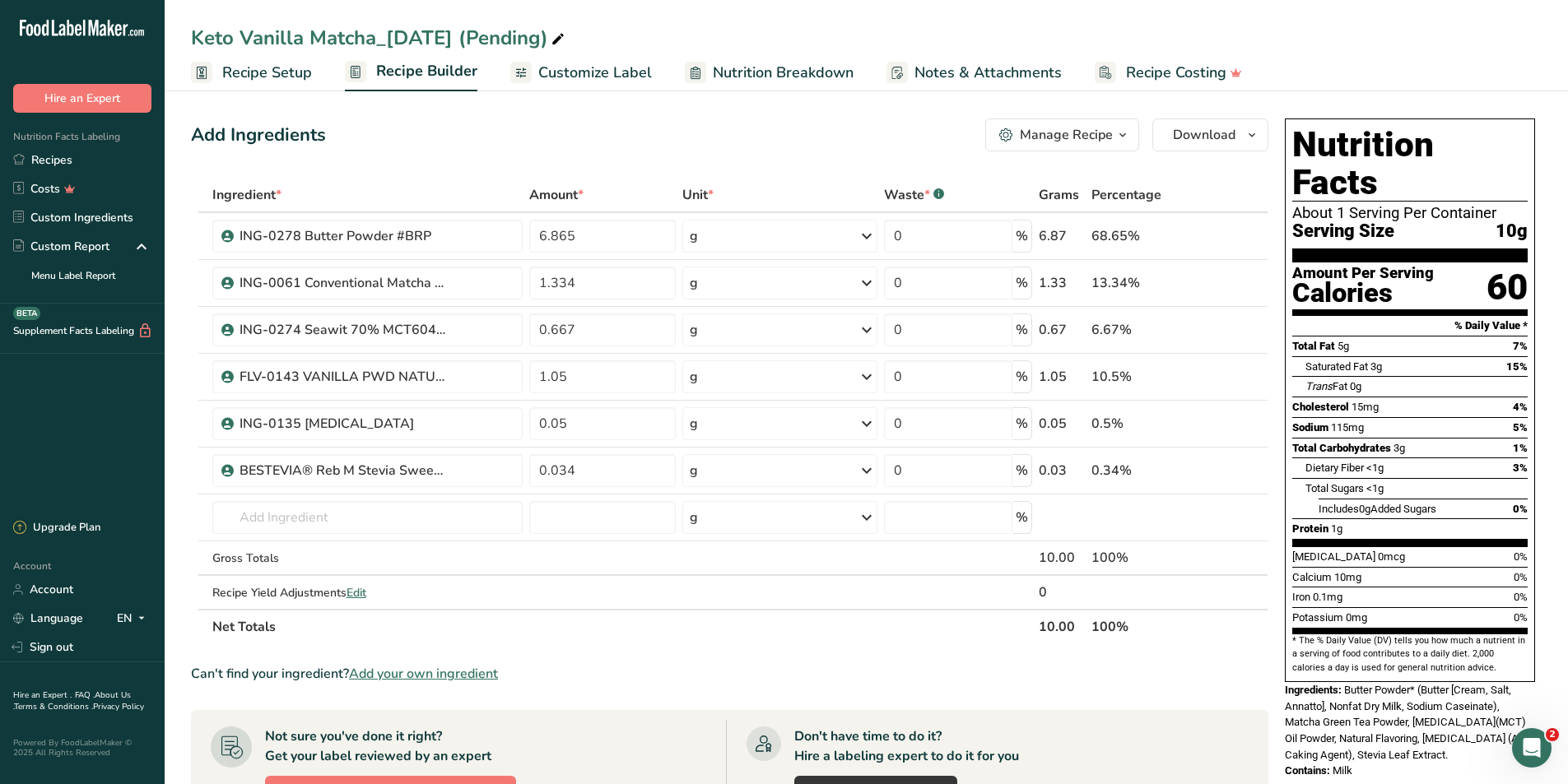
click at [832, 81] on span "Nutrition Breakdown" at bounding box center [782, 73] width 141 height 22
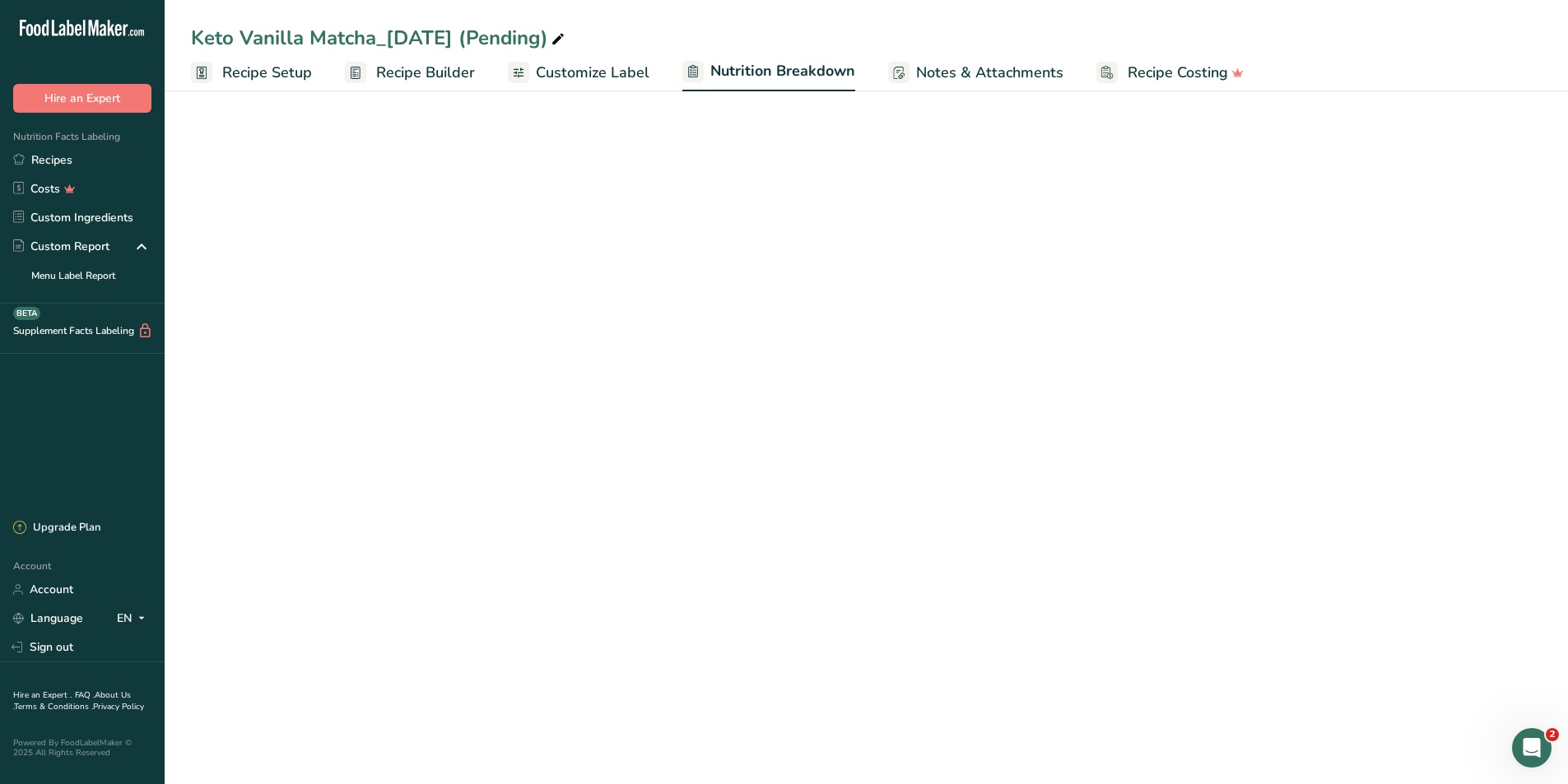
select select "Calories"
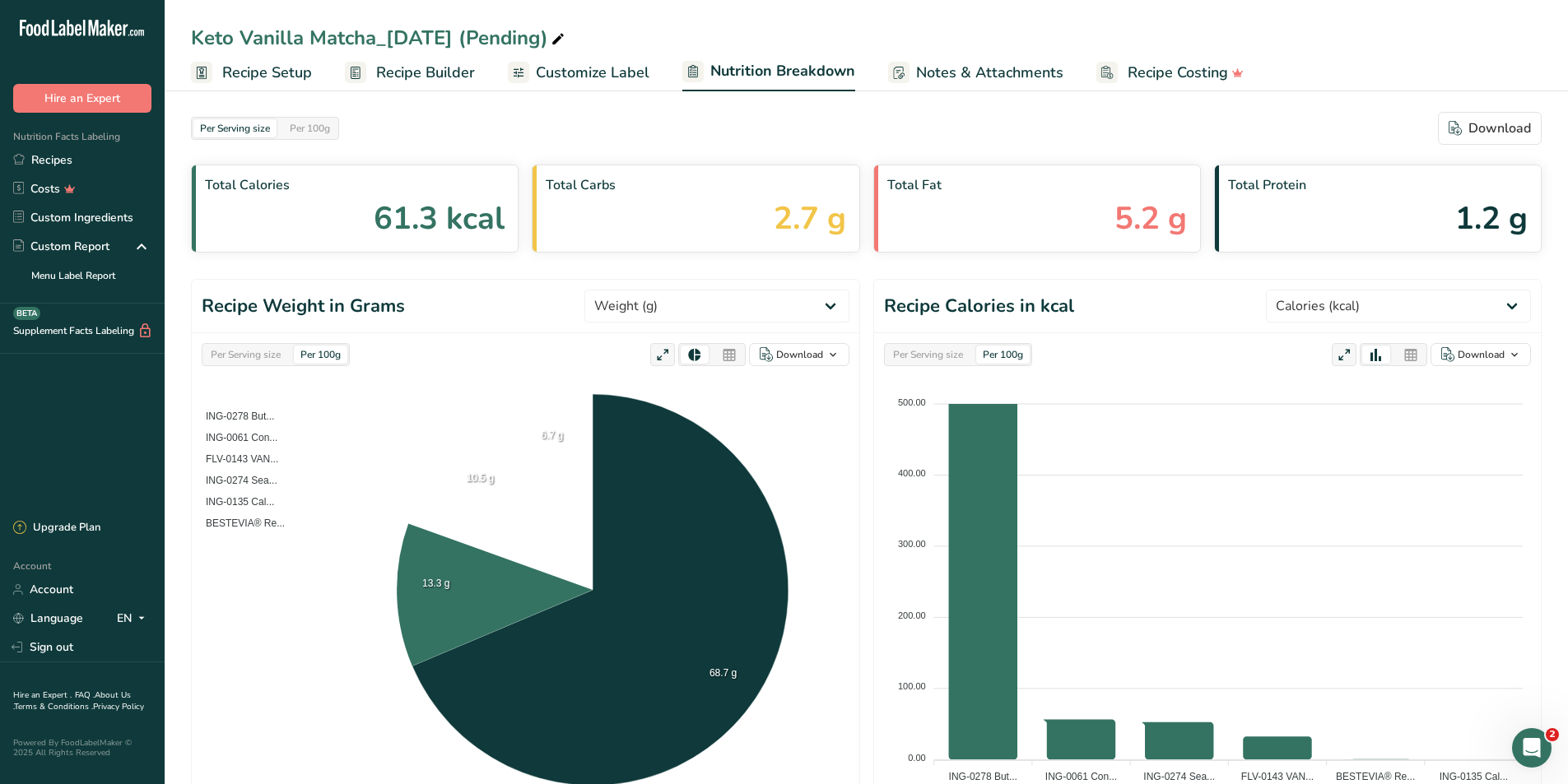
click at [1007, 74] on span "Notes & Attachments" at bounding box center [989, 73] width 147 height 22
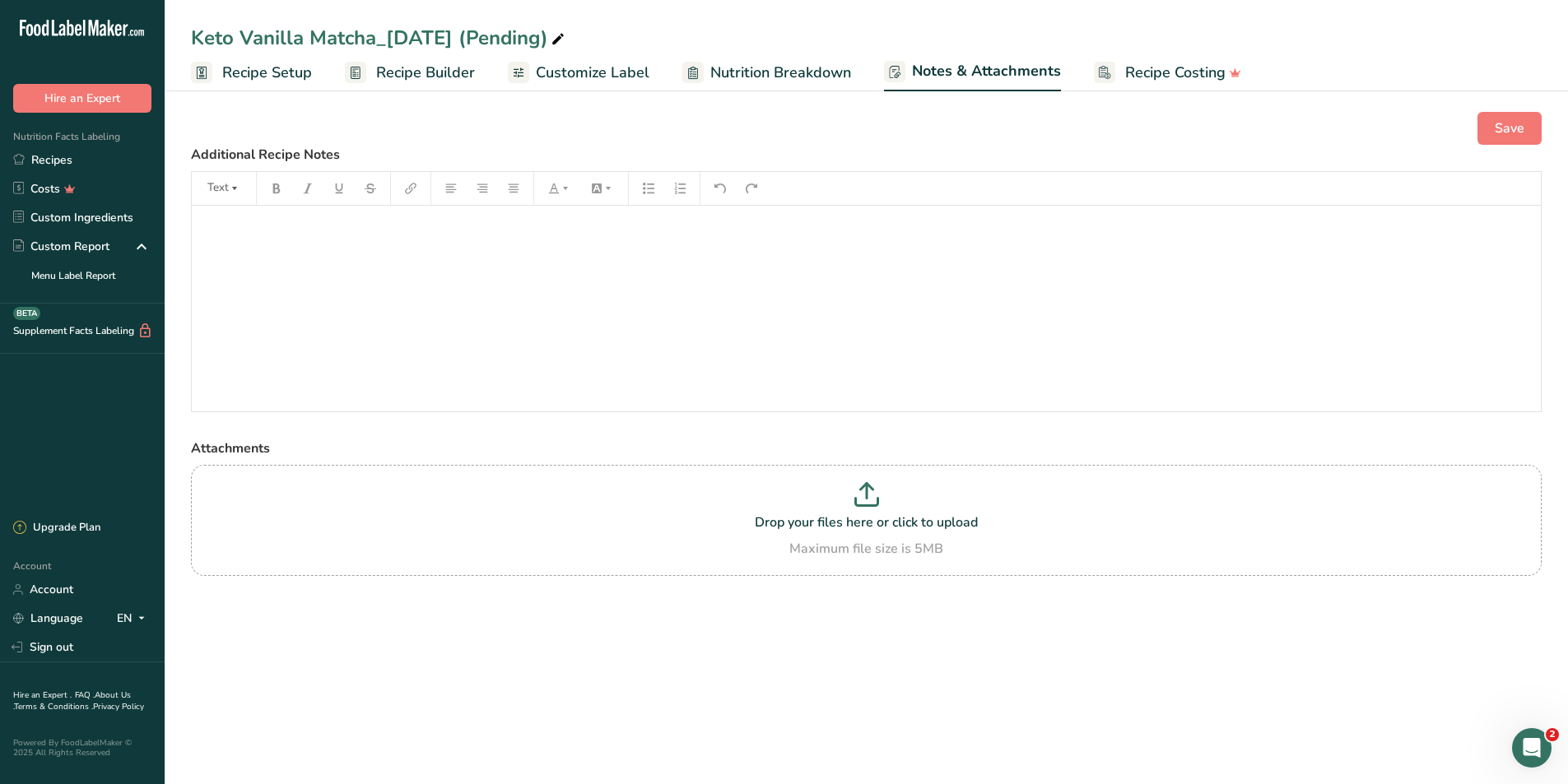
click at [541, 83] on span "Customize Label" at bounding box center [593, 73] width 114 height 22
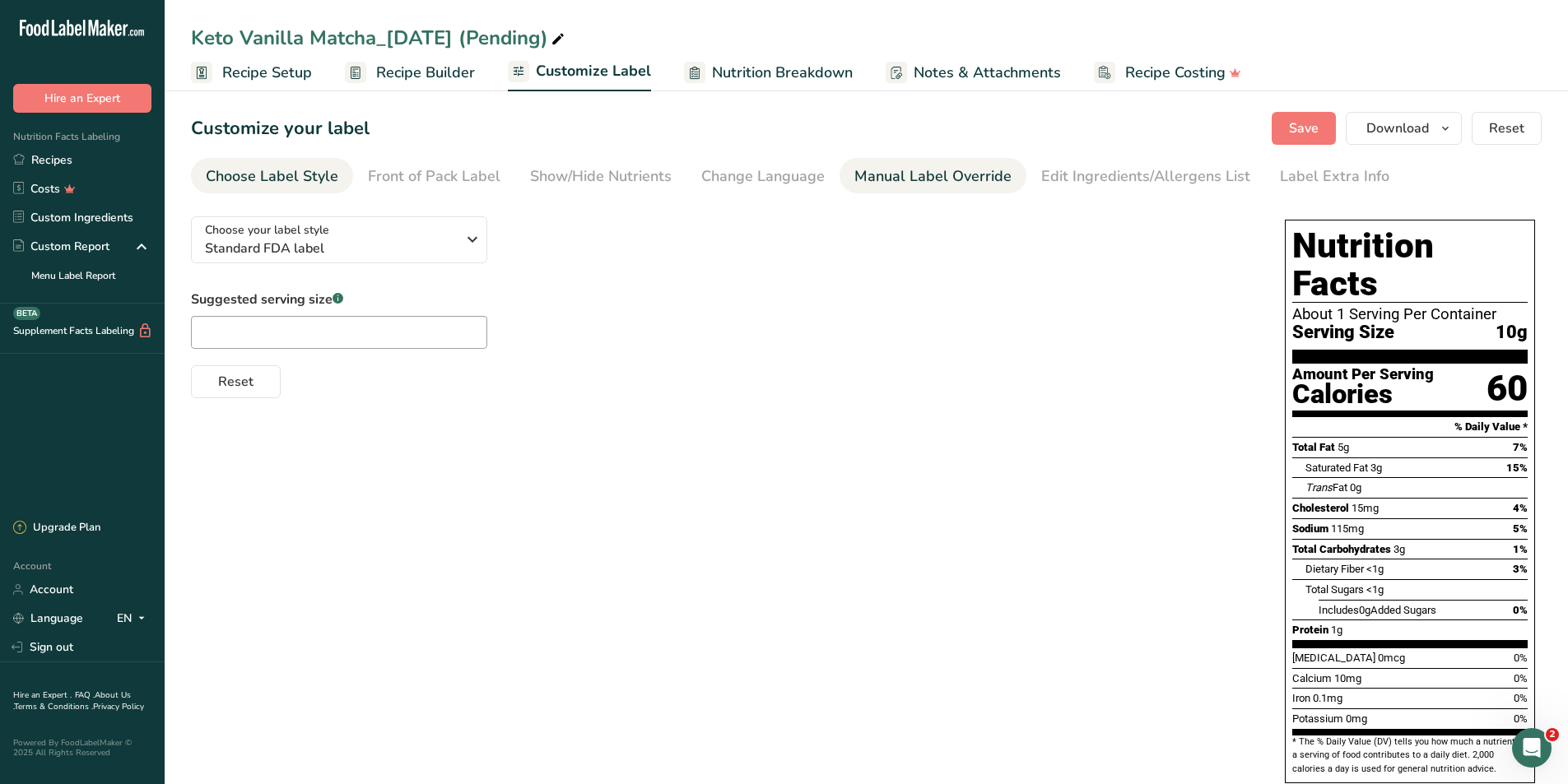
click at [924, 177] on div "Manual Label Override" at bounding box center [932, 177] width 157 height 22
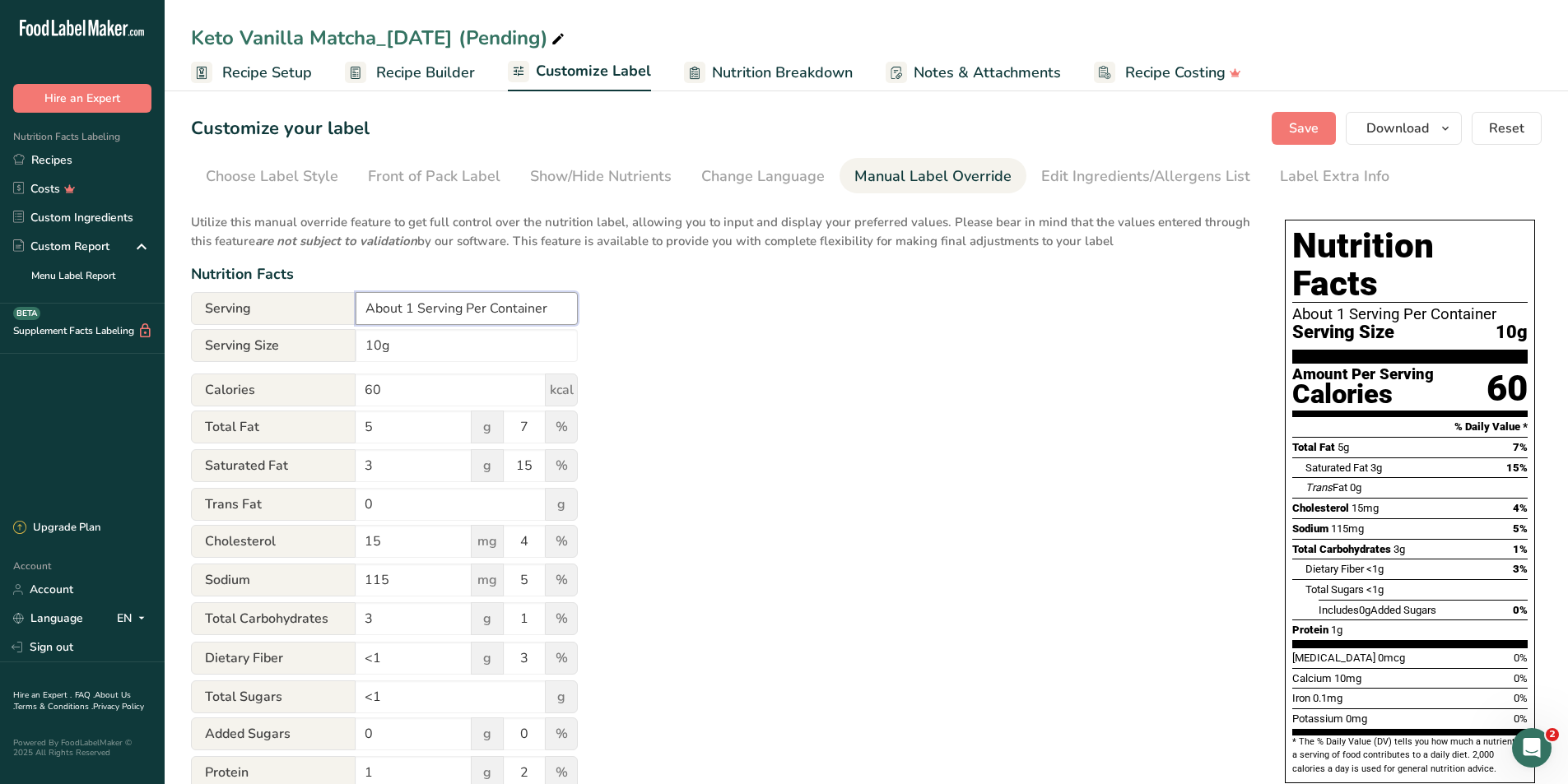
click at [549, 311] on input "About 1 Serving Per Container" at bounding box center [467, 309] width 223 height 33
click at [545, 311] on input "About 1 Serving Per Container" at bounding box center [467, 309] width 223 height 33
click at [1289, 129] on button "Save" at bounding box center [1303, 129] width 64 height 33
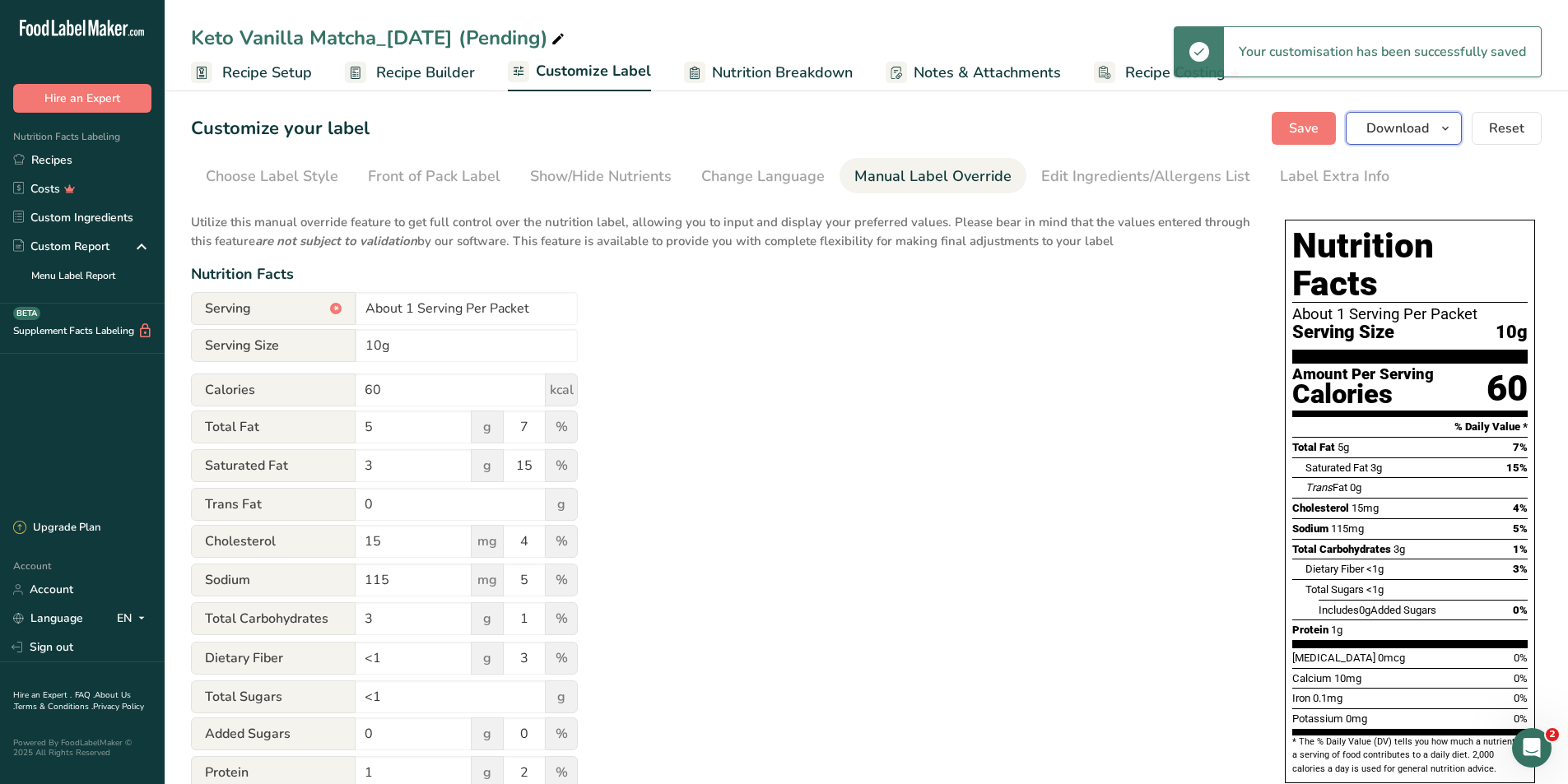
click at [1424, 120] on span "Download" at bounding box center [1397, 128] width 63 height 20
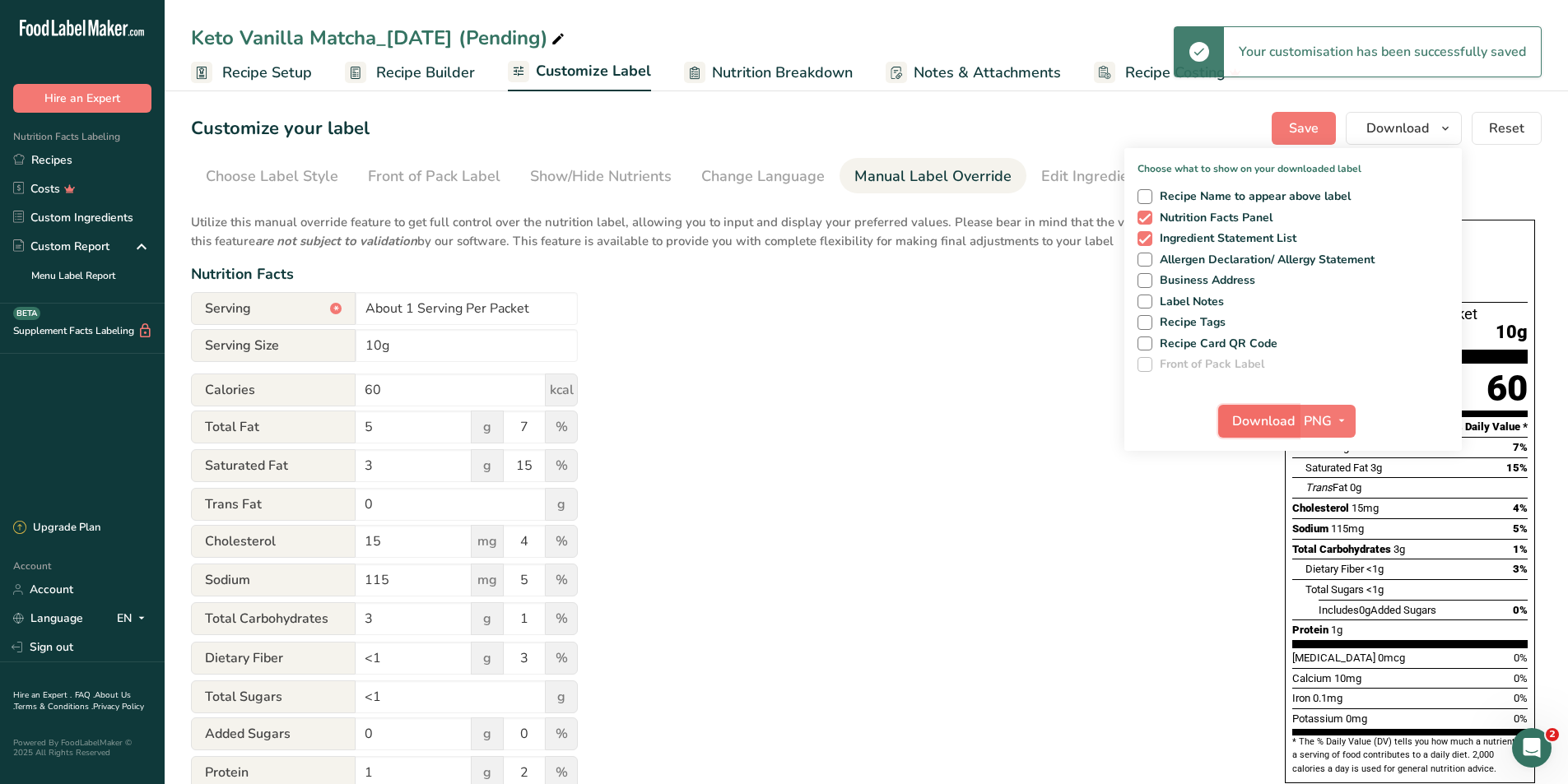
click at [1277, 412] on span "Download" at bounding box center [1263, 421] width 63 height 20
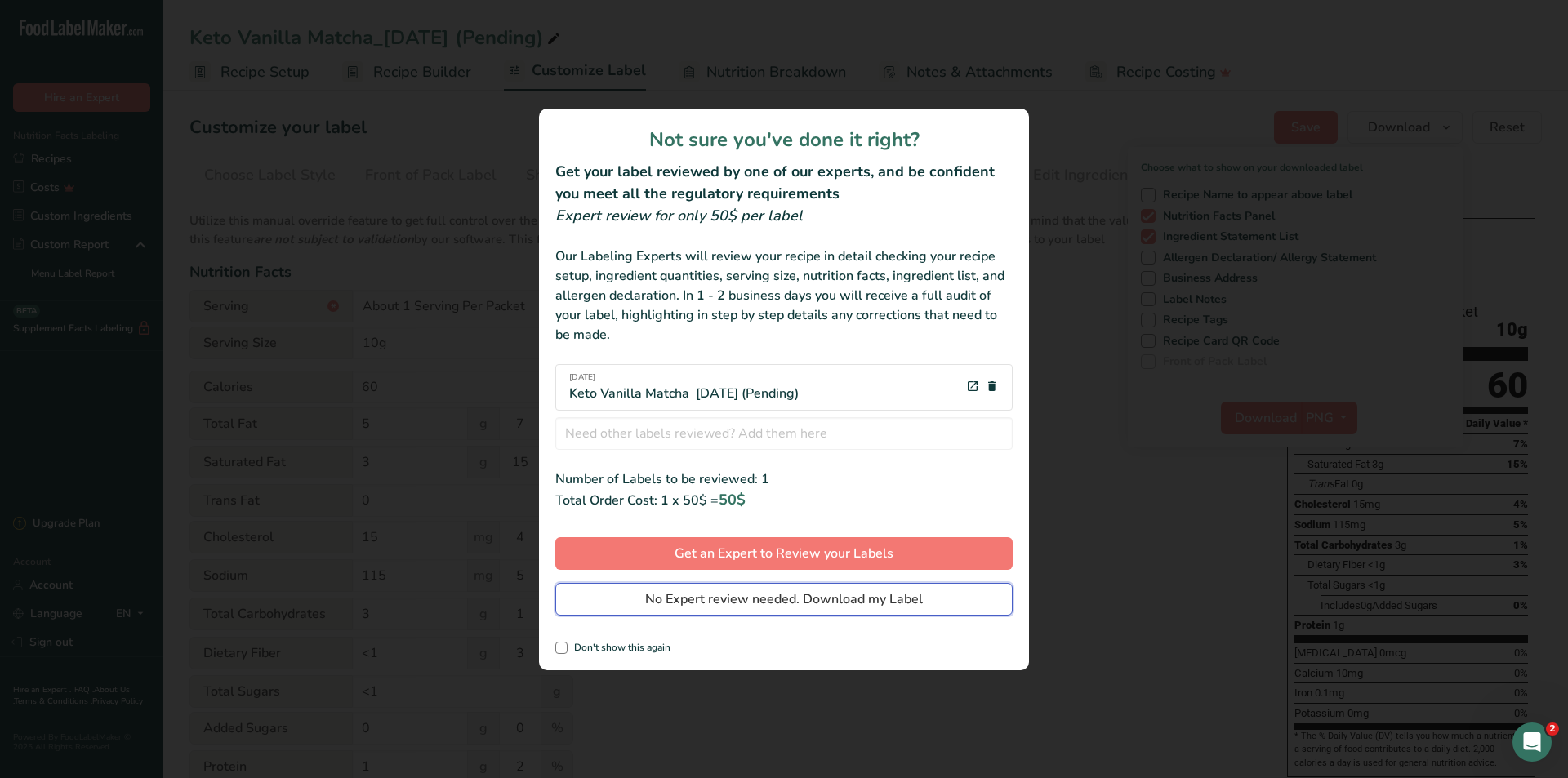
click at [818, 610] on button "No Expert review needed. Download my Label" at bounding box center [784, 599] width 457 height 33
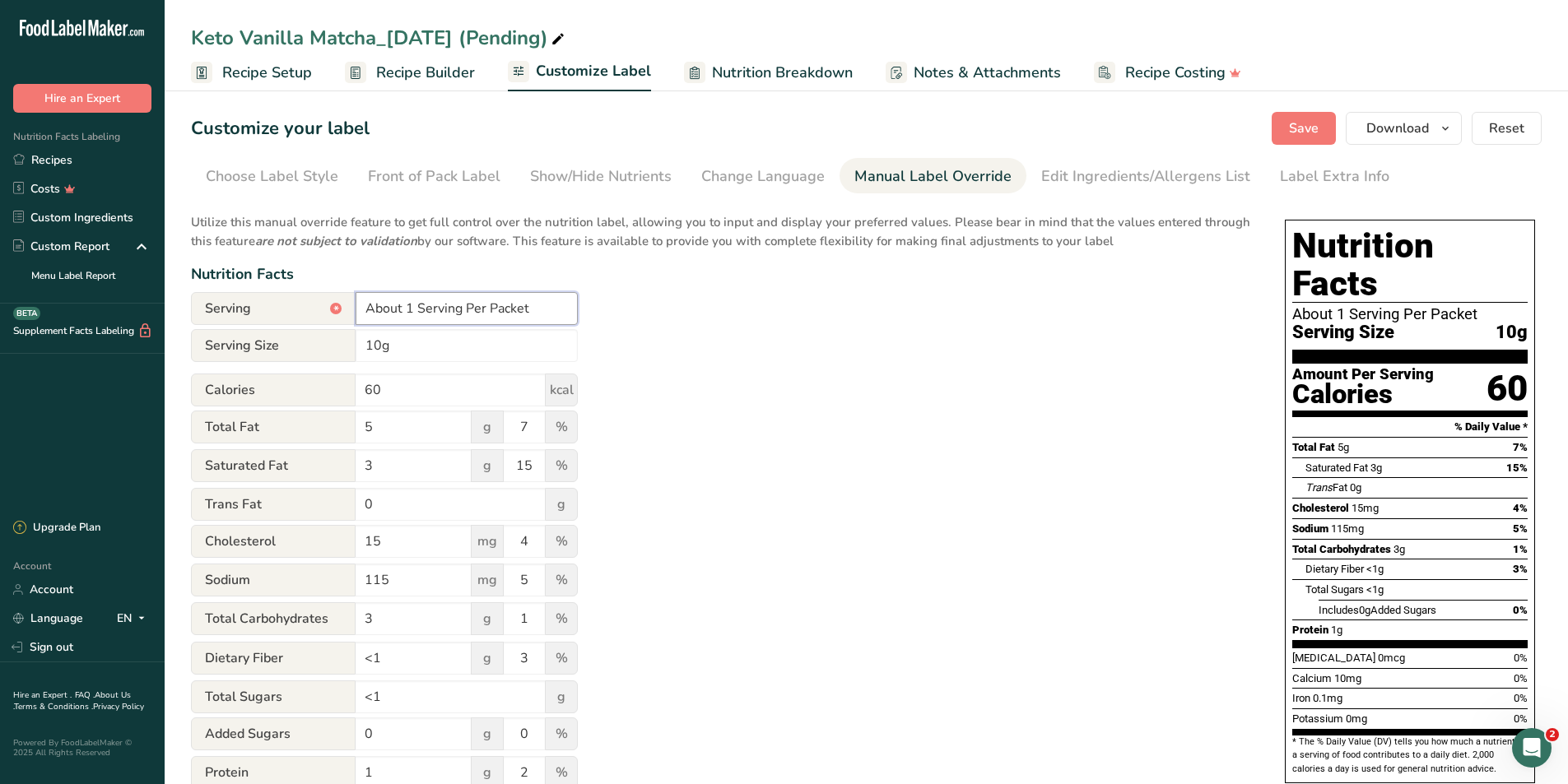
click at [404, 315] on input "About 1 Serving Per Packet" at bounding box center [467, 309] width 223 height 33
type input "1 Serving Per Packet"
click at [1326, 139] on button "Save" at bounding box center [1303, 129] width 64 height 33
click at [1436, 129] on span "button" at bounding box center [1445, 128] width 20 height 20
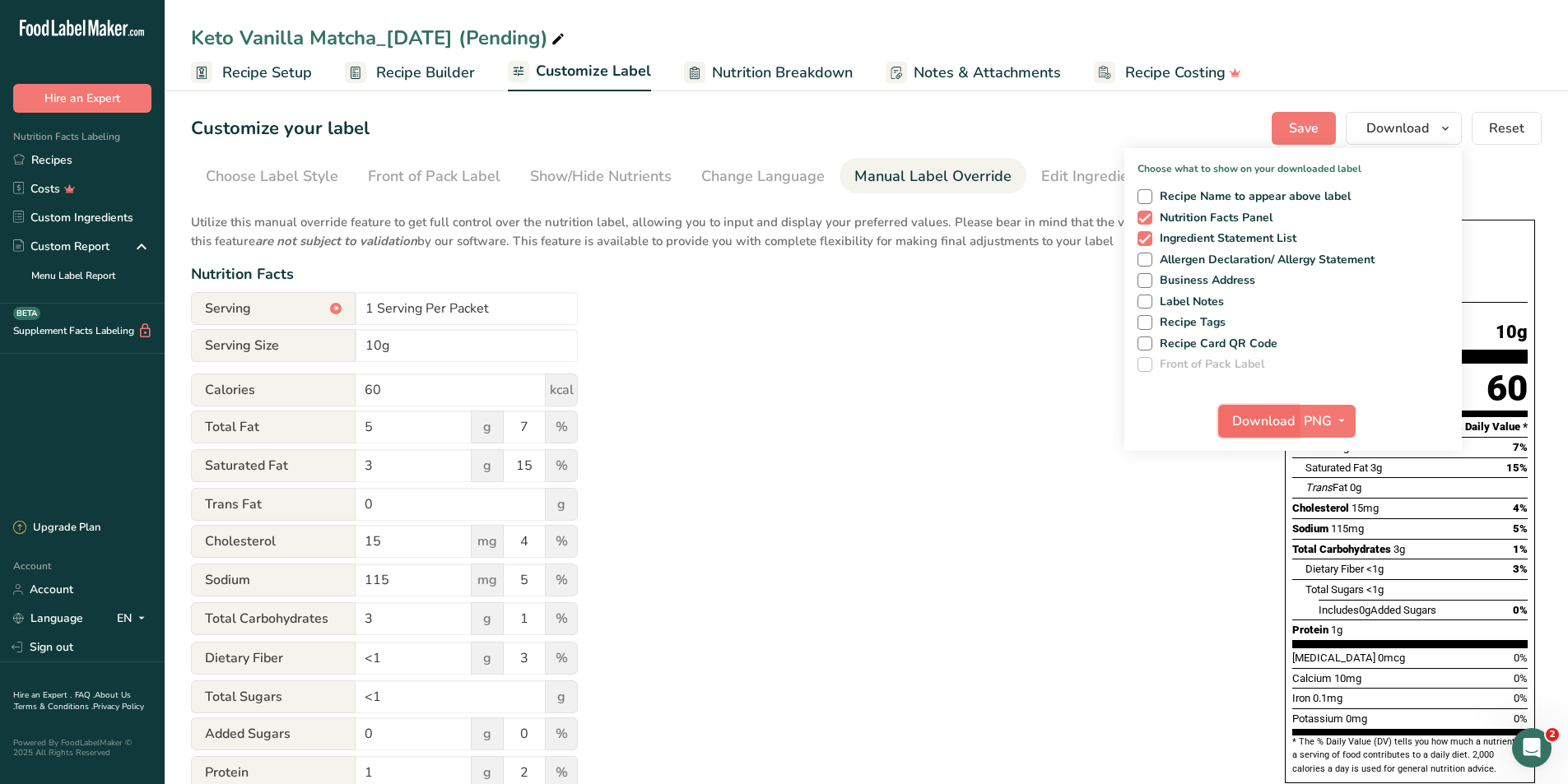
click at [1286, 422] on span "Download" at bounding box center [1263, 421] width 63 height 20
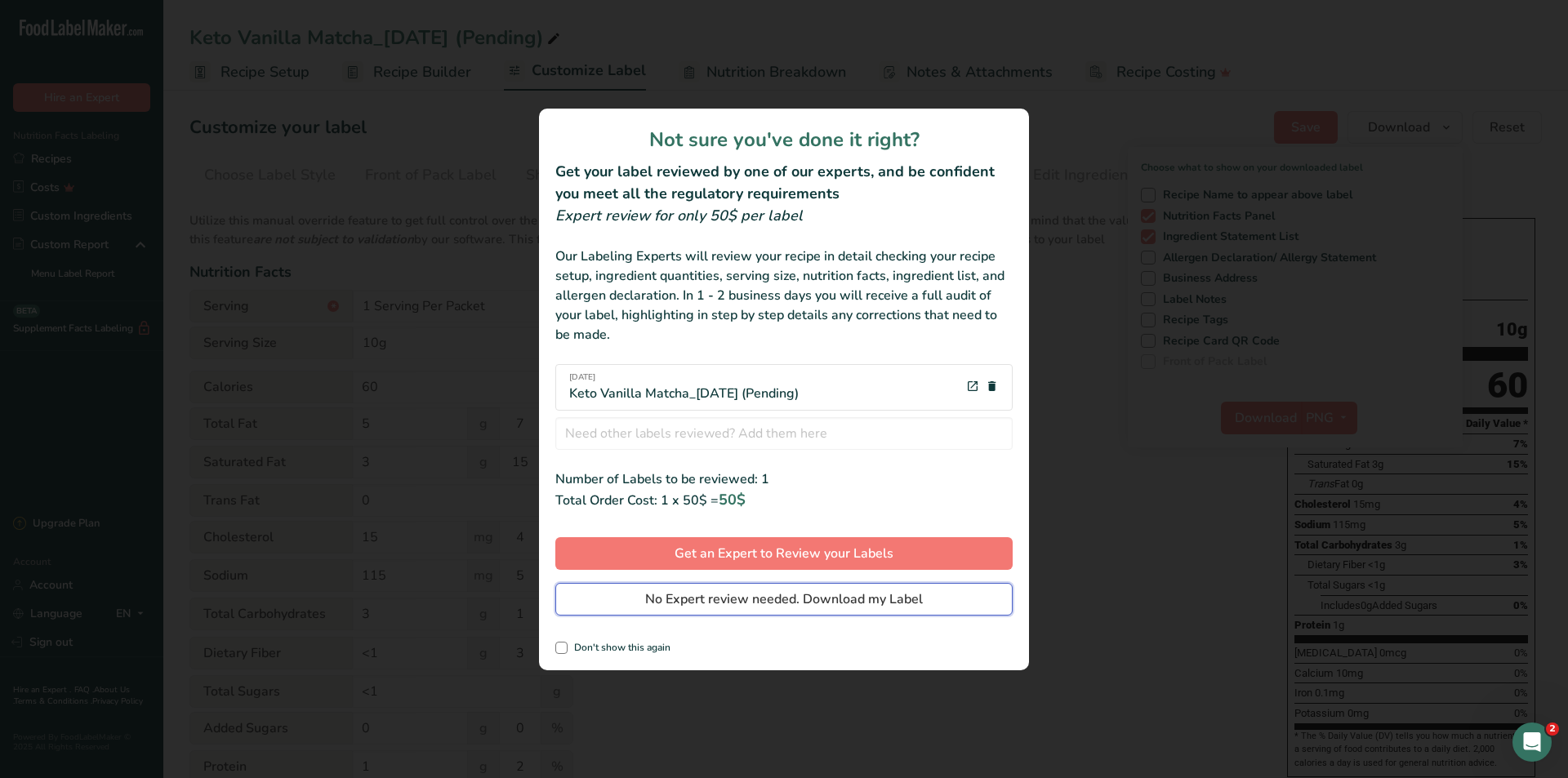
click at [805, 586] on button "No Expert review needed. Download my Label" at bounding box center [784, 599] width 457 height 33
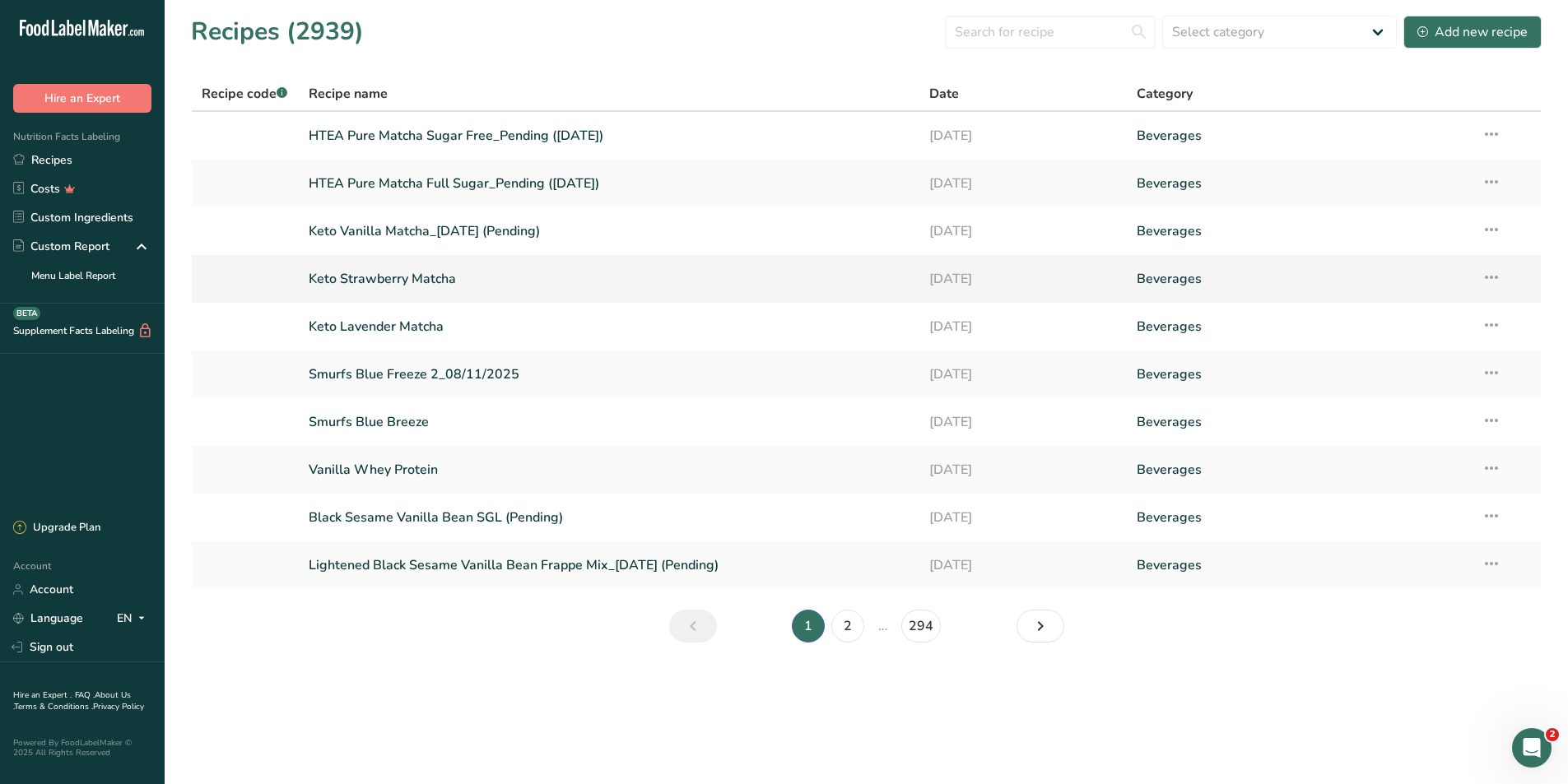
click at [402, 285] on link "Keto Strawberry Matcha" at bounding box center [609, 279] width 601 height 34
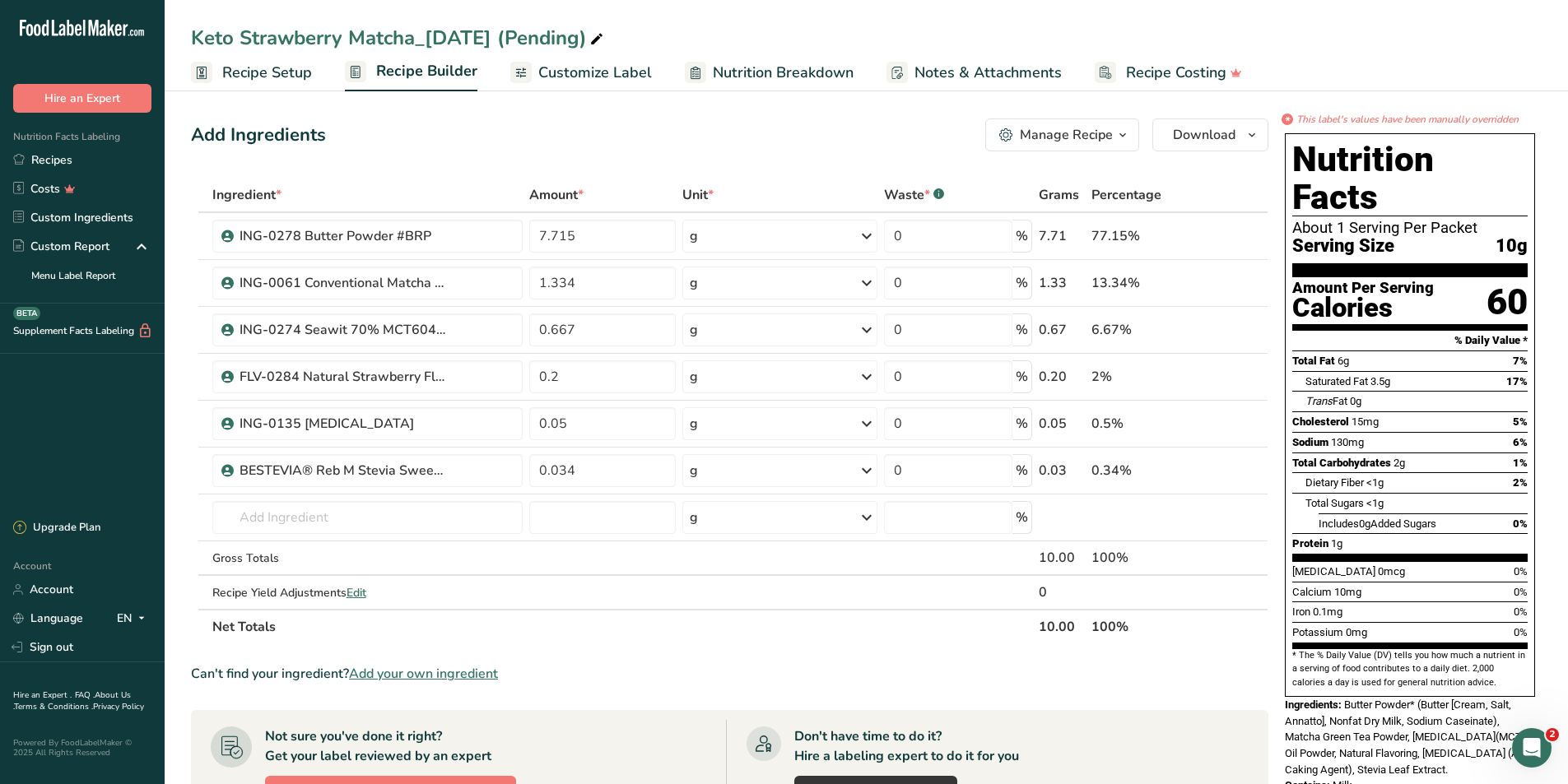
click at [649, 73] on ul "Recipe Setup Recipe Builder Customize Label Nutrition Breakdown Notes & Attachm…" at bounding box center [866, 72] width 1403 height 39
click at [645, 74] on span "Customize Label" at bounding box center [595, 73] width 114 height 22
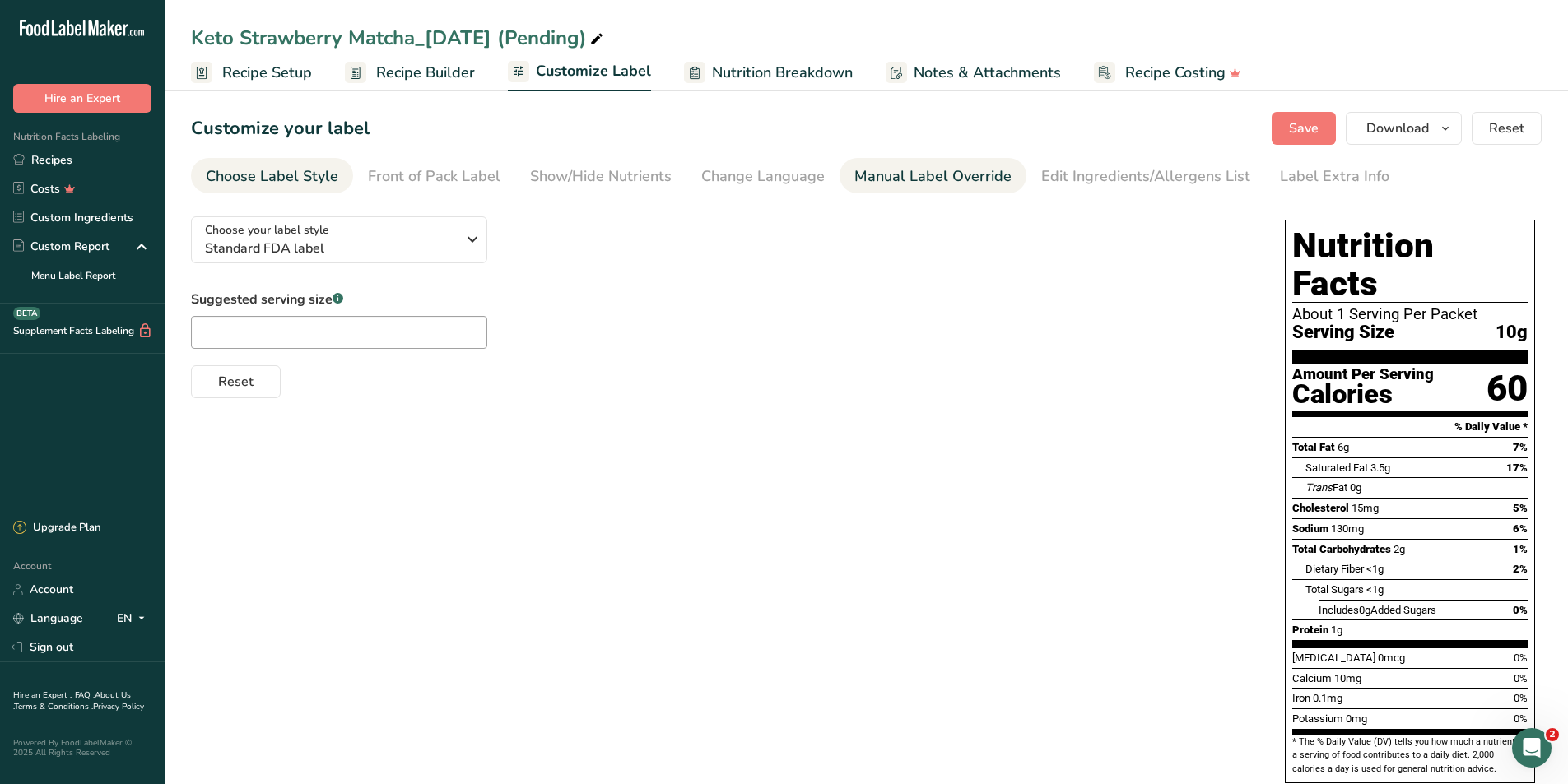
click at [869, 173] on div "Manual Label Override" at bounding box center [932, 177] width 157 height 22
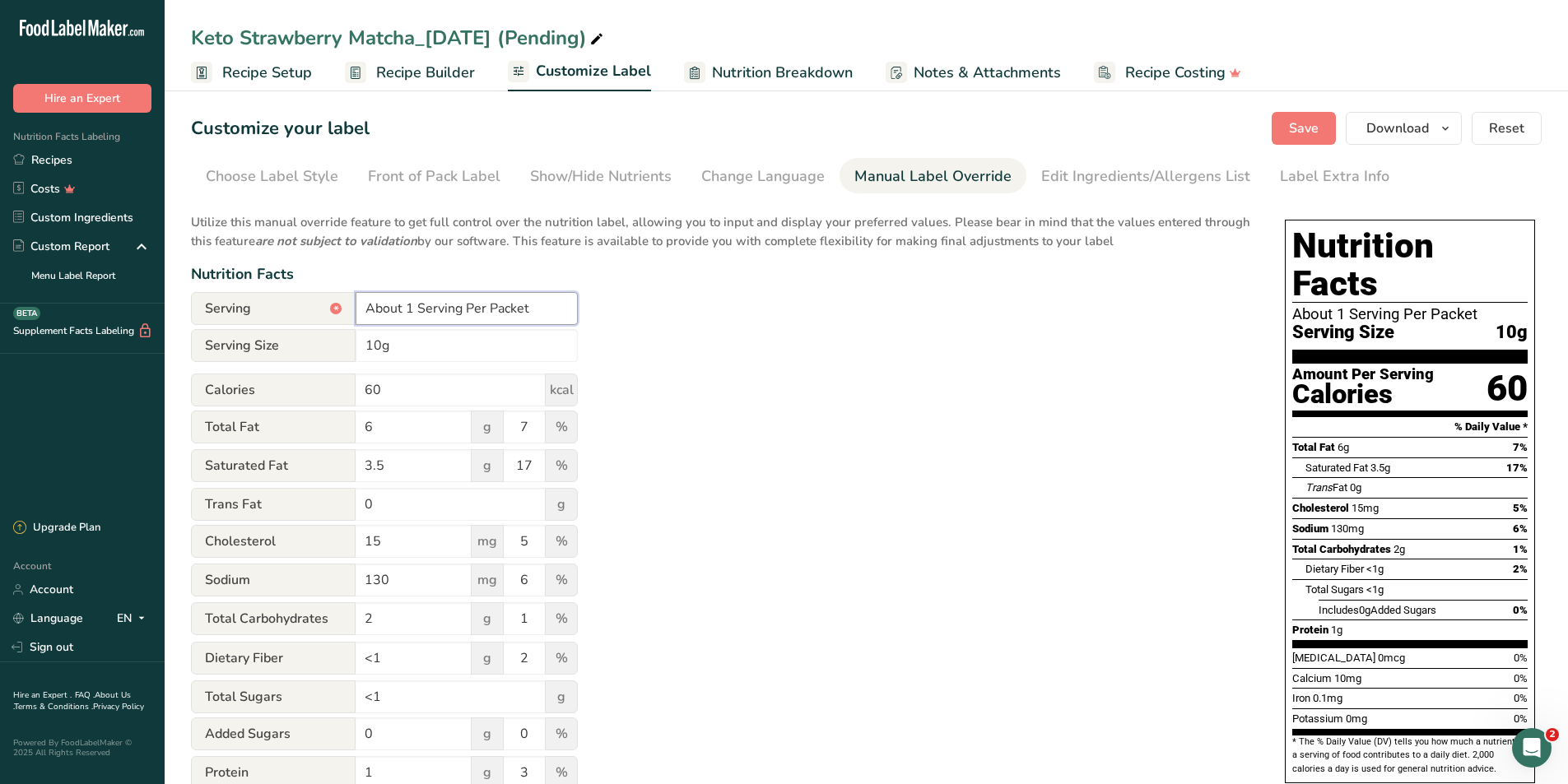
click at [403, 310] on input "About 1 Serving Per Packet" at bounding box center [467, 309] width 223 height 33
type input "1 Serving Per Packet"
click at [1312, 128] on span "Save" at bounding box center [1303, 128] width 29 height 20
click at [1367, 129] on button "Download" at bounding box center [1403, 129] width 116 height 33
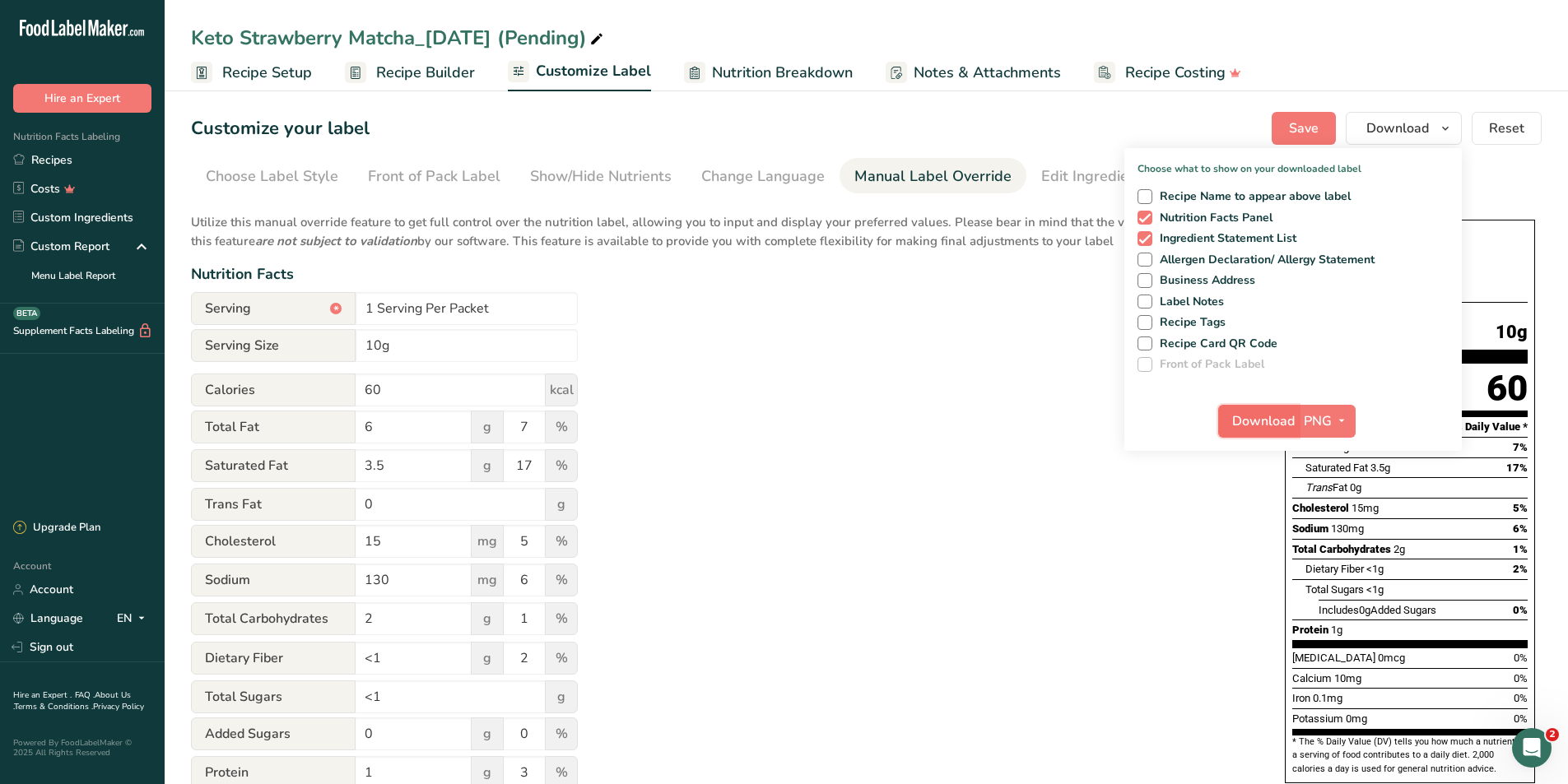
click at [1264, 427] on span "Download" at bounding box center [1263, 421] width 63 height 20
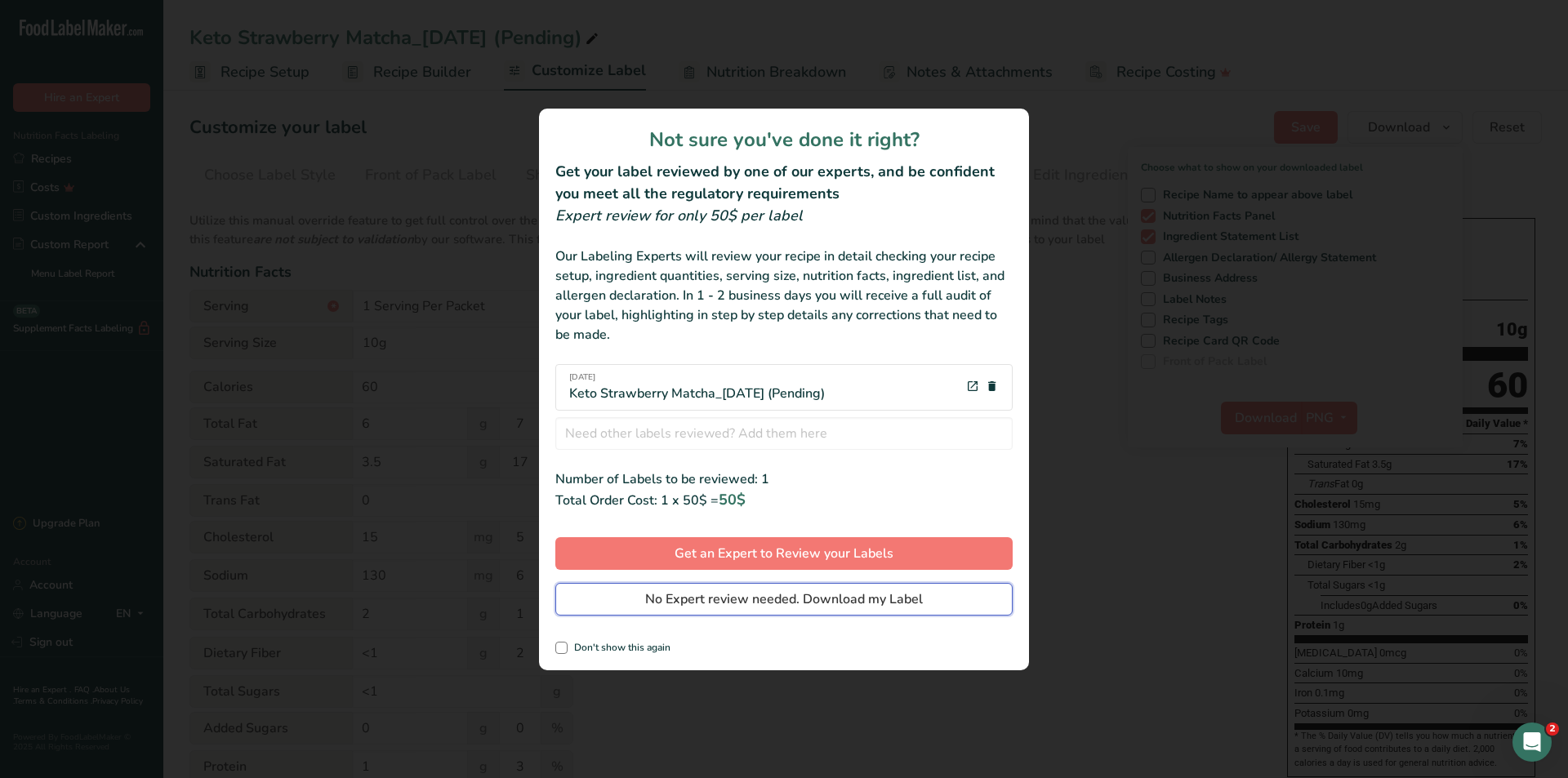
click at [787, 604] on span "No Expert review needed. Download my Label" at bounding box center [784, 599] width 277 height 20
